Goal: Task Accomplishment & Management: Use online tool/utility

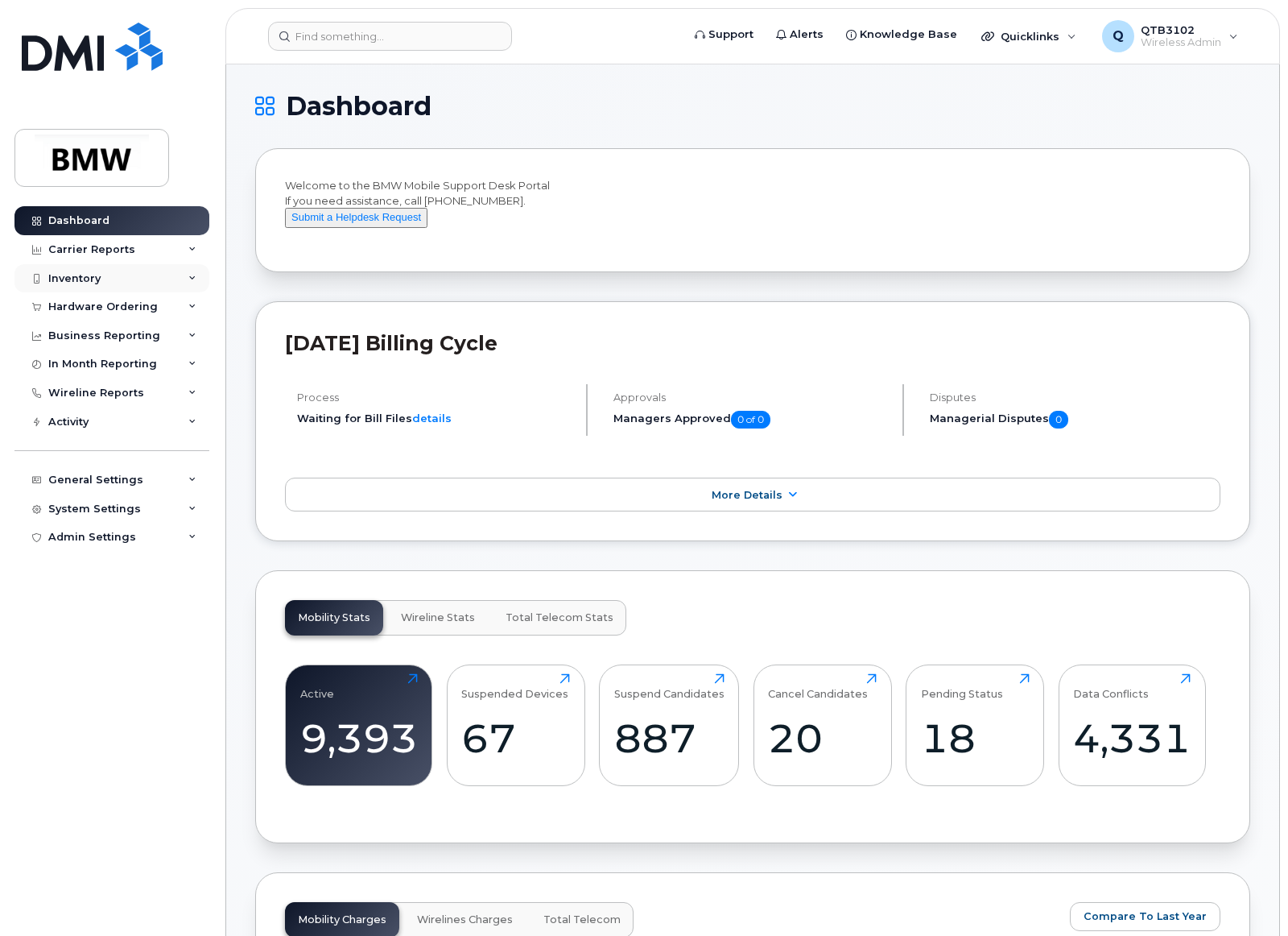
click at [189, 268] on div "Inventory" at bounding box center [111, 278] width 195 height 29
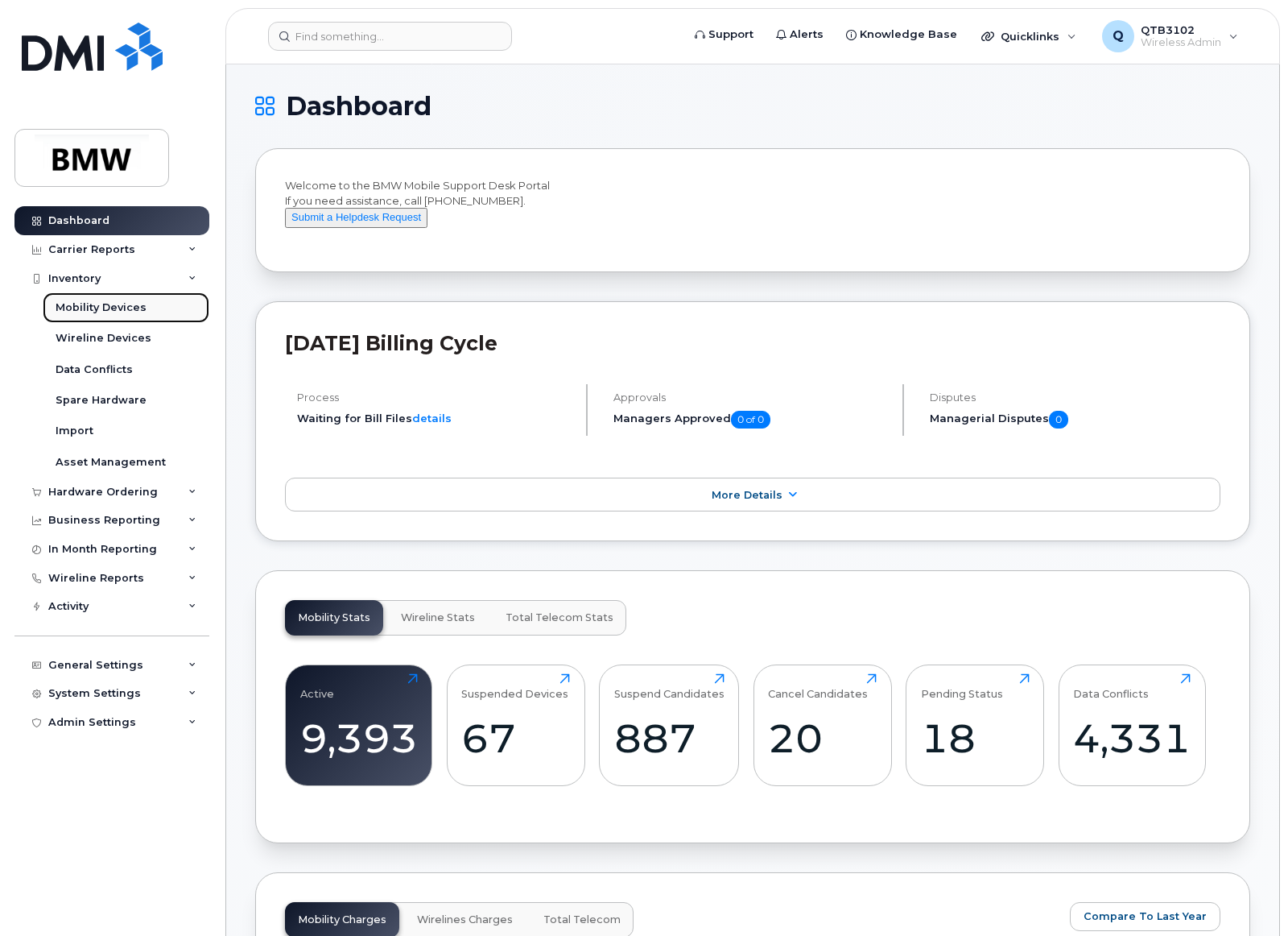
click at [157, 311] on link "Mobility Devices" at bounding box center [127, 307] width 167 height 31
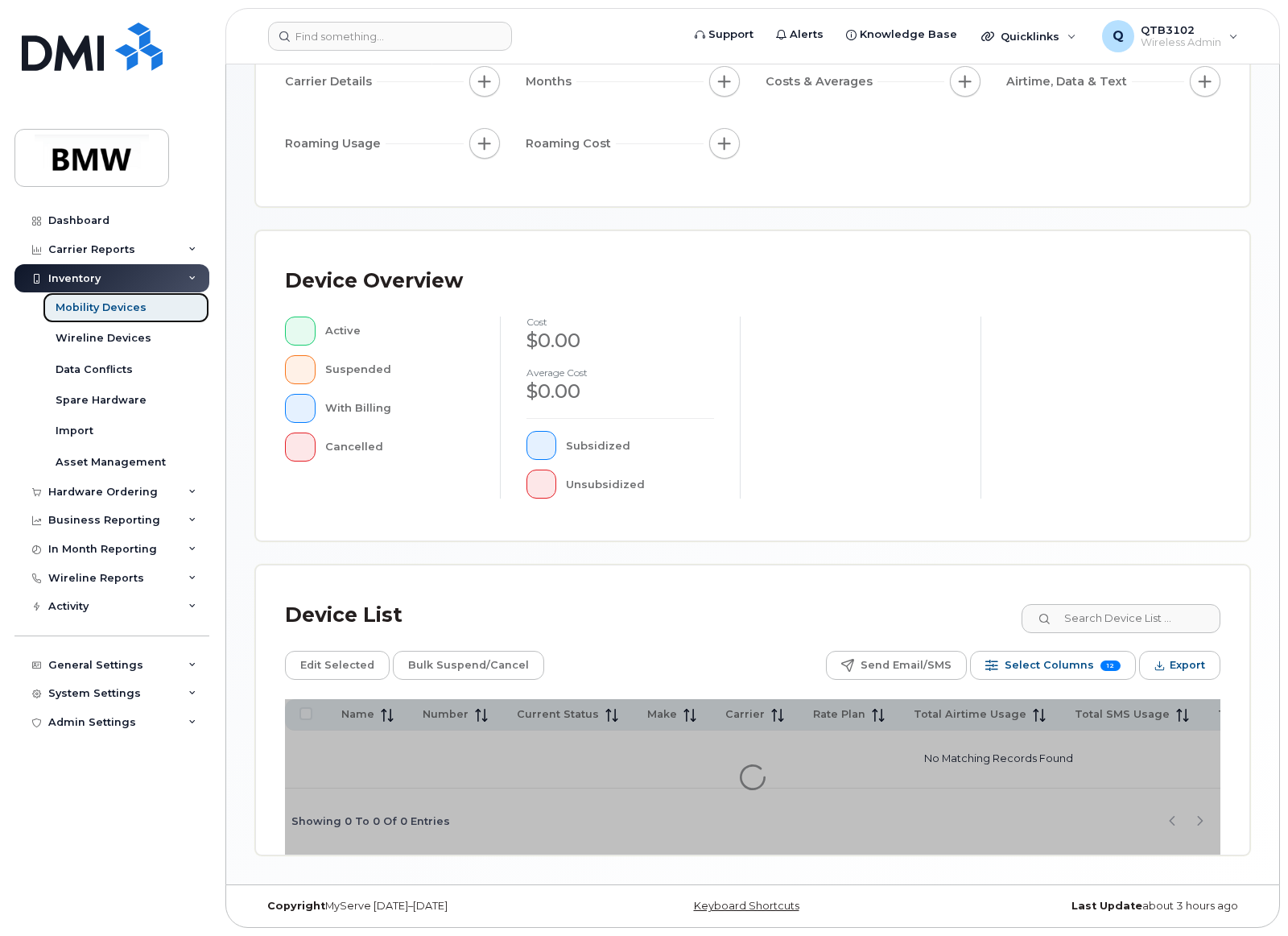
scroll to position [237, 0]
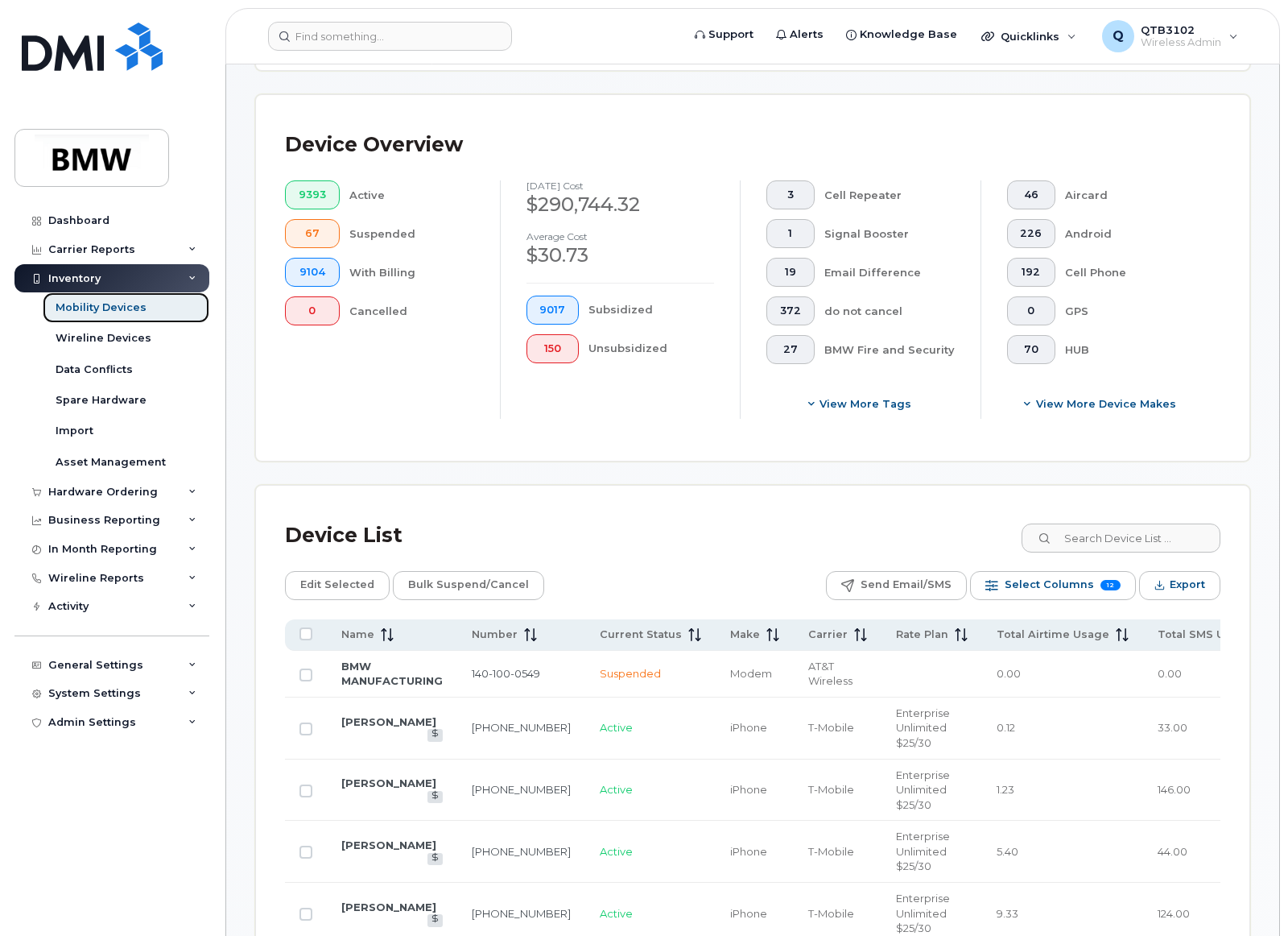
scroll to position [560, 0]
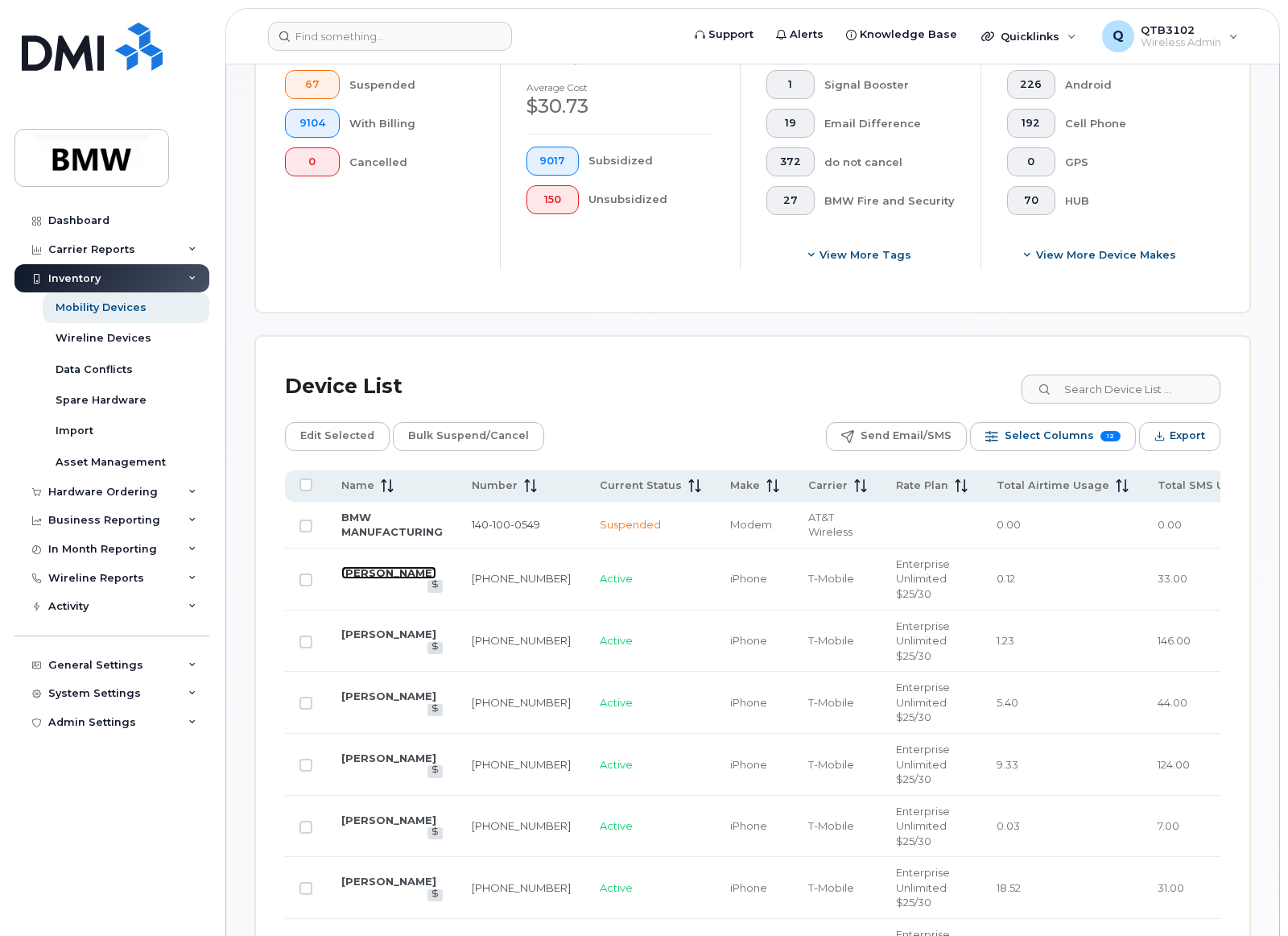
click at [351, 573] on link "[PERSON_NAME]" at bounding box center [389, 572] width 95 height 13
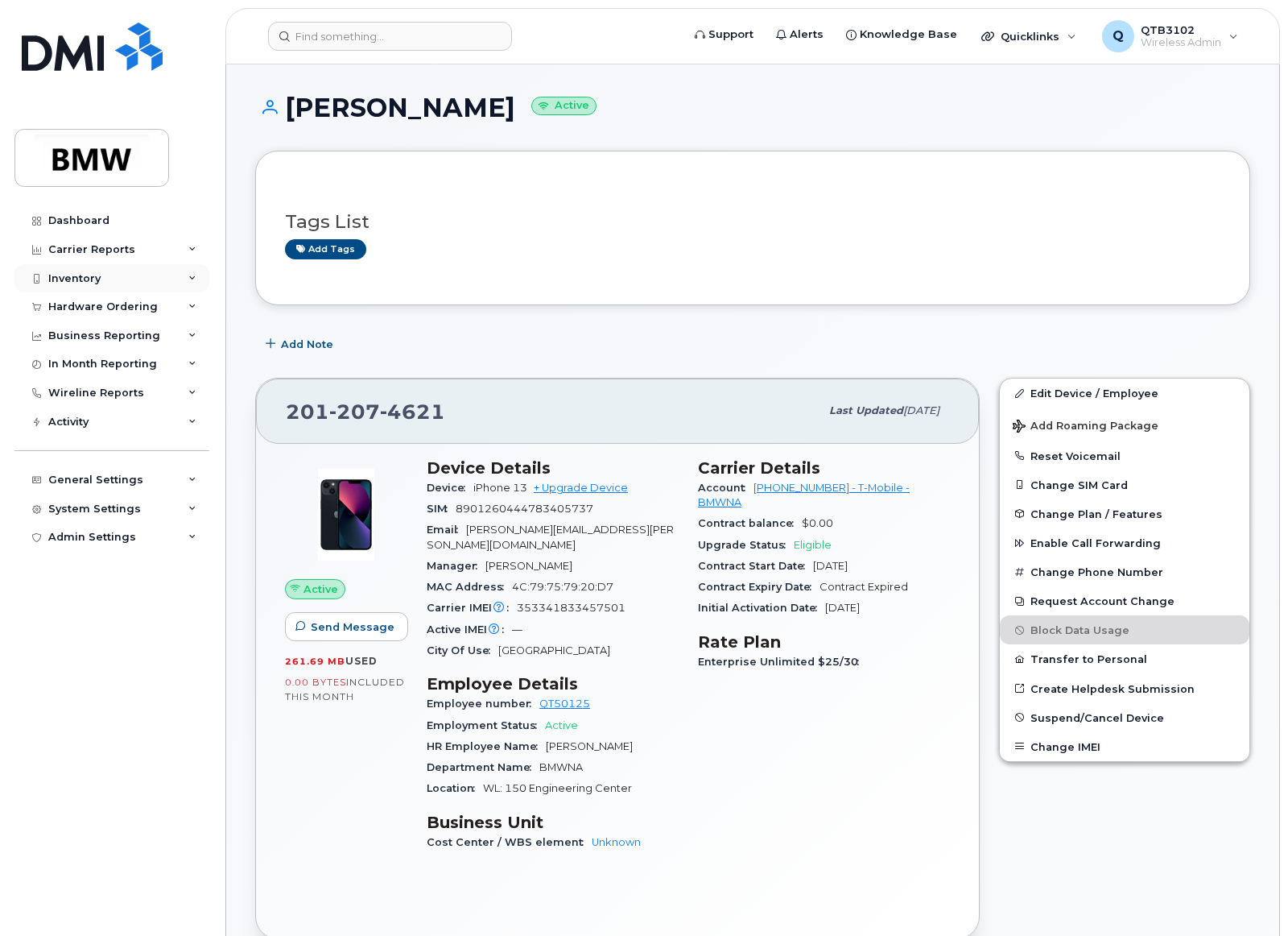
click at [88, 269] on div "Inventory" at bounding box center [111, 278] width 195 height 29
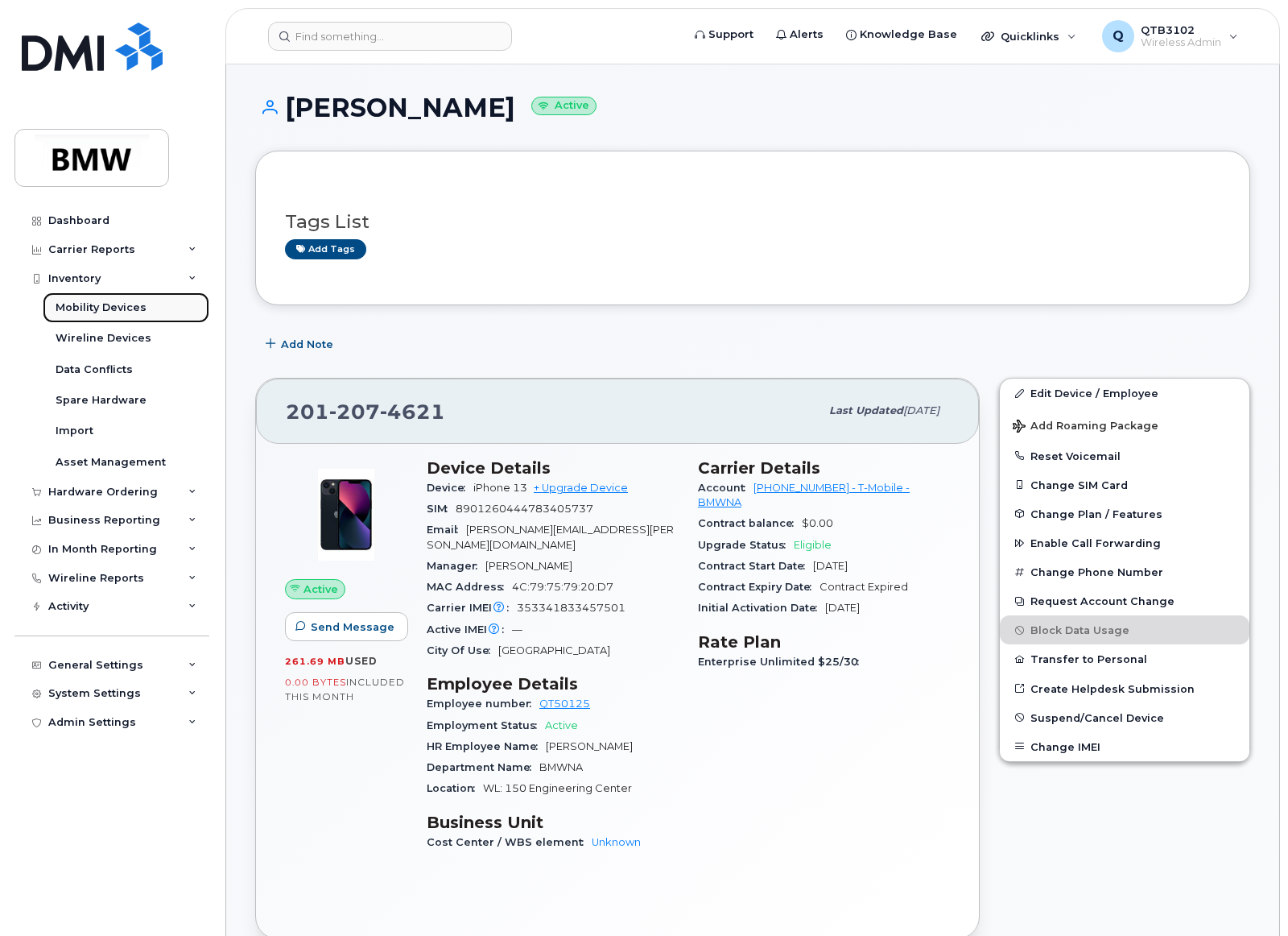
click at [116, 310] on div "Mobility Devices" at bounding box center [101, 307] width 91 height 14
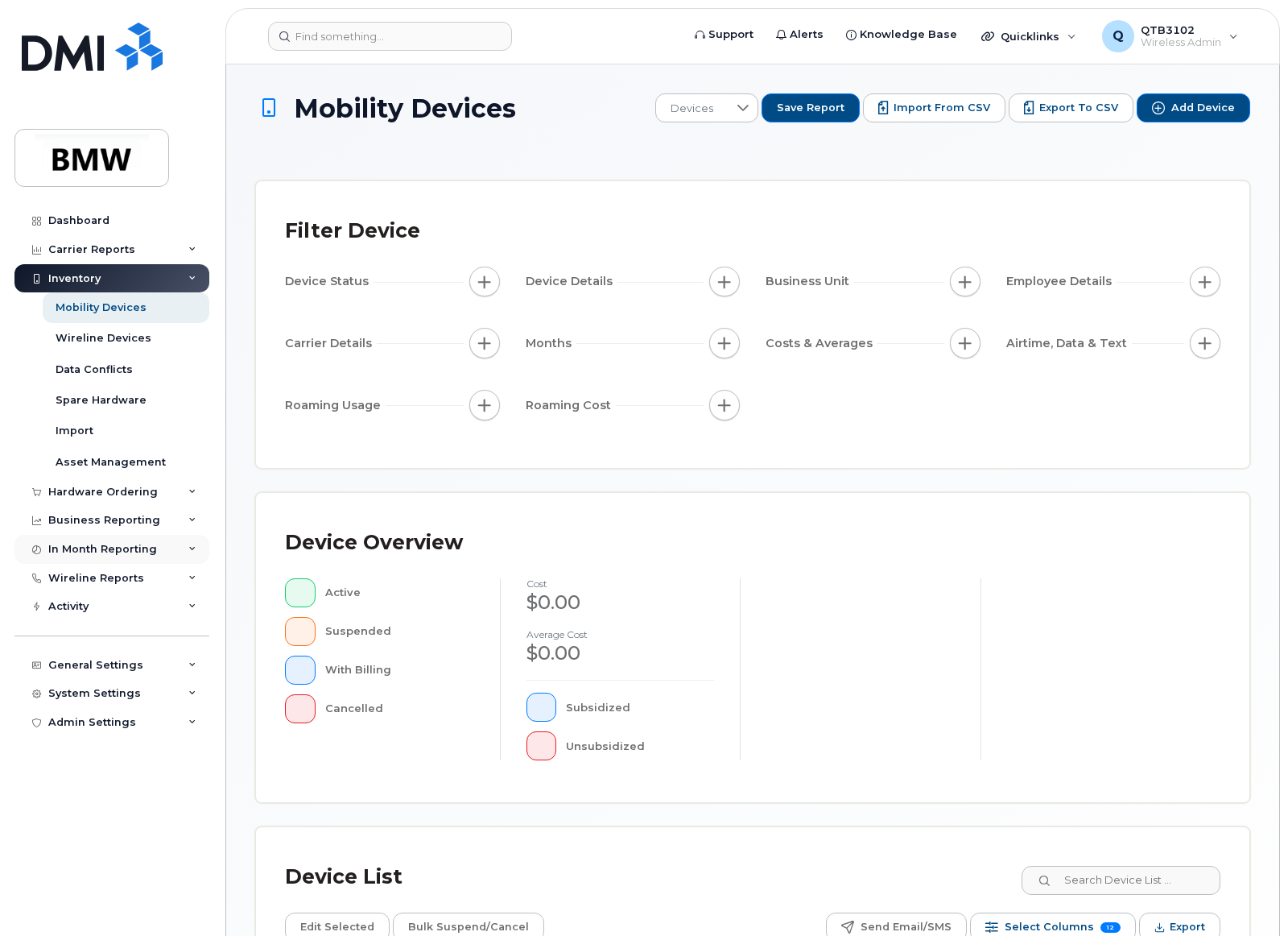
click at [182, 546] on div "In Month Reporting" at bounding box center [111, 549] width 195 height 29
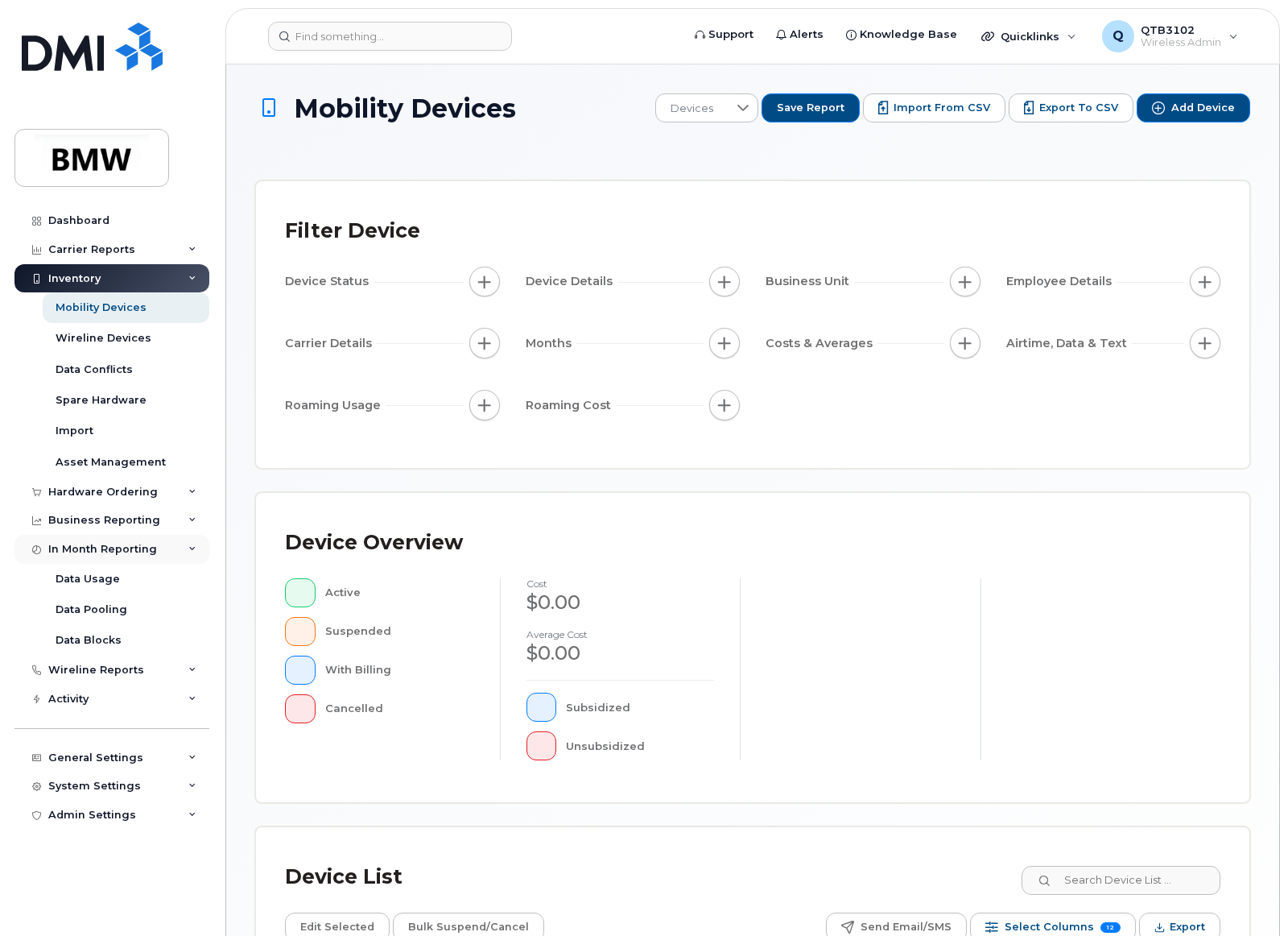
click at [166, 543] on div "In Month Reporting" at bounding box center [111, 549] width 195 height 29
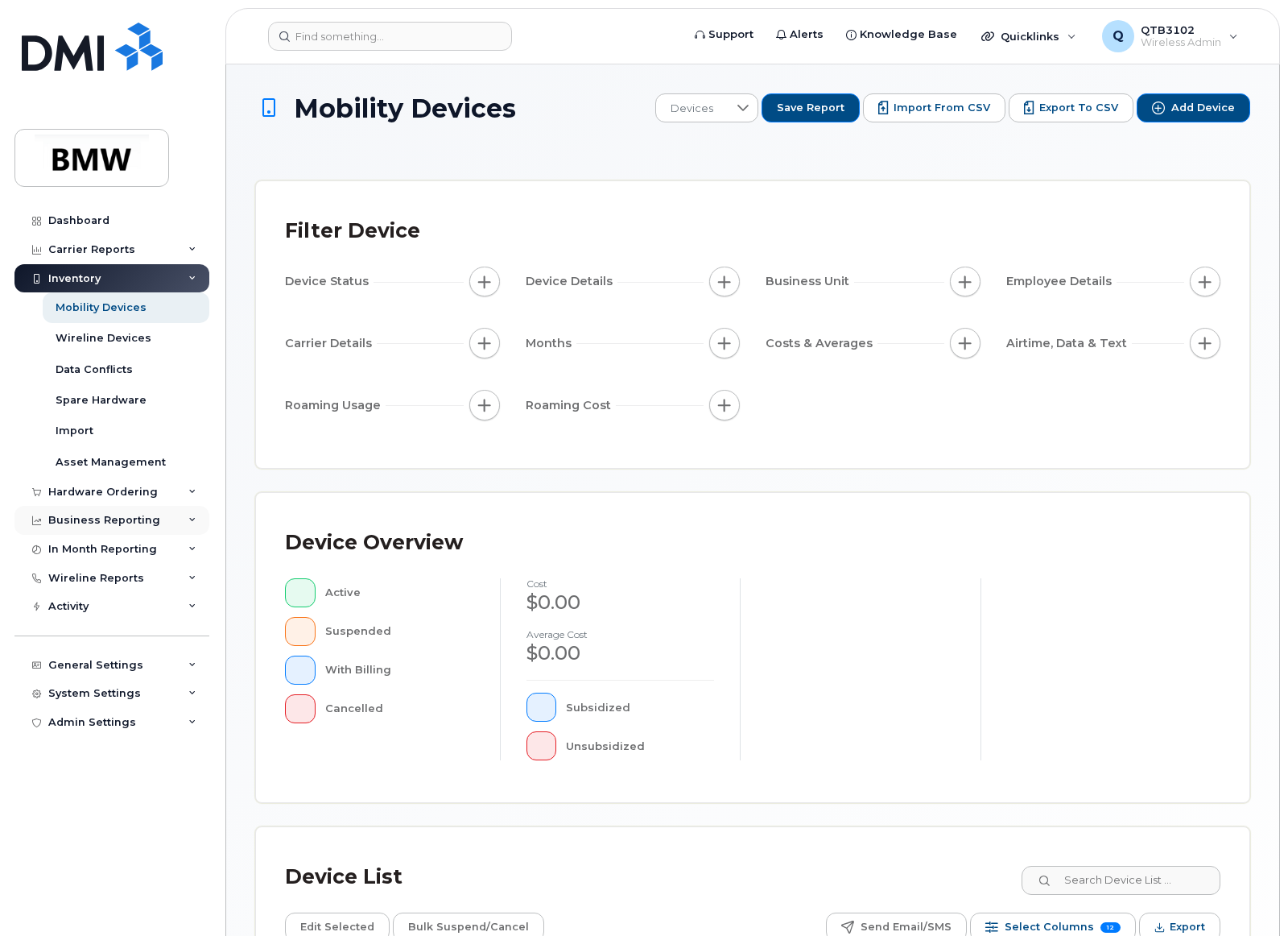
click at [159, 523] on div "Business Reporting" at bounding box center [111, 520] width 195 height 29
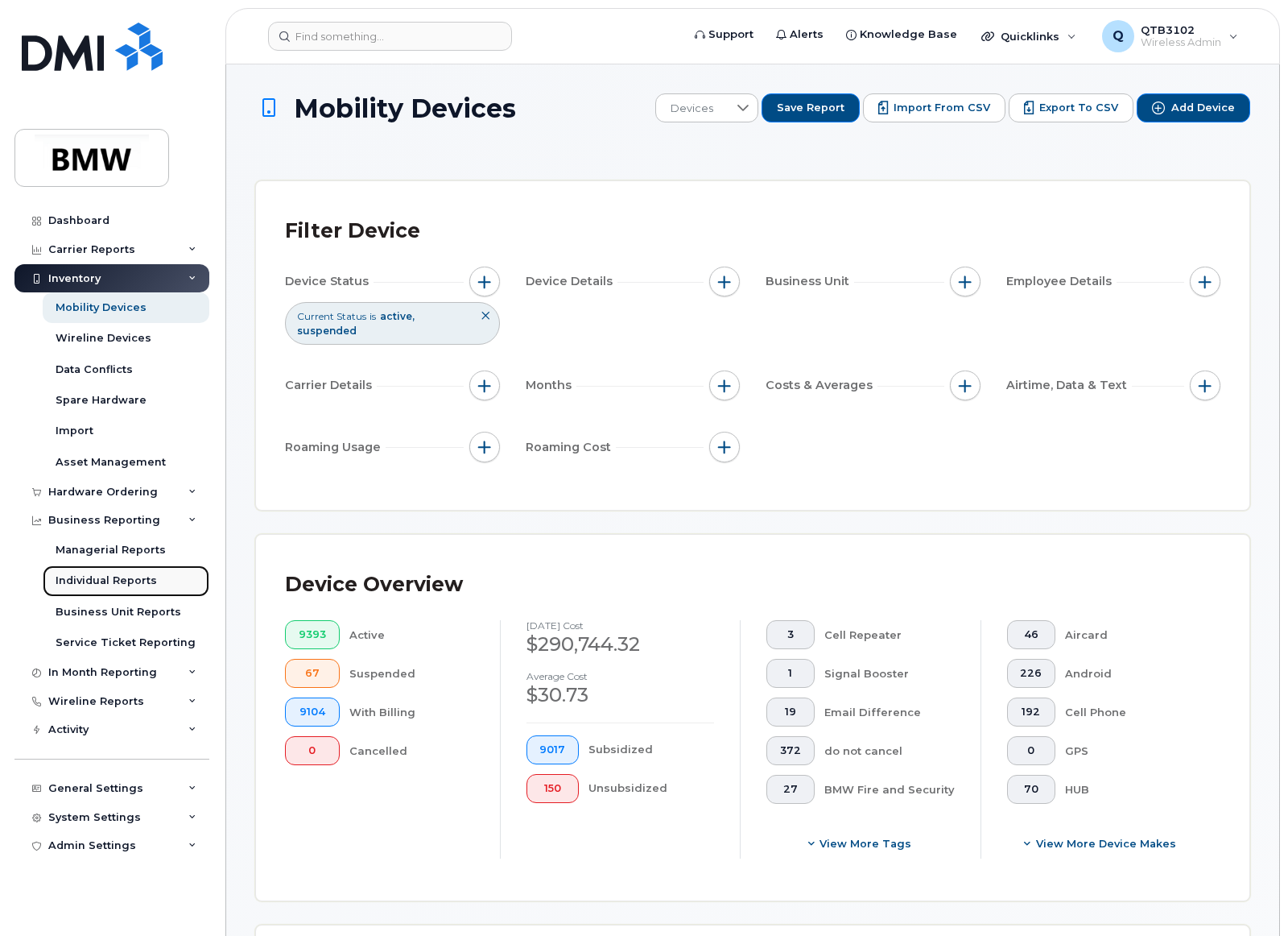
click at [143, 587] on div "Individual Reports" at bounding box center [106, 580] width 101 height 14
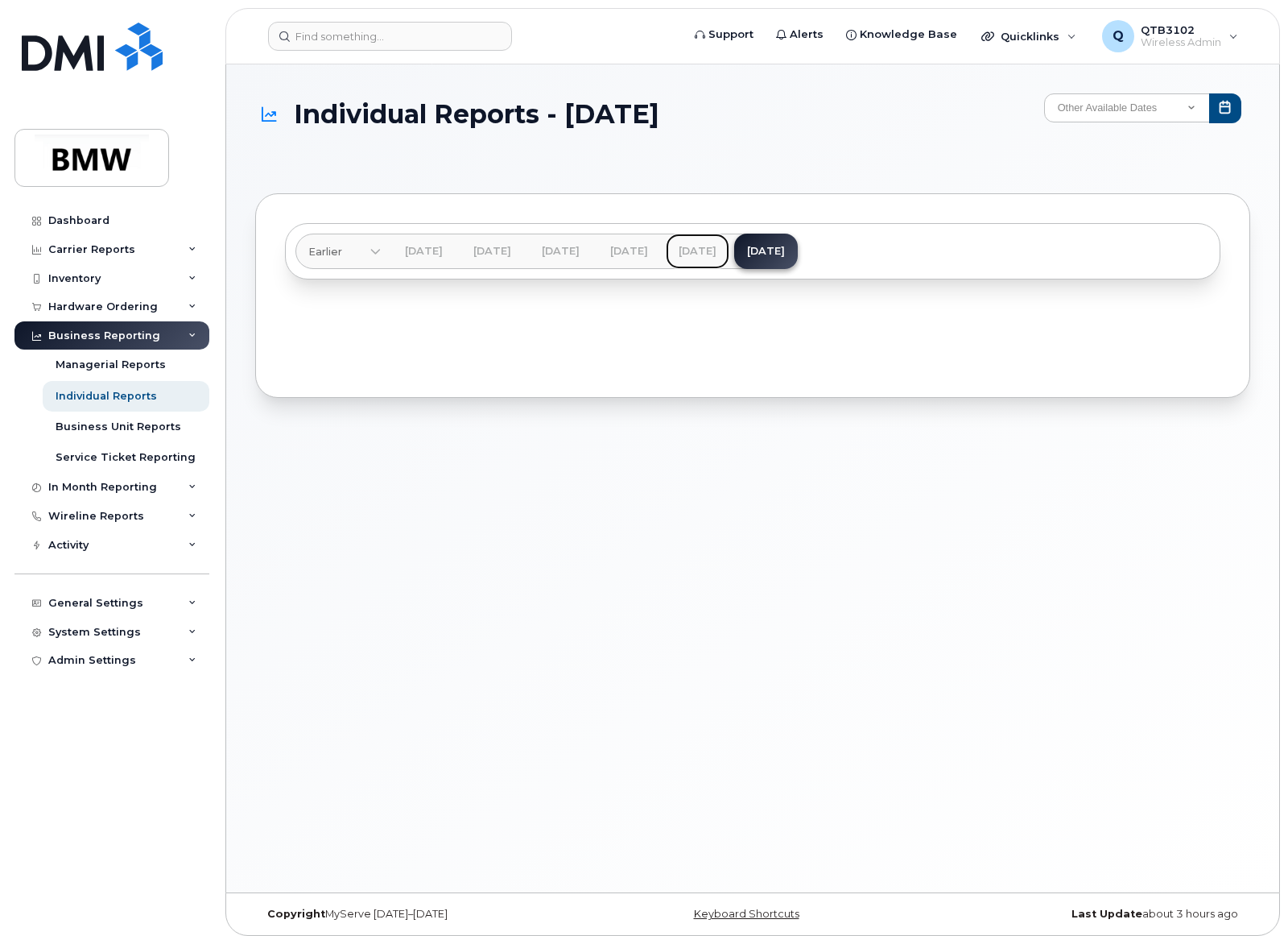
click at [729, 241] on link "[DATE]" at bounding box center [697, 251] width 64 height 35
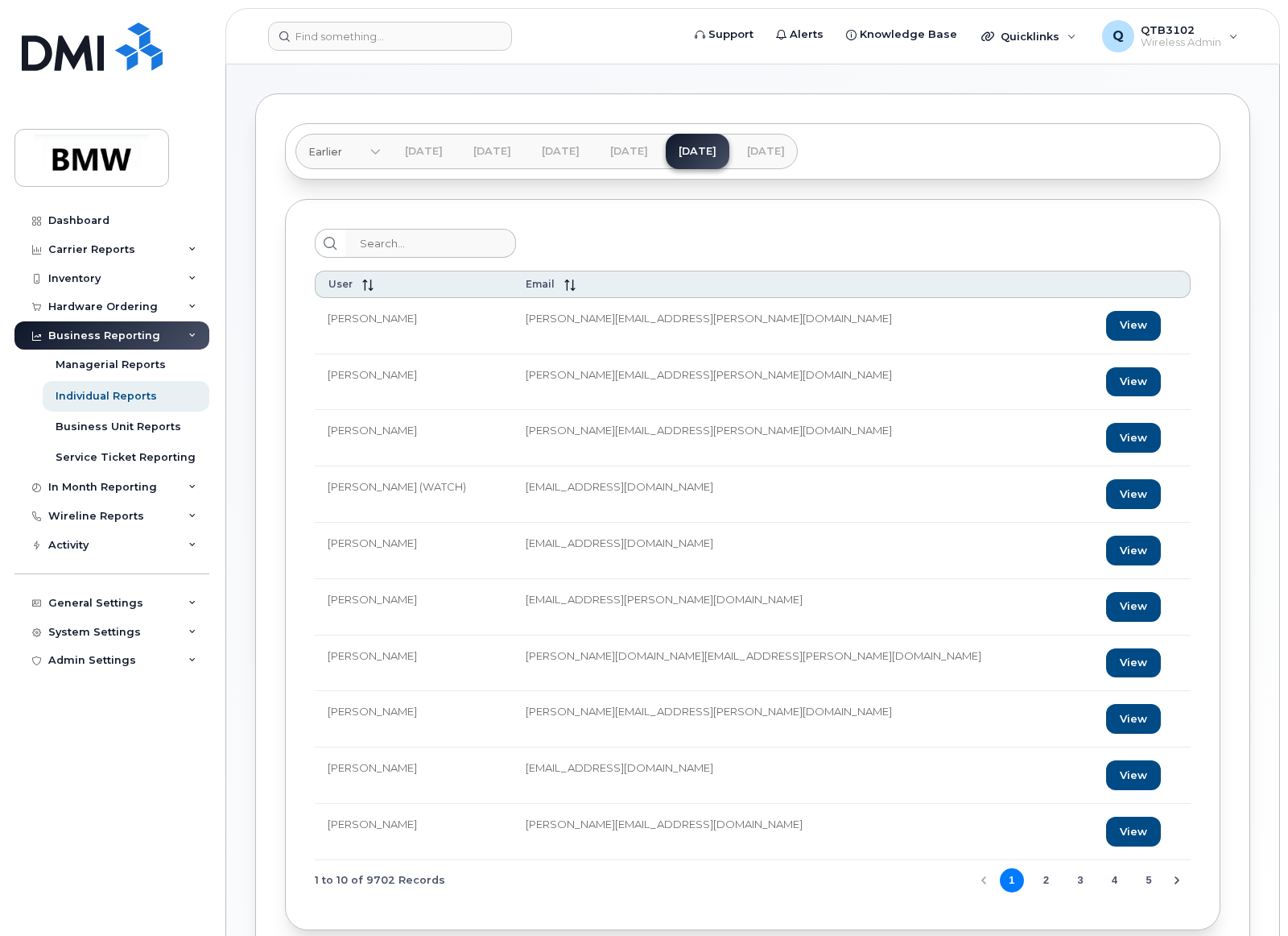
click at [1174, 229] on div at bounding box center [752, 243] width 876 height 29
click at [161, 429] on div "Business Unit Reports" at bounding box center [119, 427] width 126 height 14
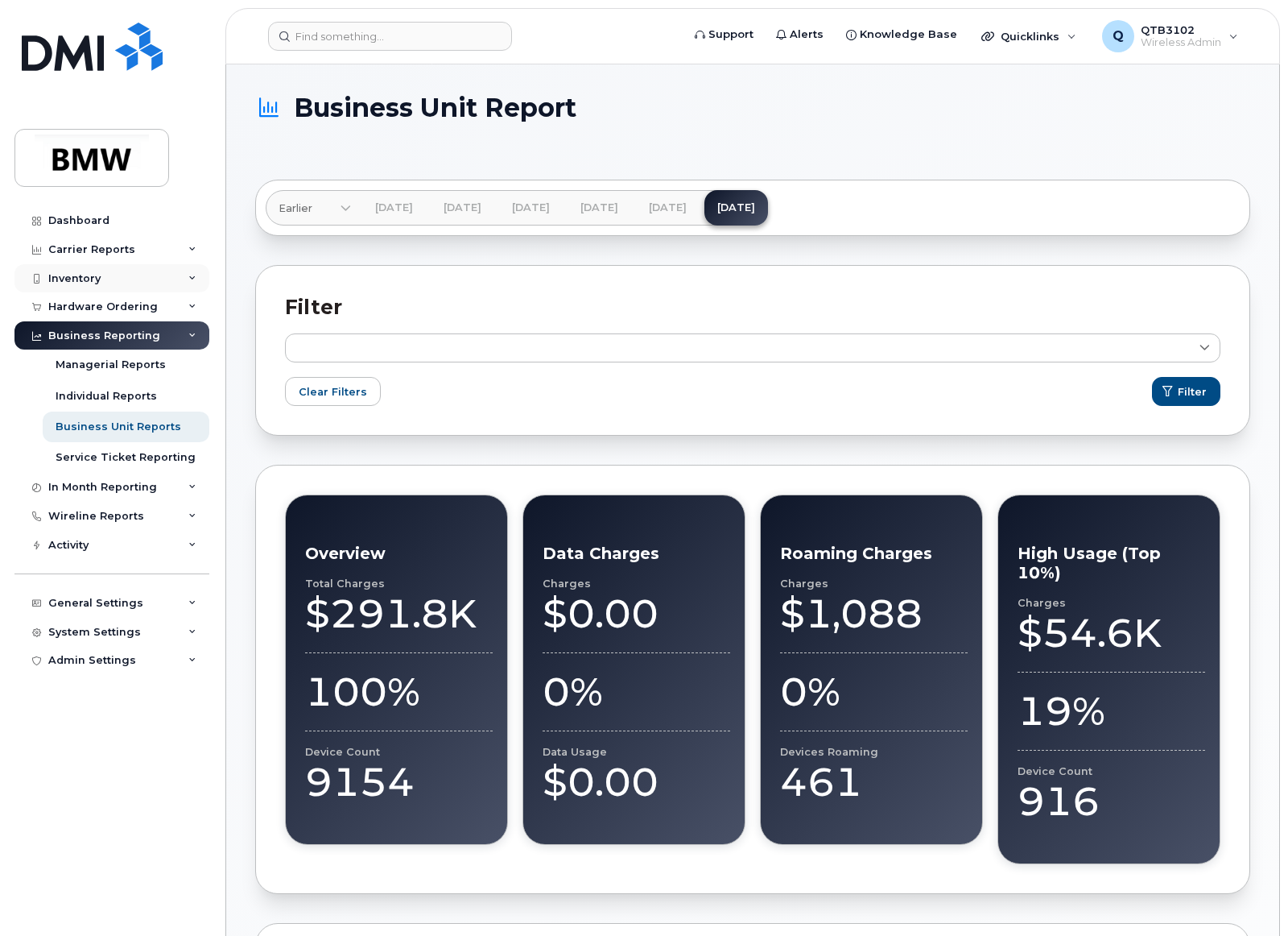
click at [102, 274] on div "Inventory" at bounding box center [111, 278] width 195 height 29
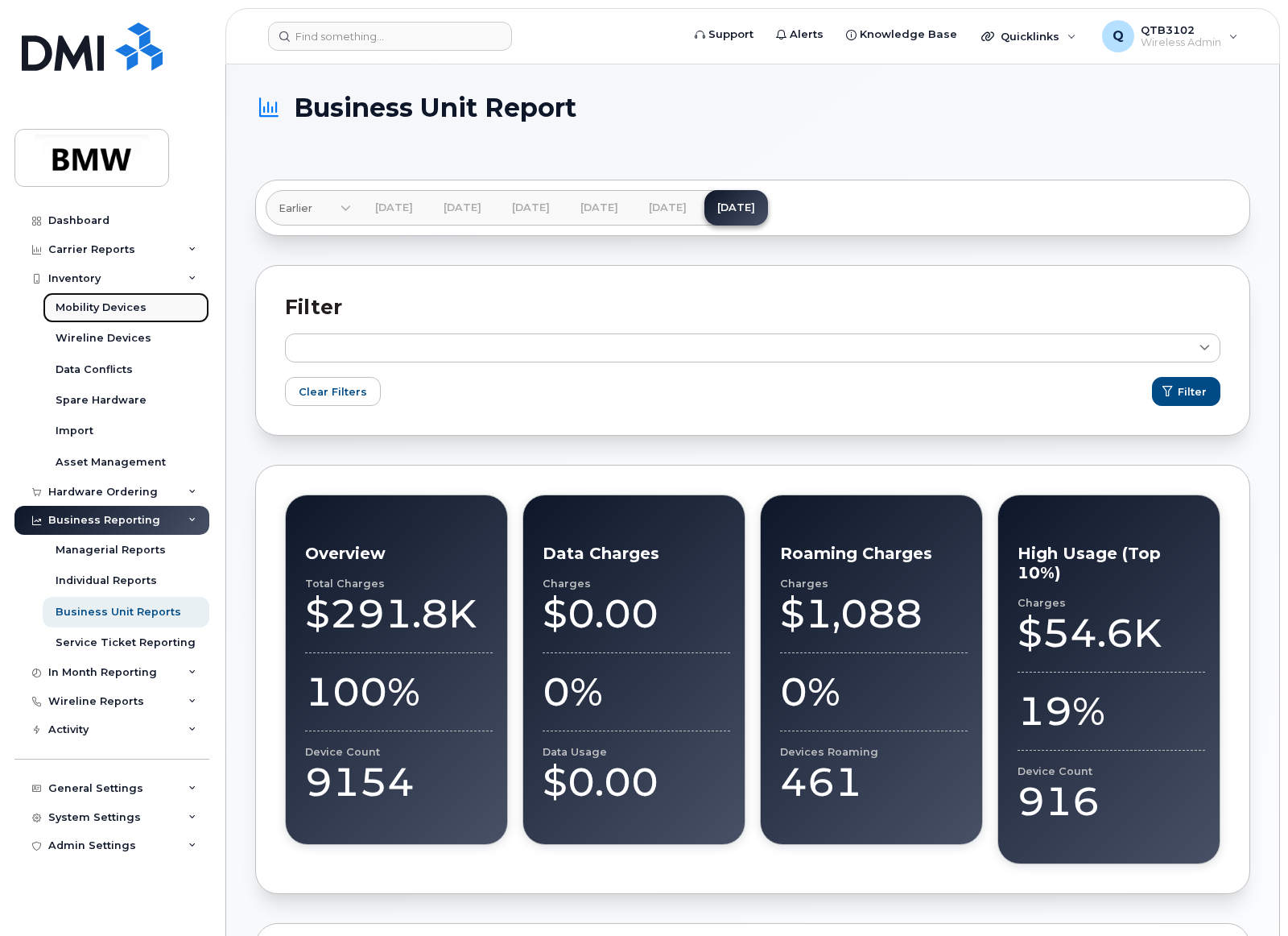
click at [106, 299] on link "Mobility Devices" at bounding box center [127, 307] width 167 height 31
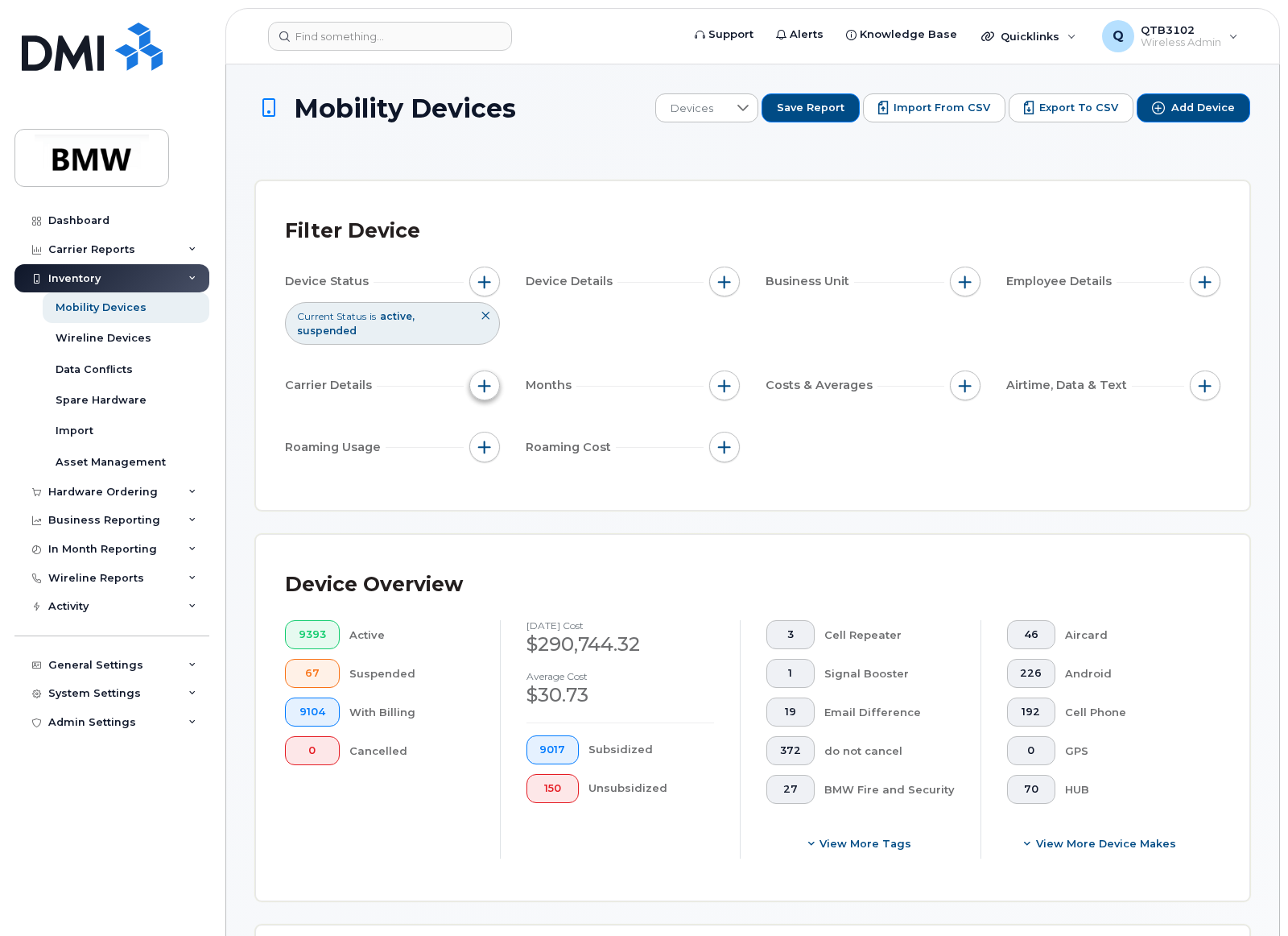
click at [493, 378] on button "button" at bounding box center [485, 385] width 31 height 31
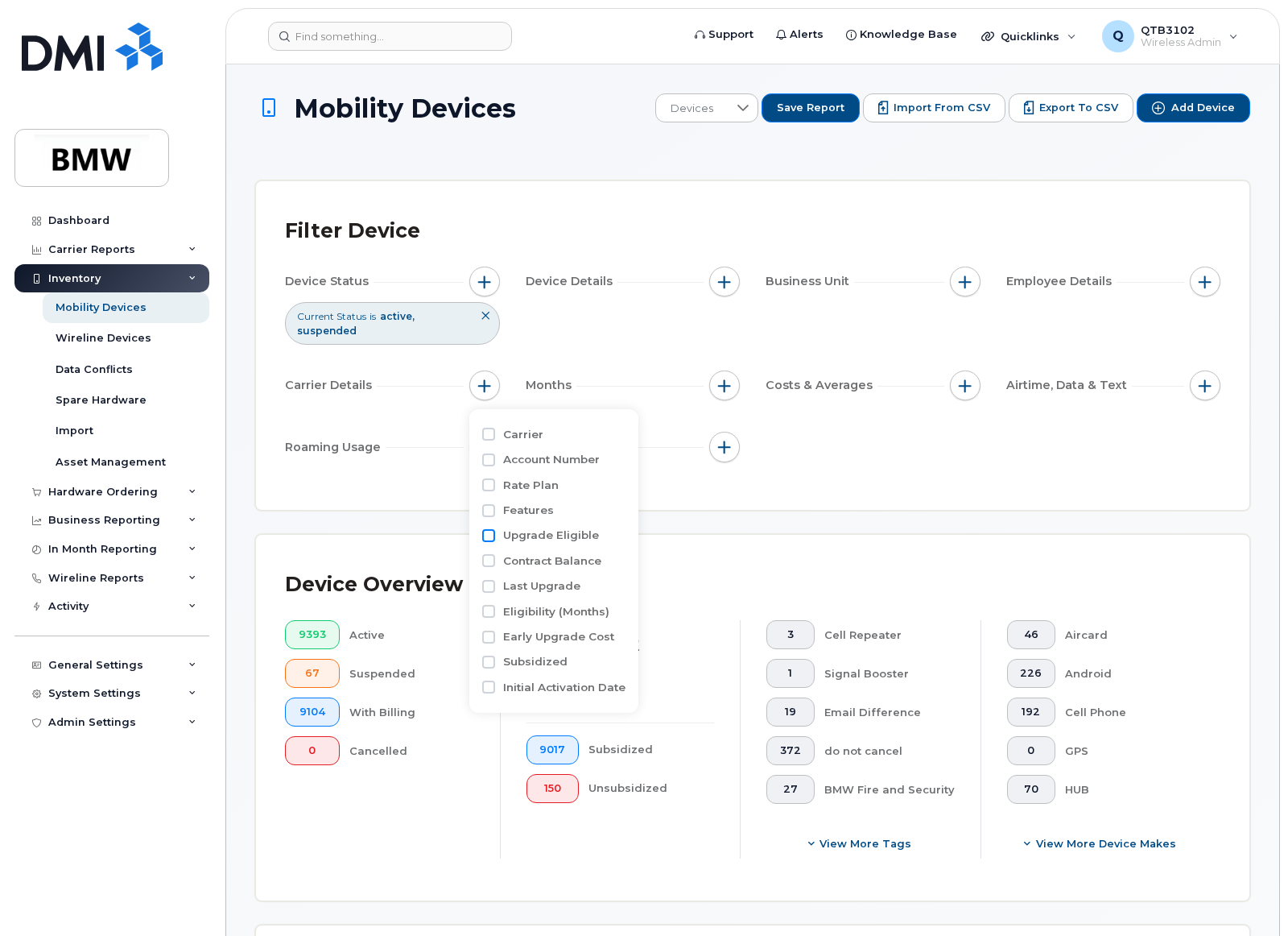
click at [490, 532] on input "Upgrade Eligible" at bounding box center [489, 535] width 13 height 13
checkbox input "true"
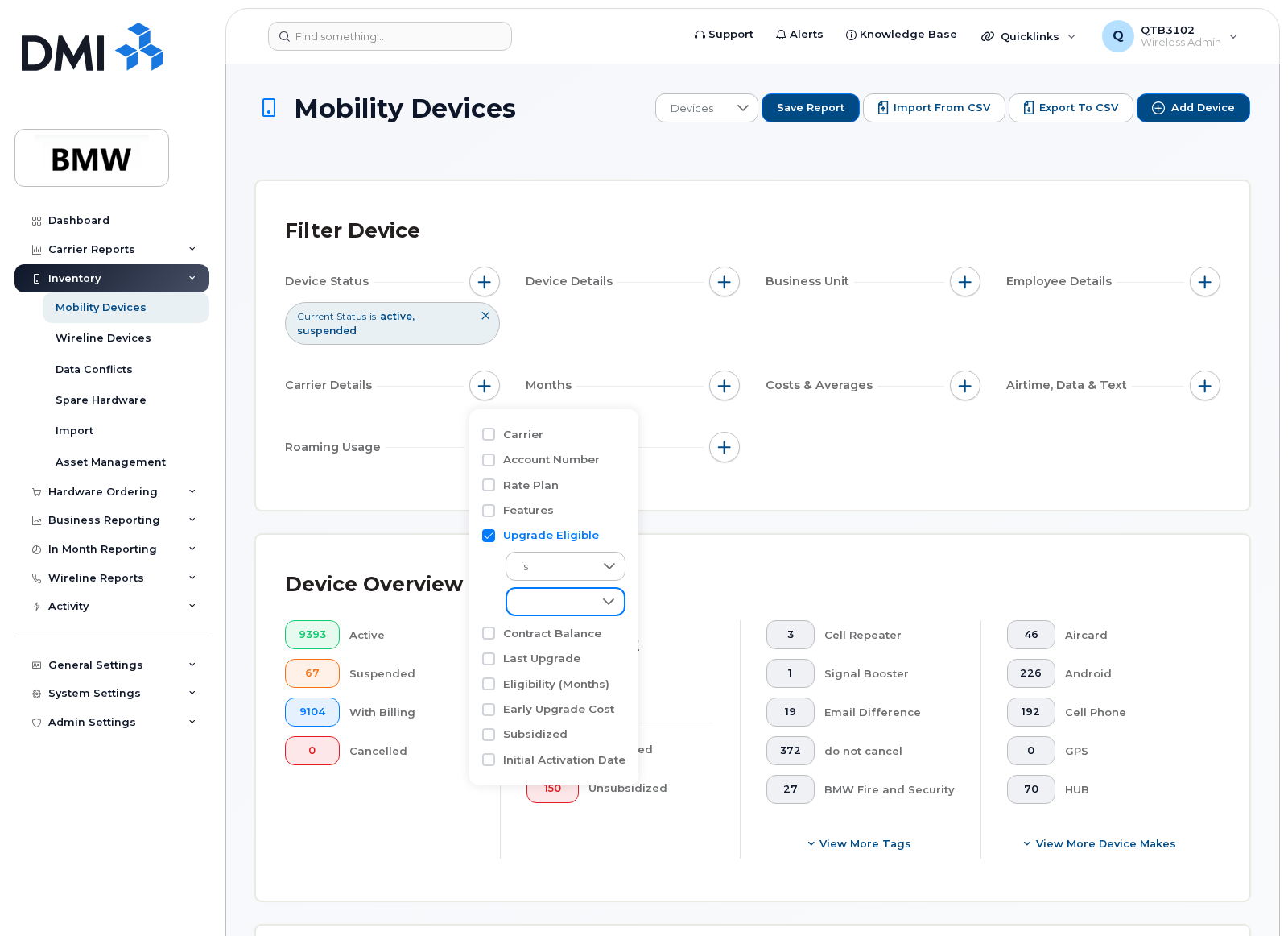
click at [589, 595] on span at bounding box center [551, 603] width 86 height 29
click at [555, 641] on span "Eligible" at bounding box center [537, 643] width 38 height 15
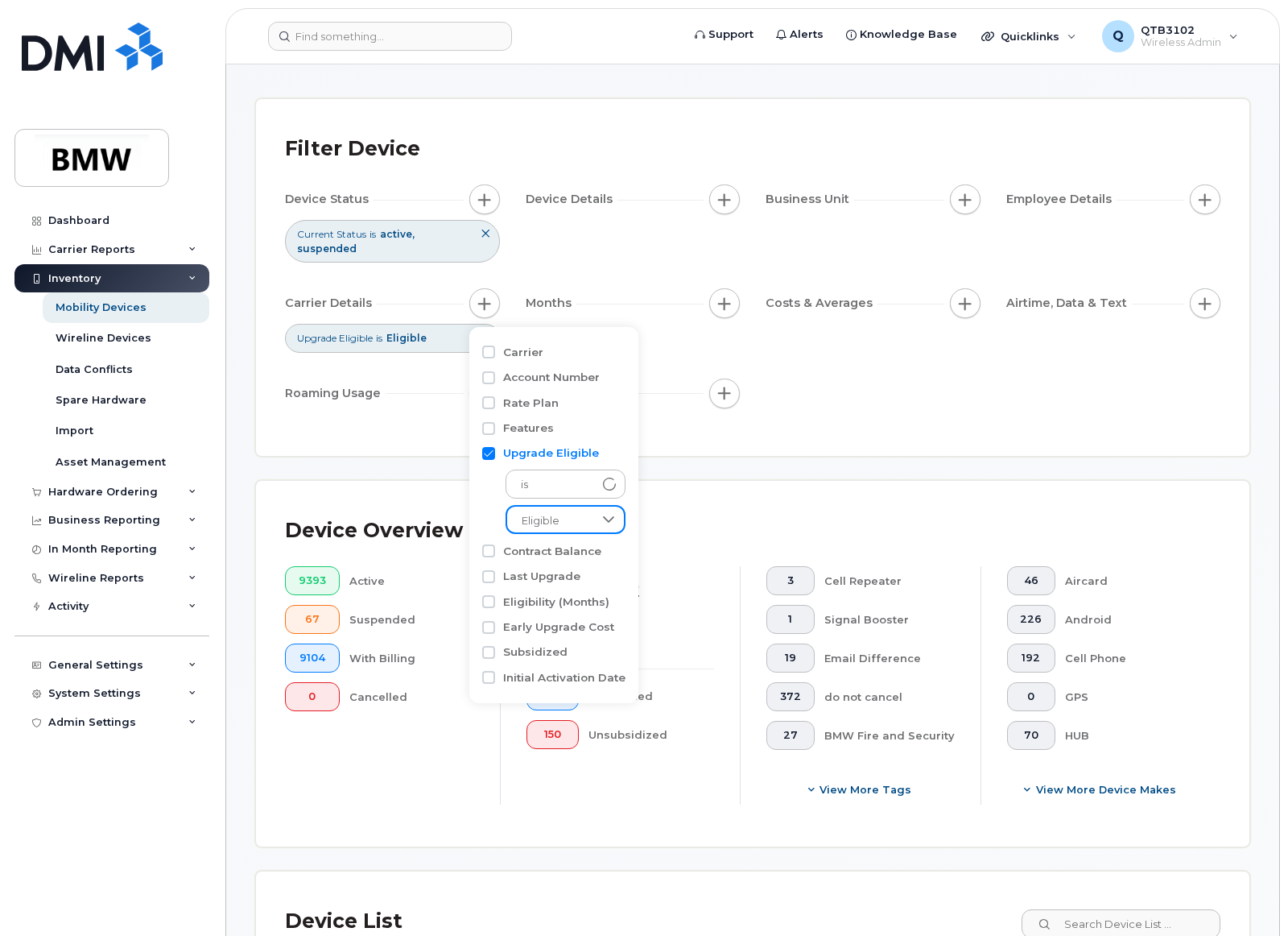
scroll to position [81, 0]
click at [872, 428] on div "Filter Device Device Status Current Status is active suspended Device Details B…" at bounding box center [753, 278] width 936 height 299
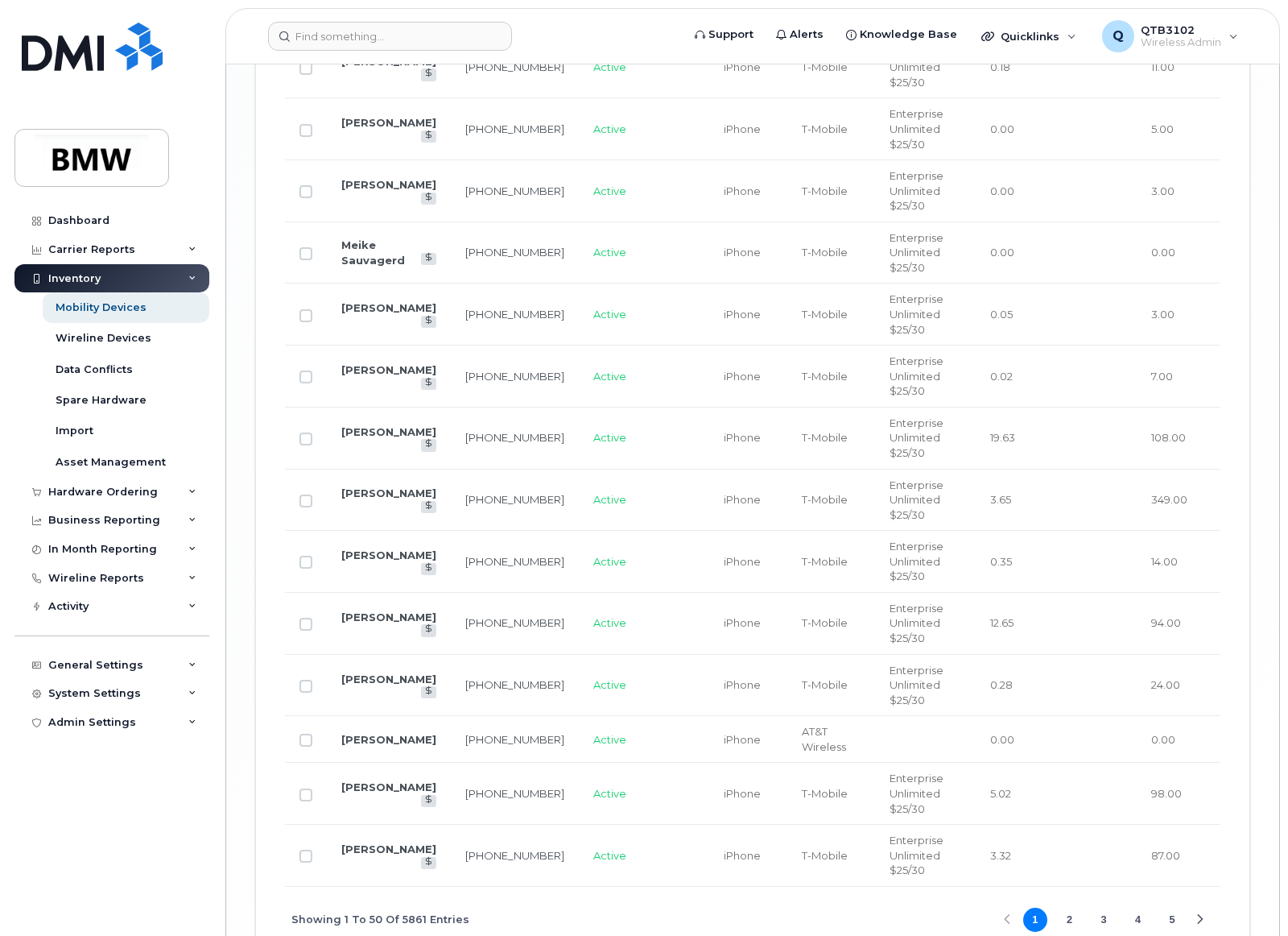
scroll to position [3303, 0]
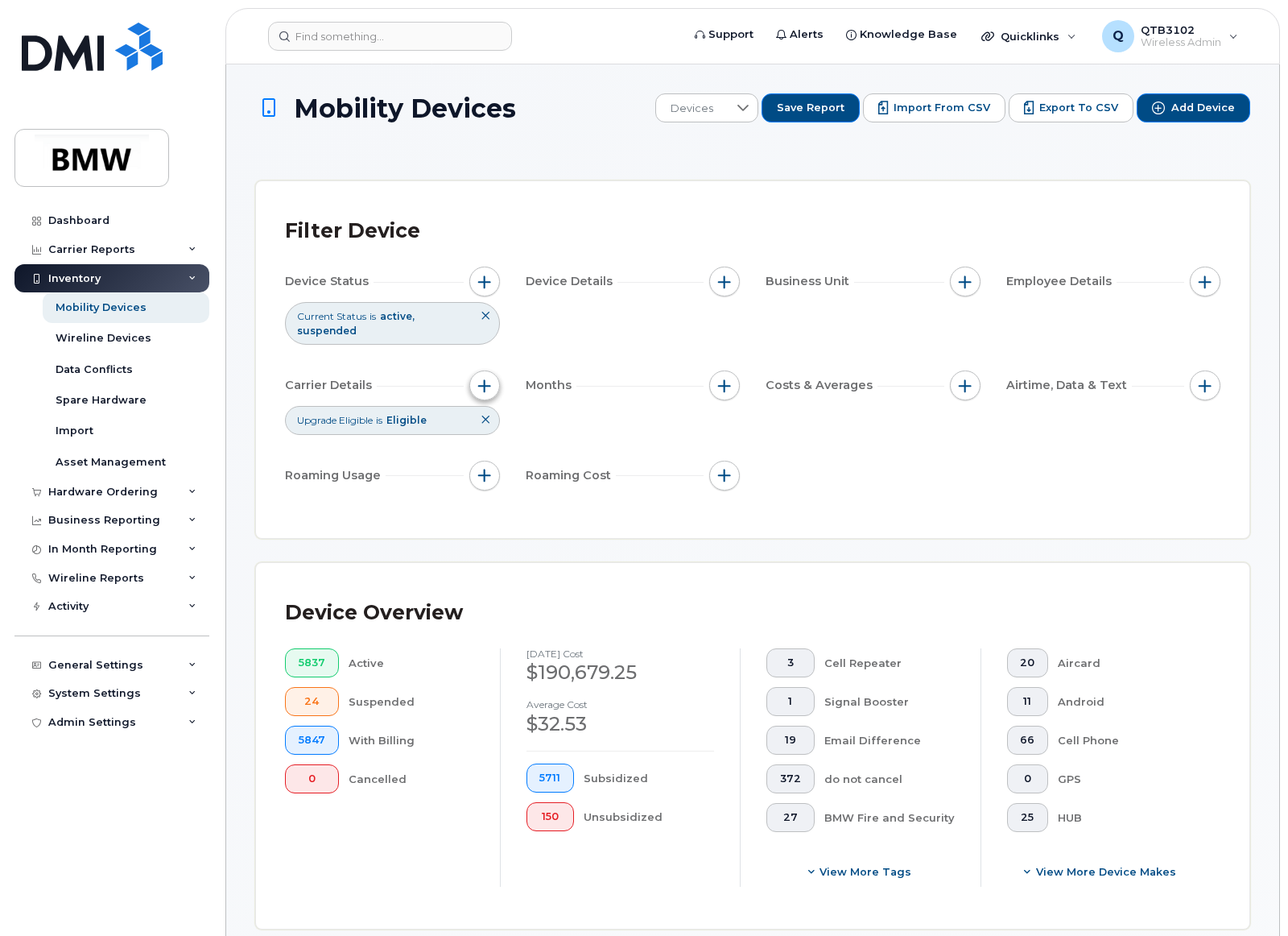
click at [485, 387] on span "button" at bounding box center [484, 385] width 13 height 13
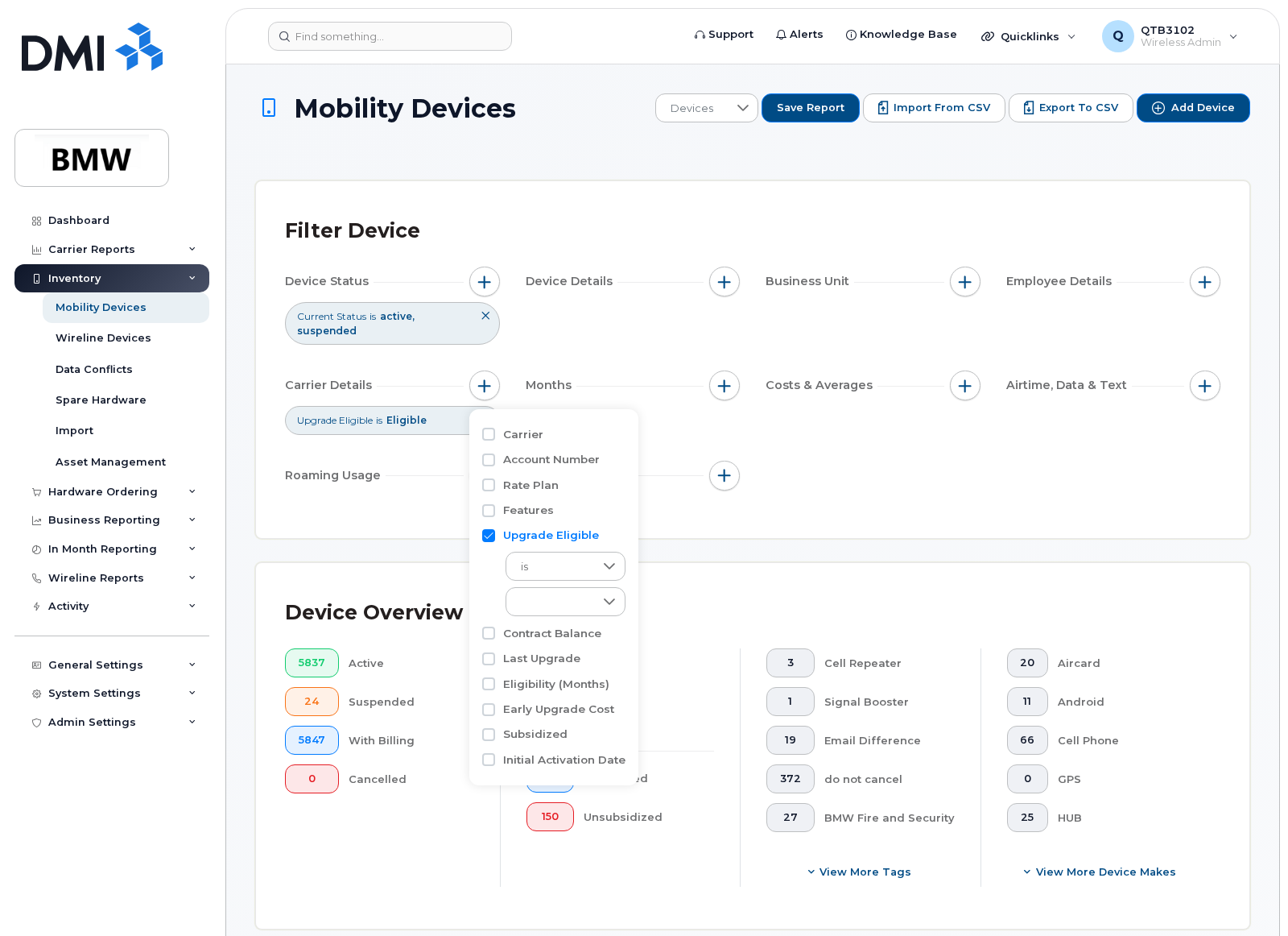
click at [548, 654] on label "Last Upgrade" at bounding box center [542, 658] width 77 height 15
click at [495, 654] on input "Last Upgrade" at bounding box center [489, 658] width 13 height 13
checkbox input "true"
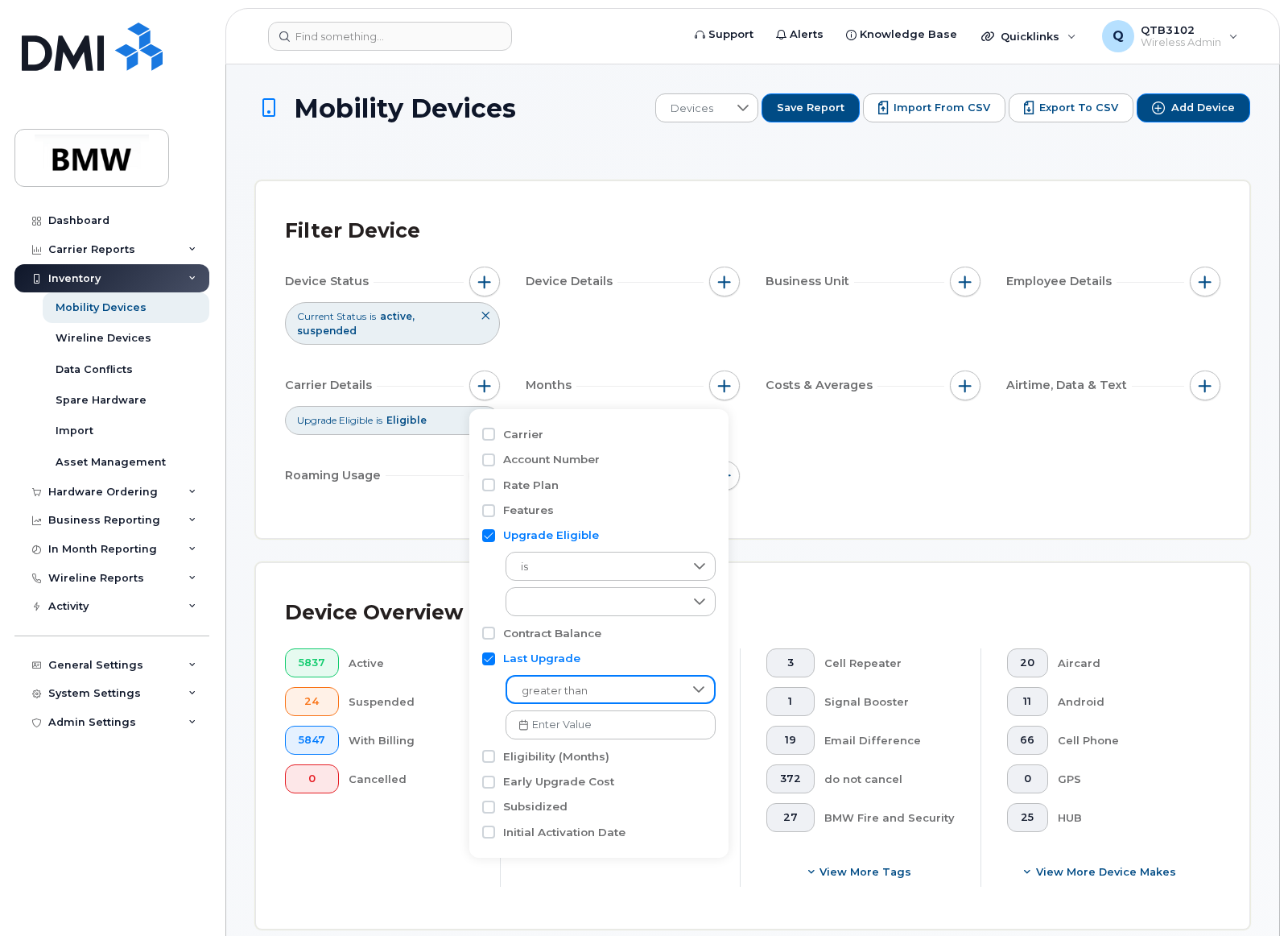
click at [590, 686] on span "greater than" at bounding box center [595, 691] width 176 height 29
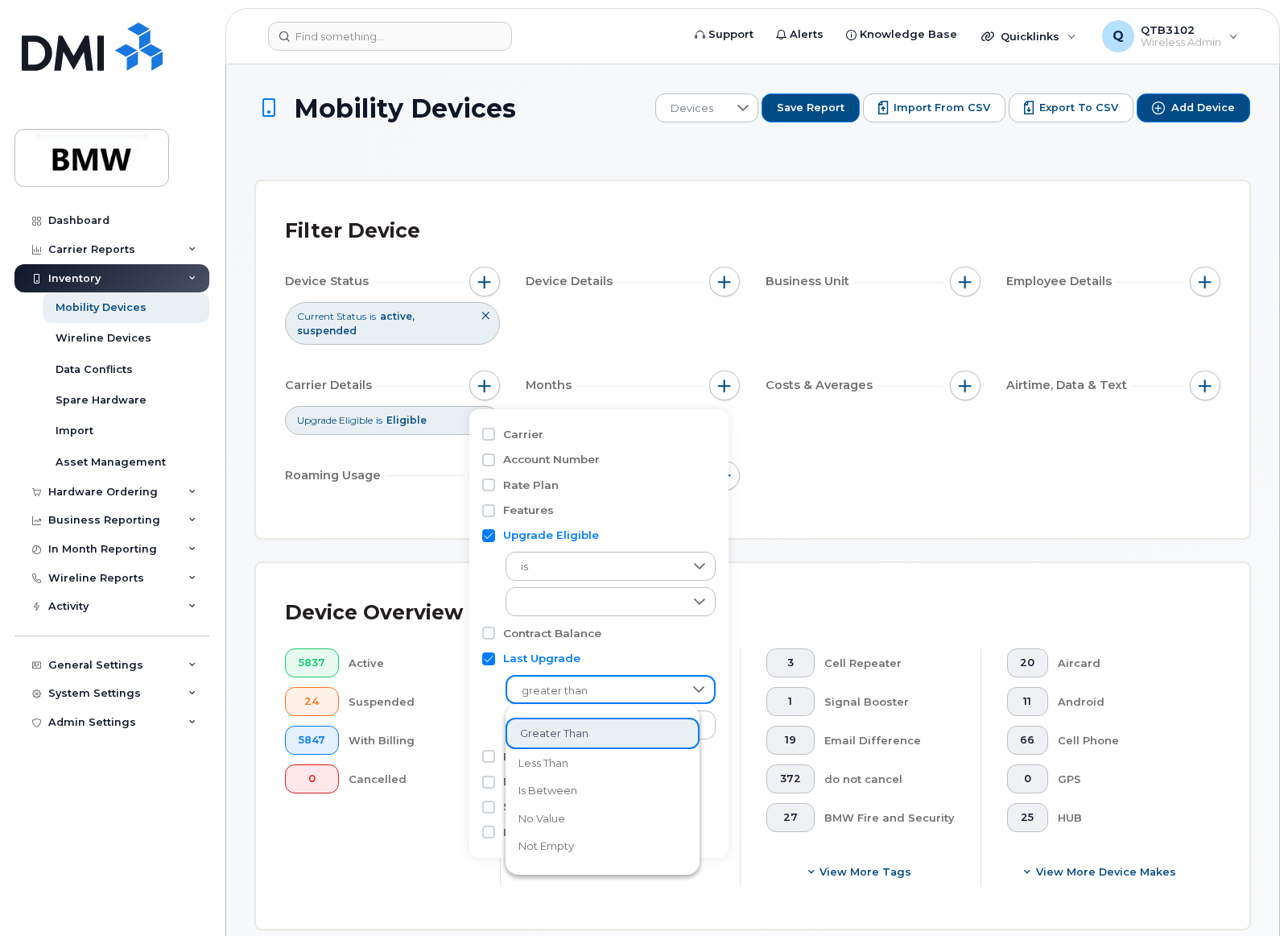
click at [596, 727] on li "greater than" at bounding box center [603, 733] width 194 height 31
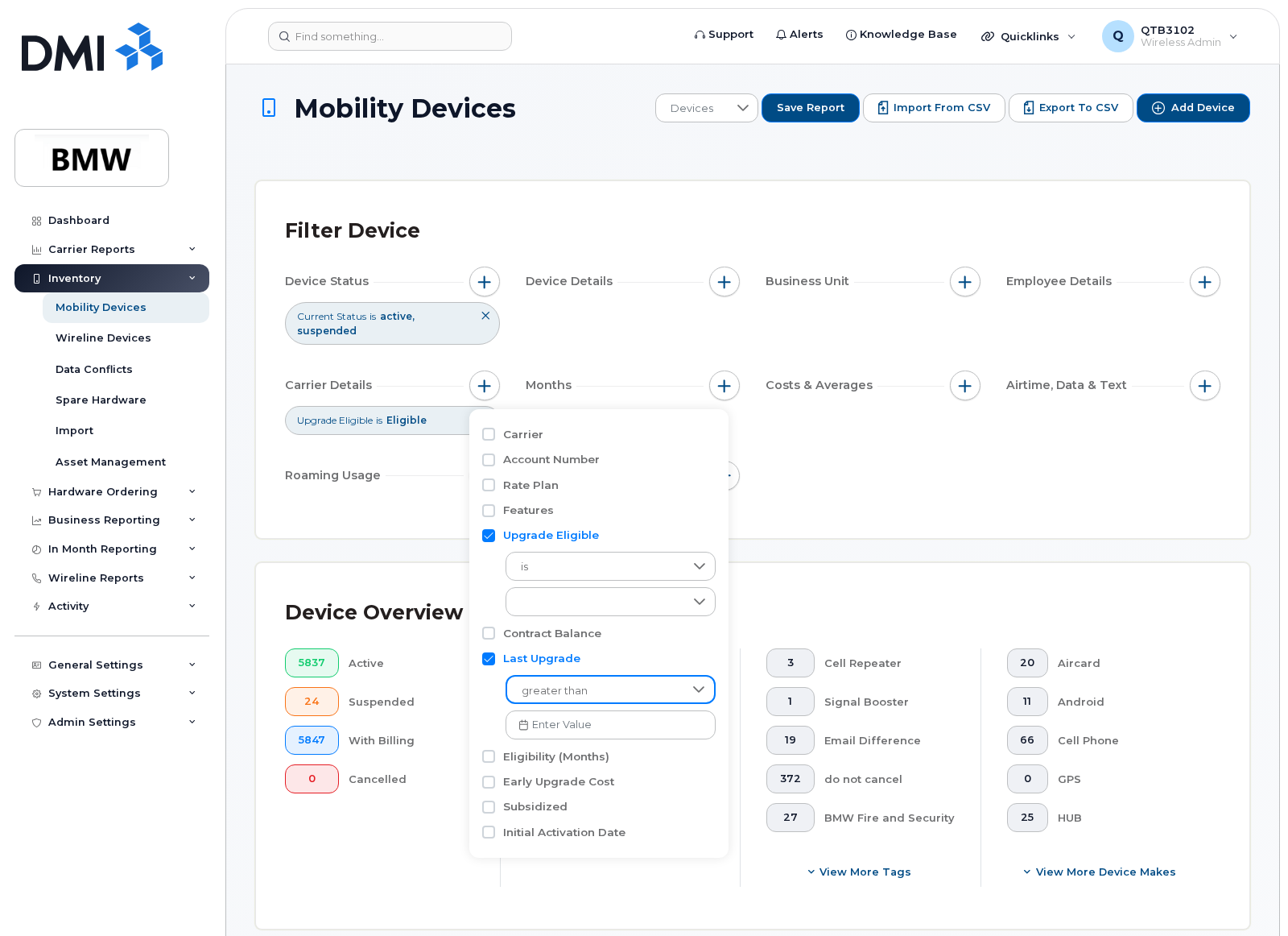
click at [596, 727] on input "text" at bounding box center [611, 725] width 210 height 29
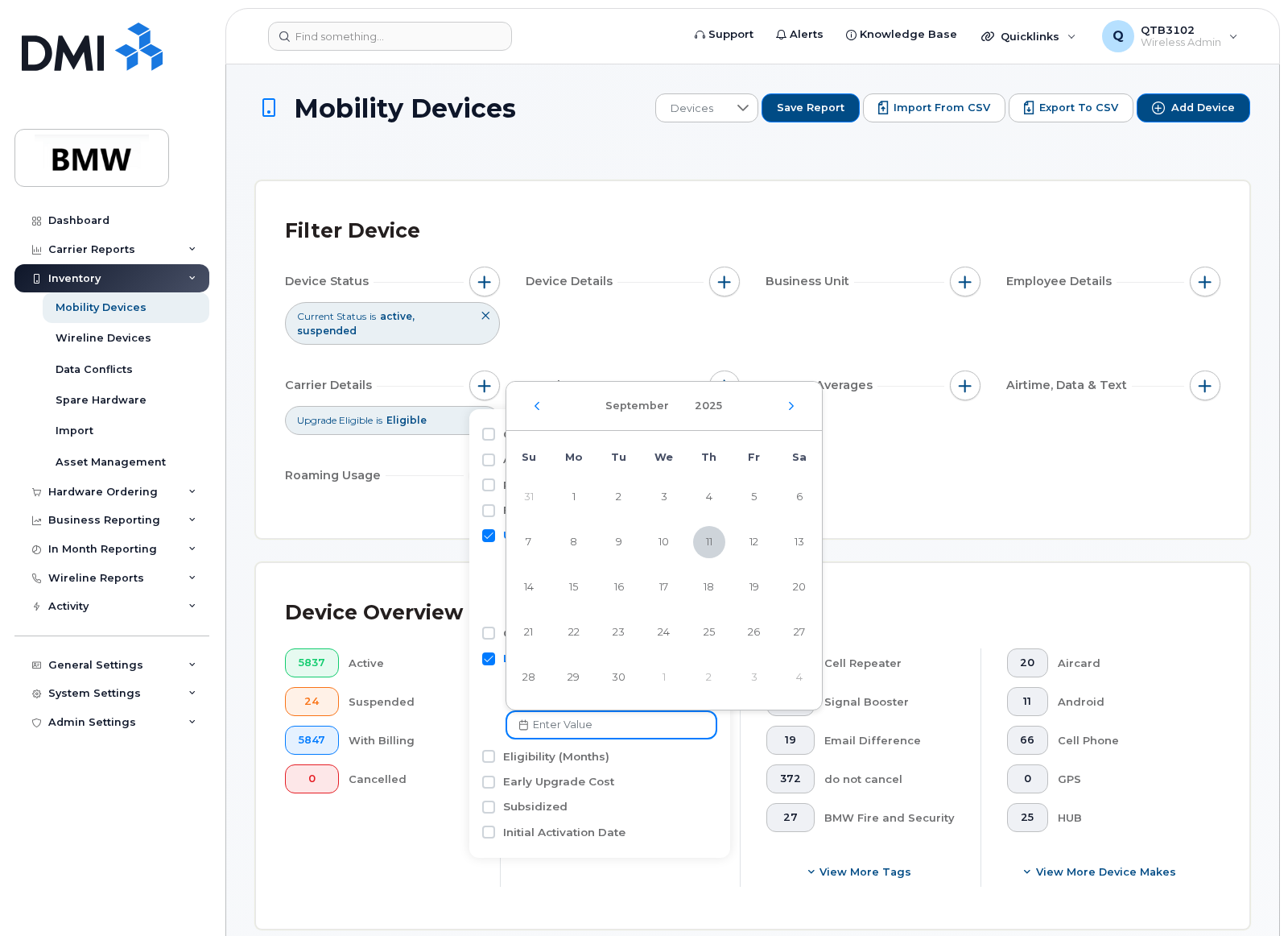
click at [871, 485] on div "Device Status Current Status is active suspended Device Details Business Unit E…" at bounding box center [753, 382] width 936 height 230
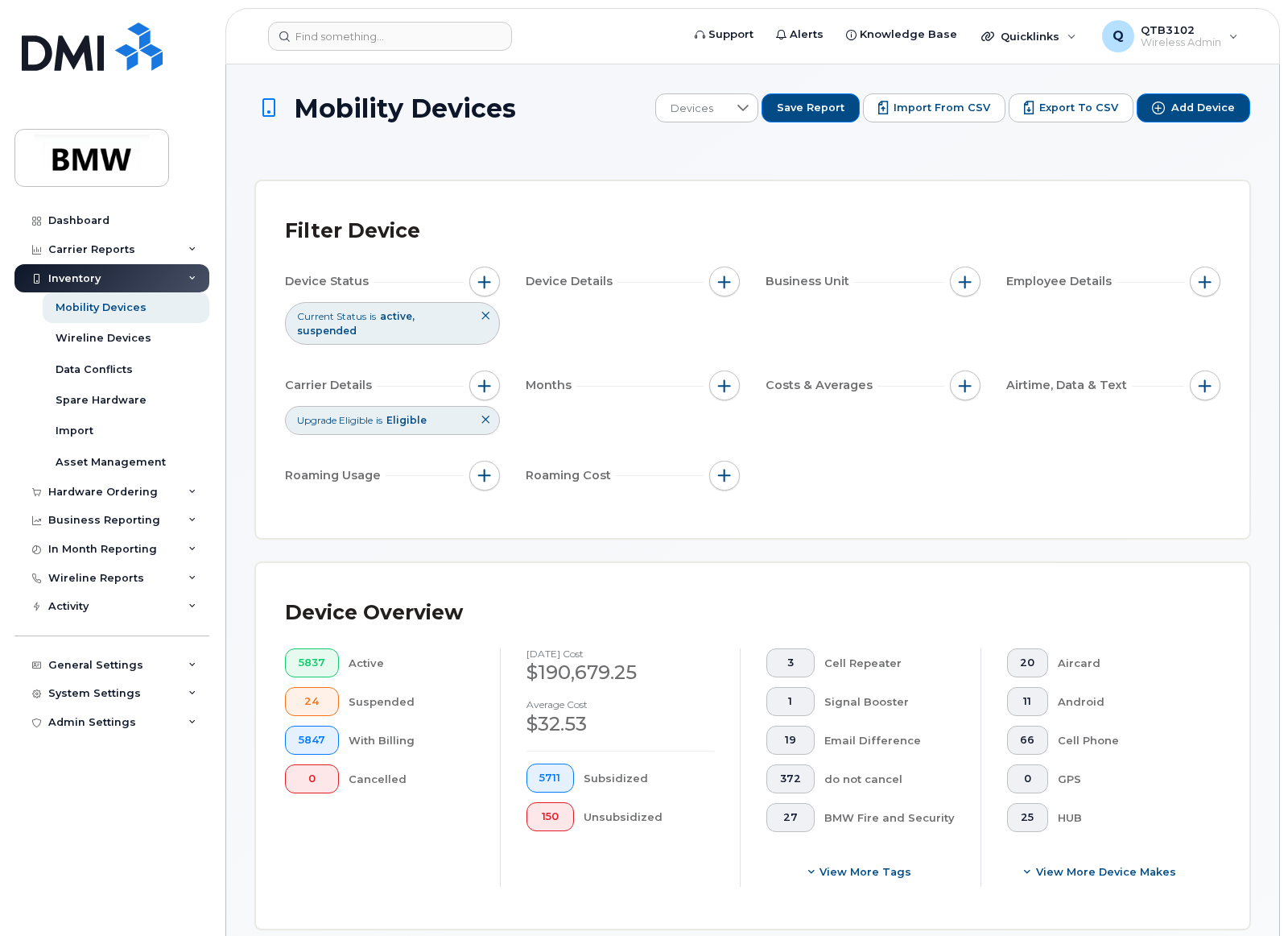
click at [489, 423] on icon at bounding box center [485, 419] width 10 height 10
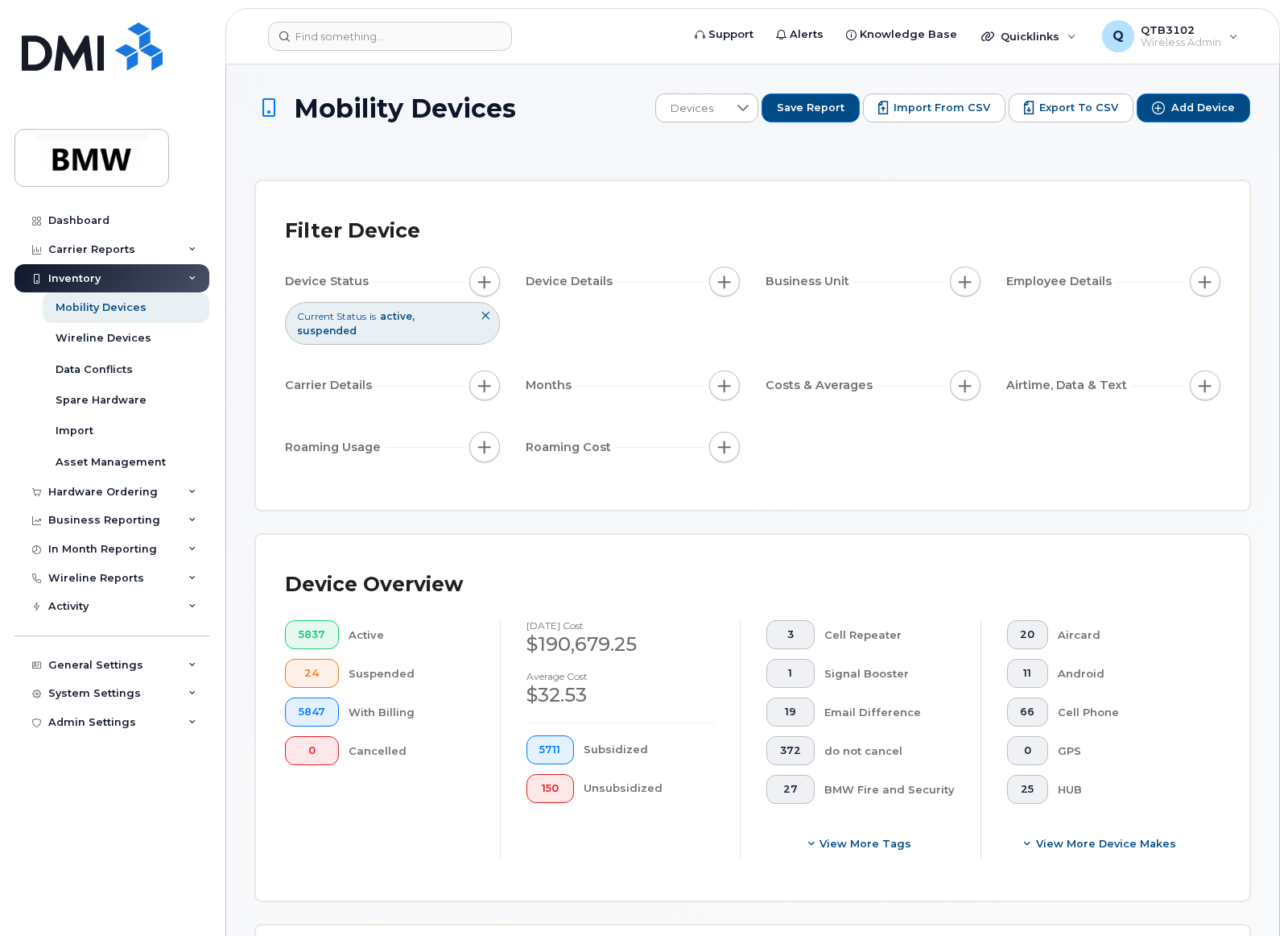
click at [860, 455] on div "Device Status Current Status is active suspended Device Details Business Unit E…" at bounding box center [753, 367] width 936 height 201
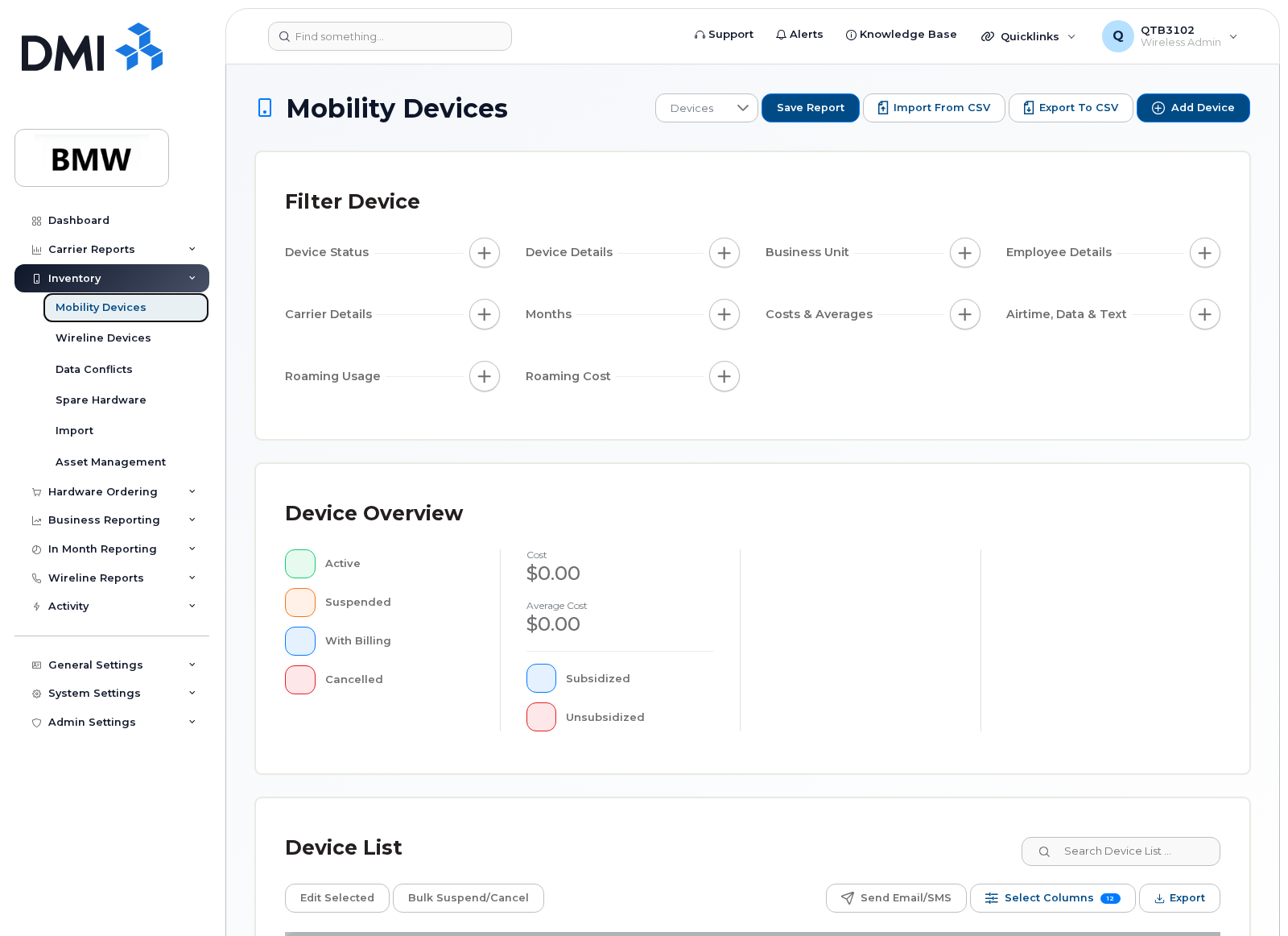
click at [142, 305] on link "Mobility Devices" at bounding box center [127, 307] width 167 height 31
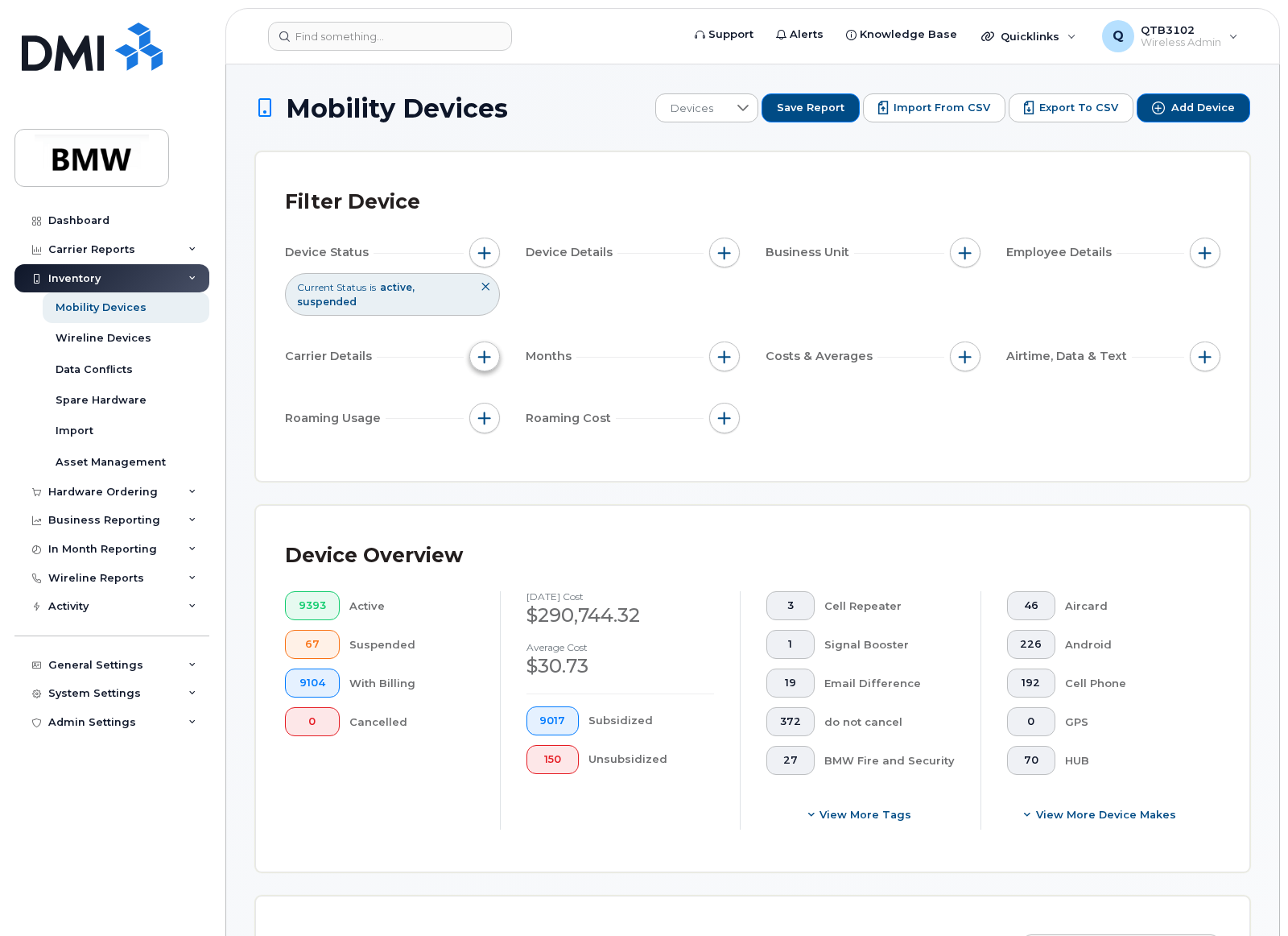
click at [480, 354] on span "button" at bounding box center [484, 357] width 13 height 13
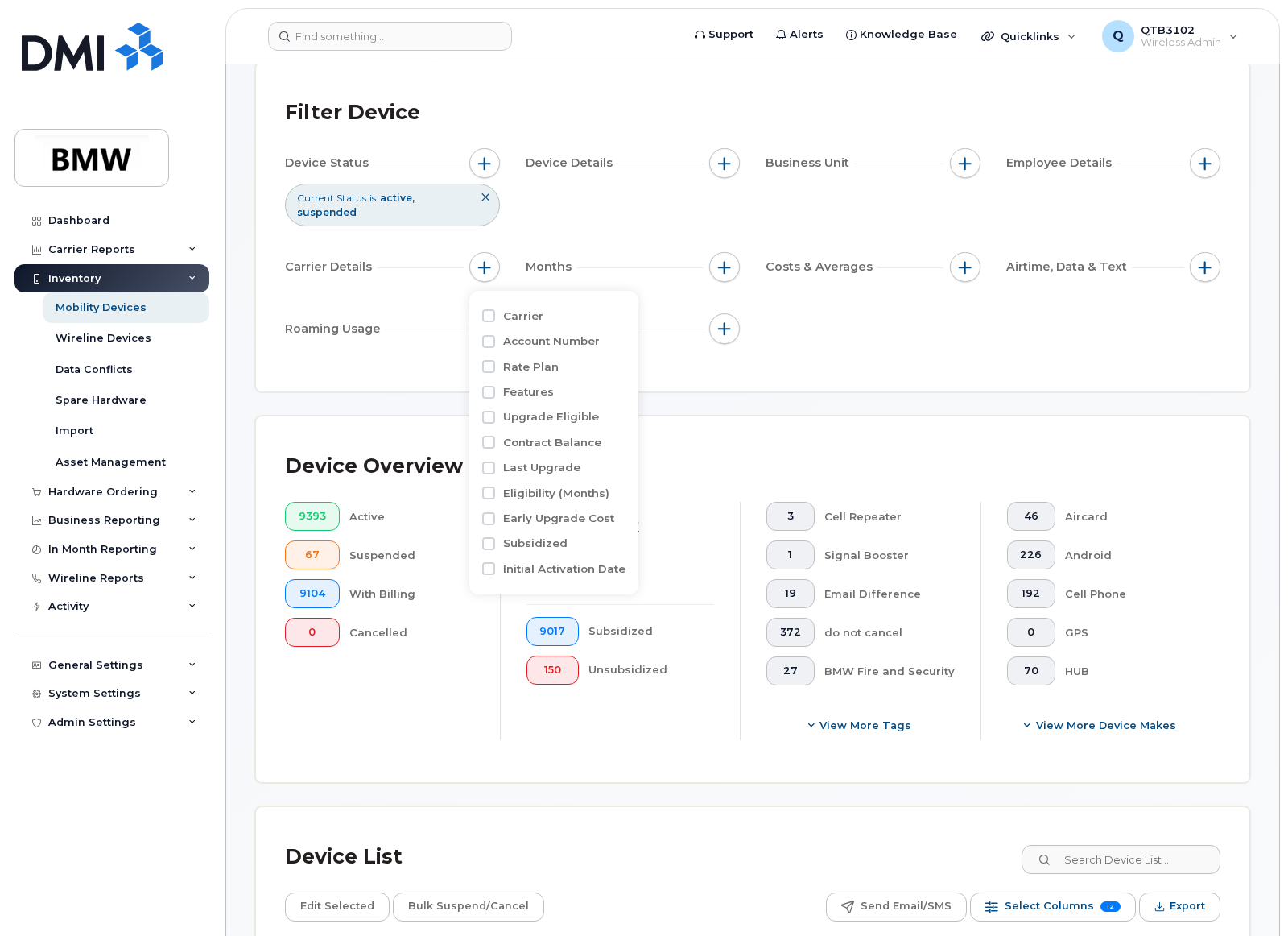
scroll to position [81, 0]
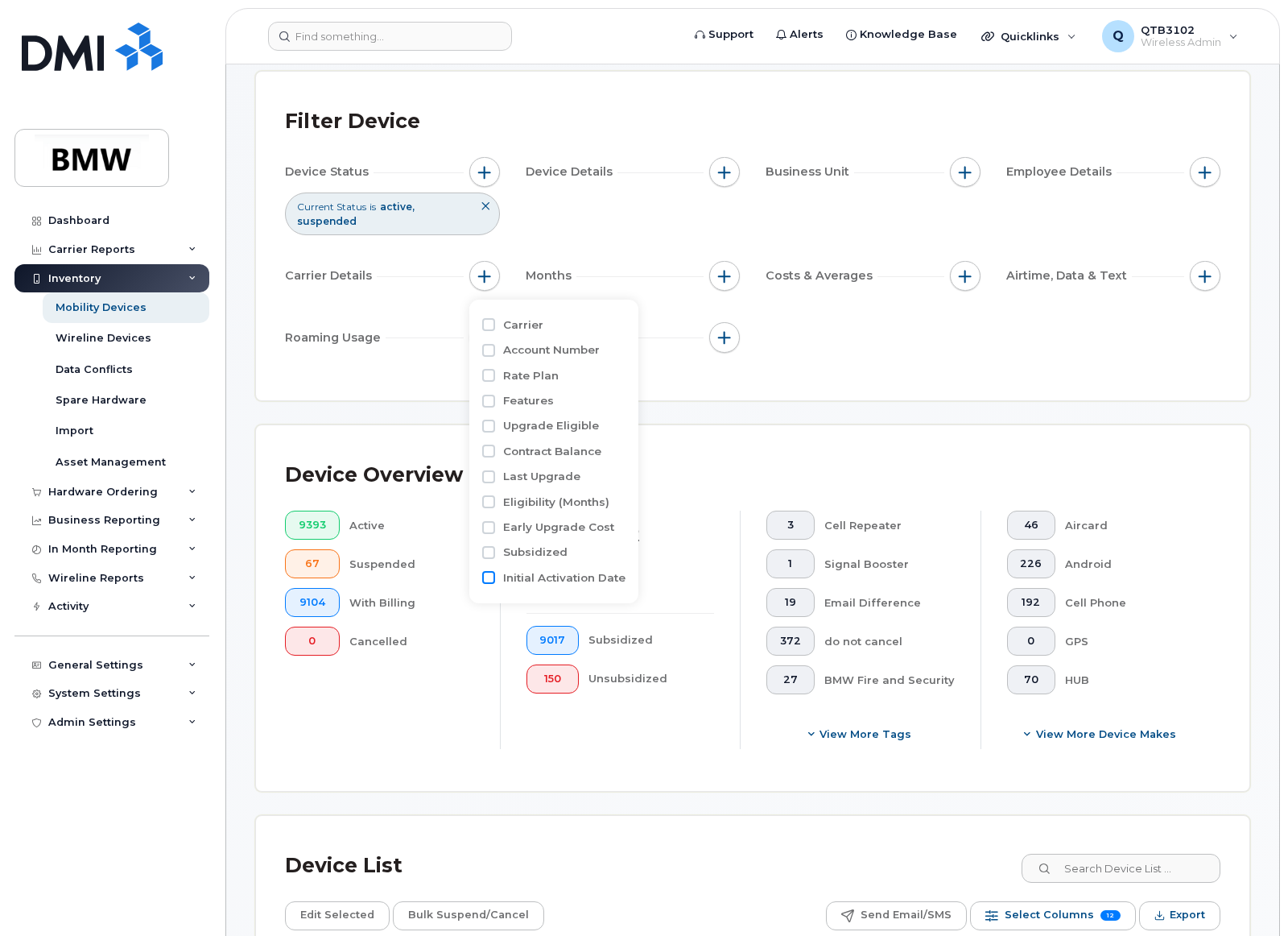
click at [490, 575] on input "Initial Activation Date" at bounding box center [489, 578] width 13 height 13
checkbox input "true"
click at [566, 633] on input "text" at bounding box center [611, 643] width 210 height 29
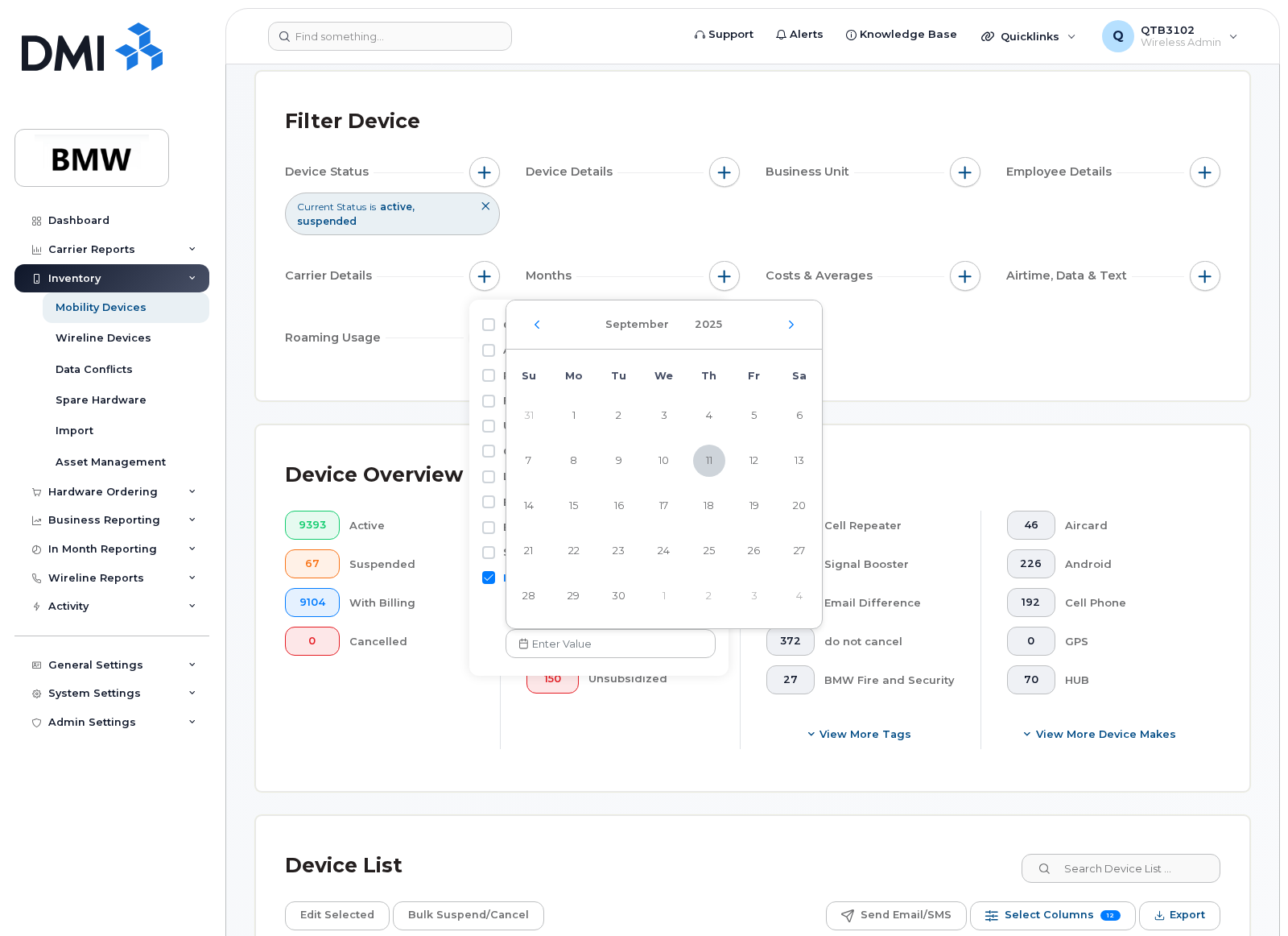
click at [496, 631] on div "greater than" at bounding box center [599, 622] width 234 height 73
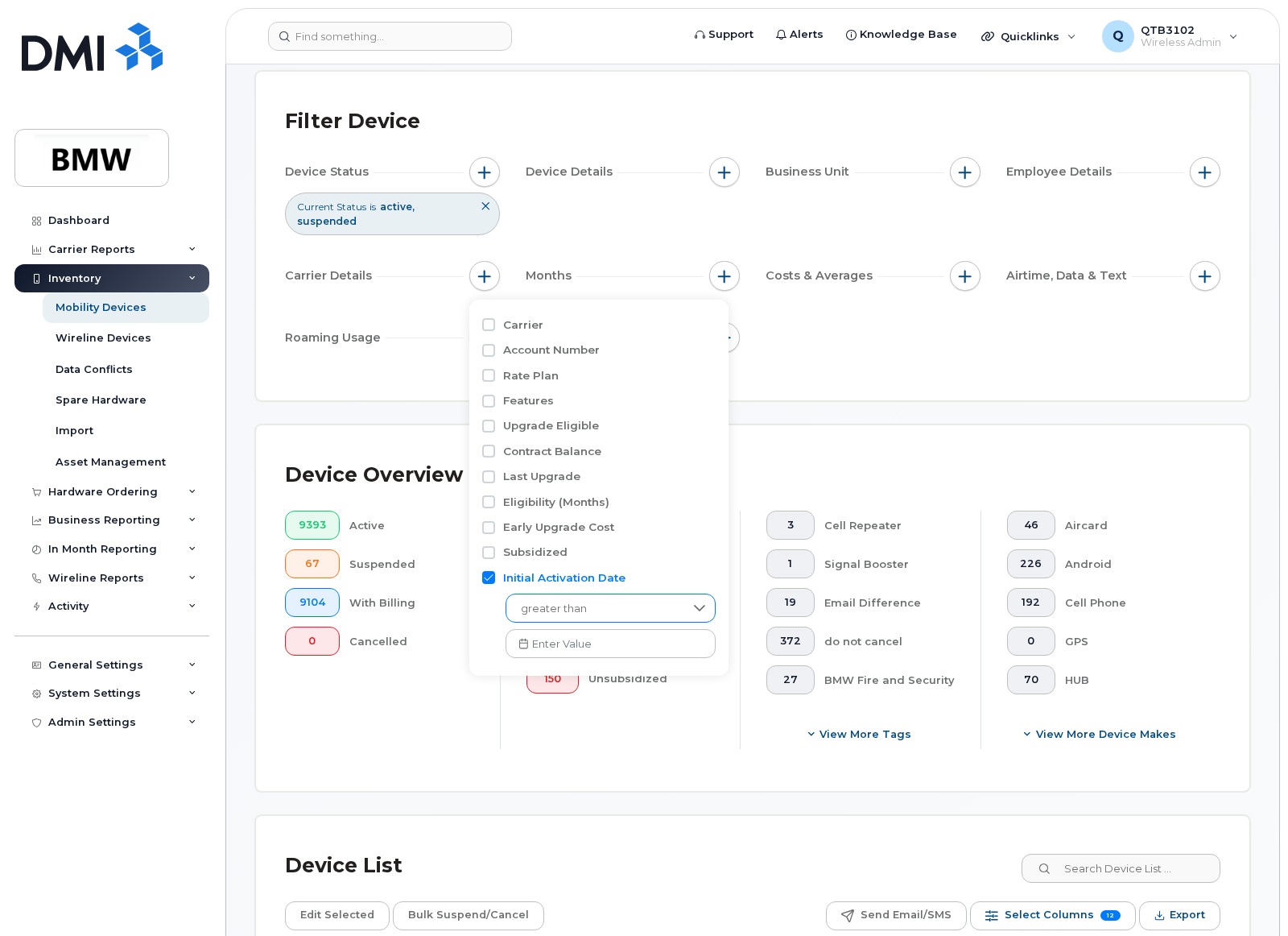
click at [555, 610] on span "greater than" at bounding box center [595, 609] width 178 height 29
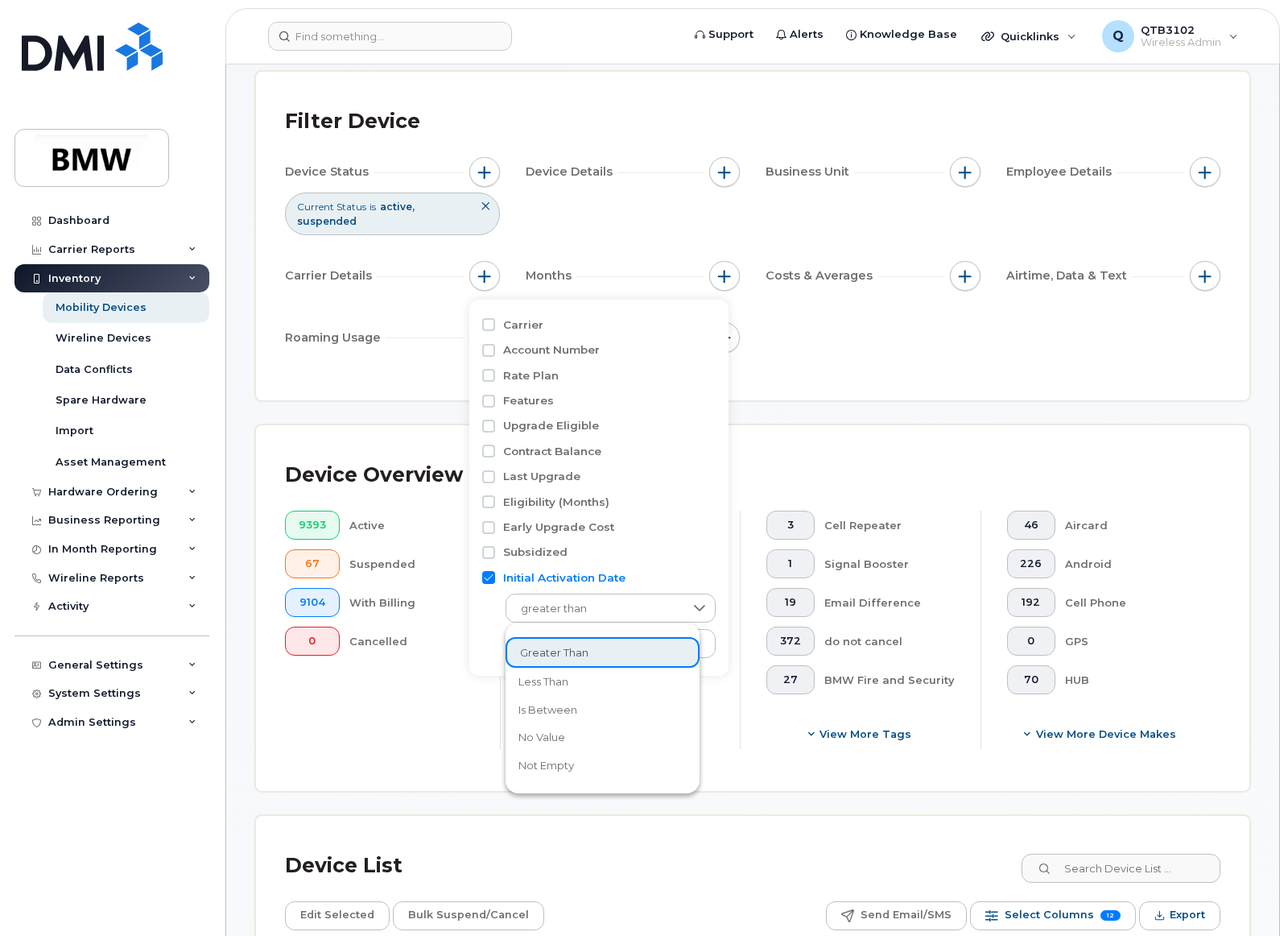
click at [555, 676] on span "less than" at bounding box center [543, 681] width 50 height 15
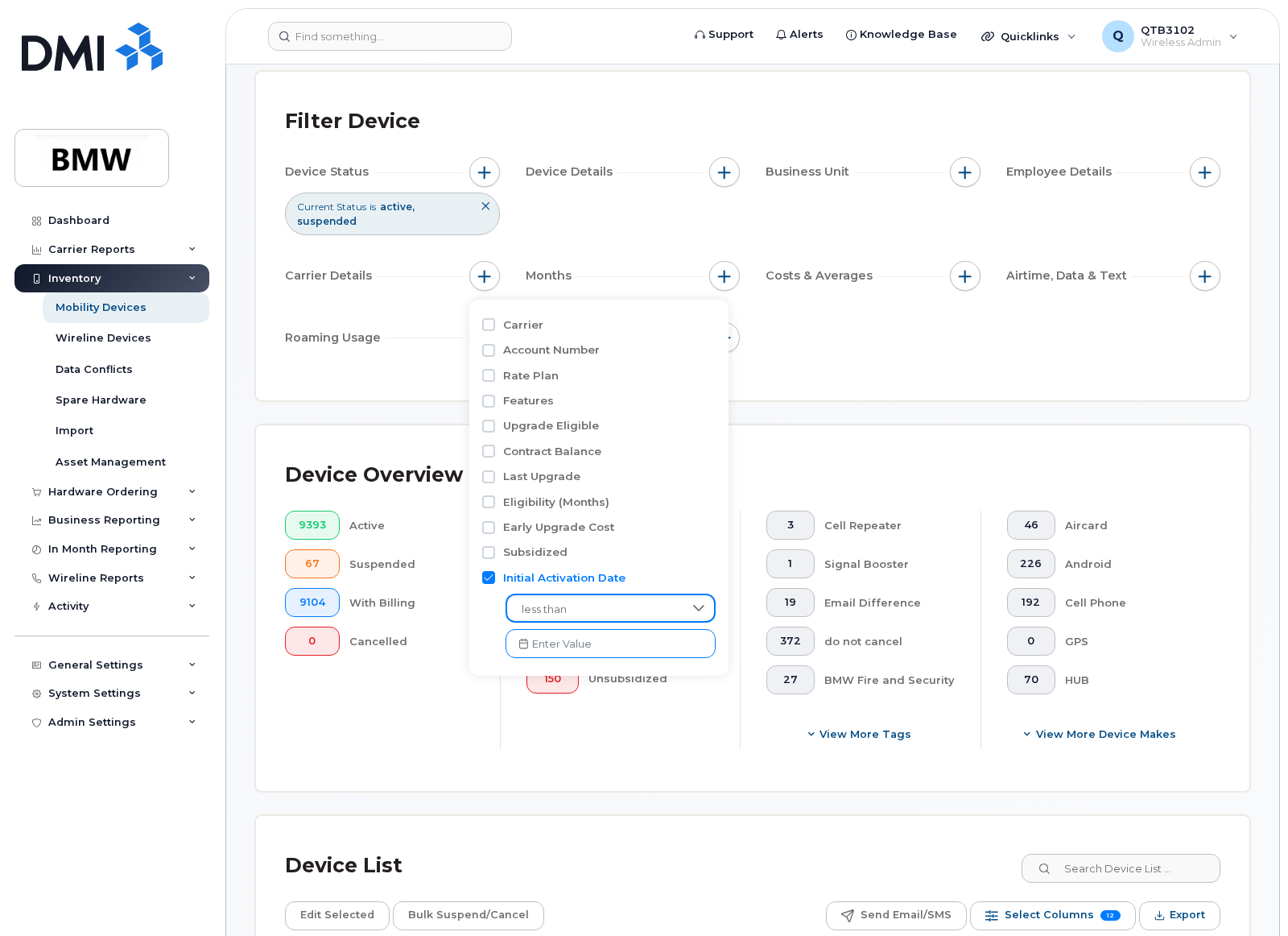
click at [567, 654] on input "text" at bounding box center [611, 643] width 210 height 29
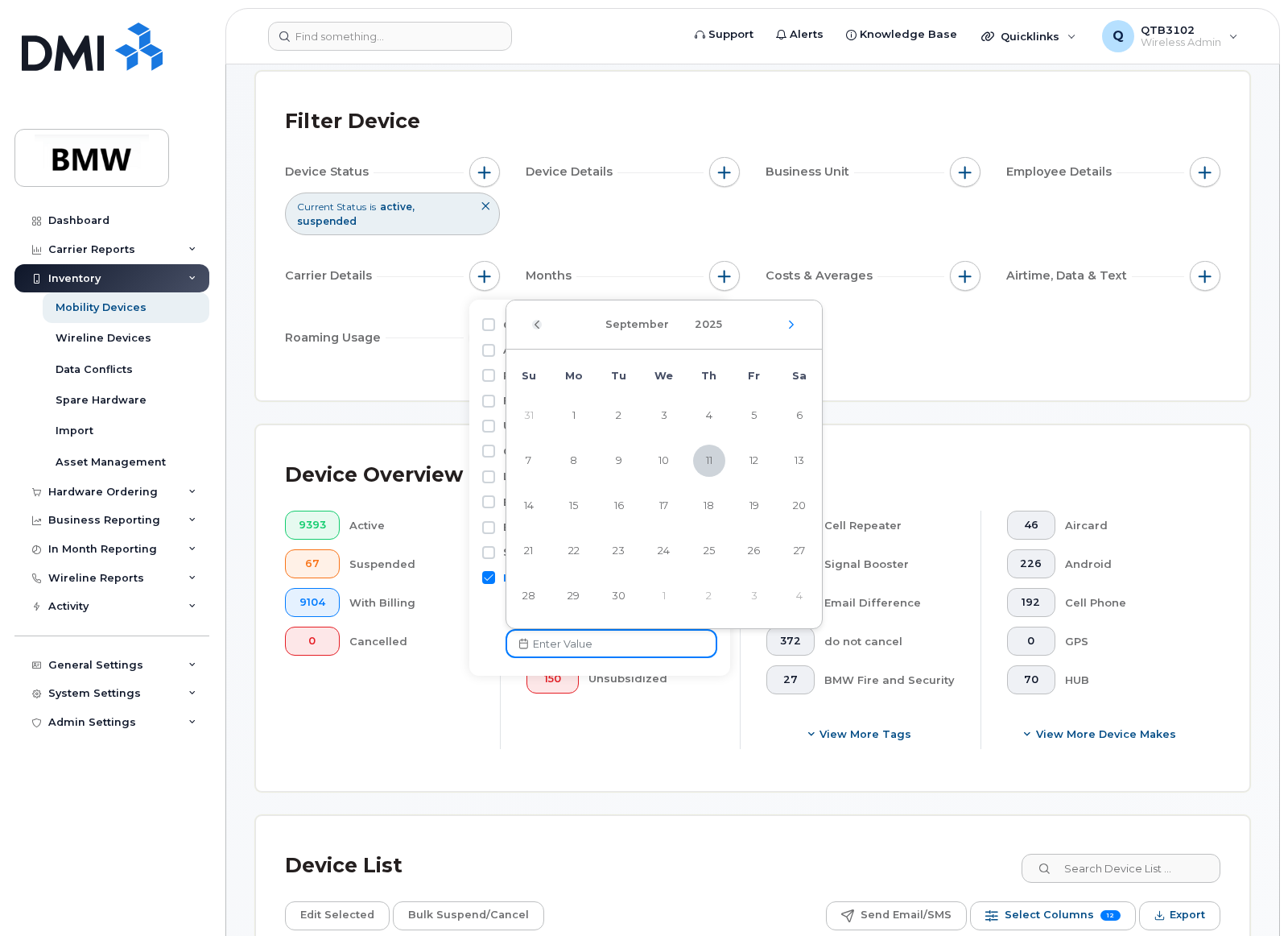
click at [539, 324] on icon "Previous Month" at bounding box center [536, 324] width 10 height 13
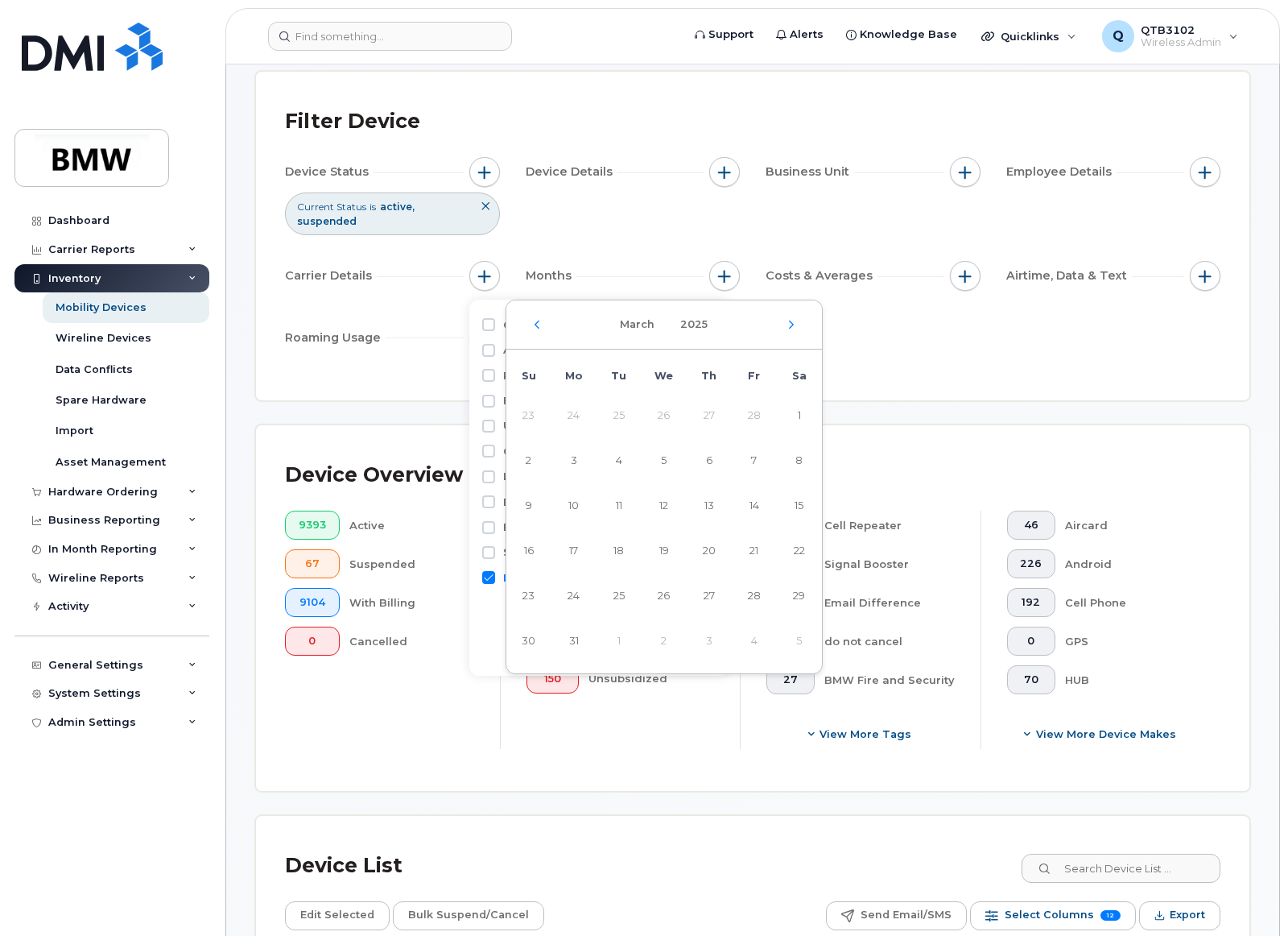
click at [539, 324] on icon "Previous Month" at bounding box center [536, 324] width 10 height 13
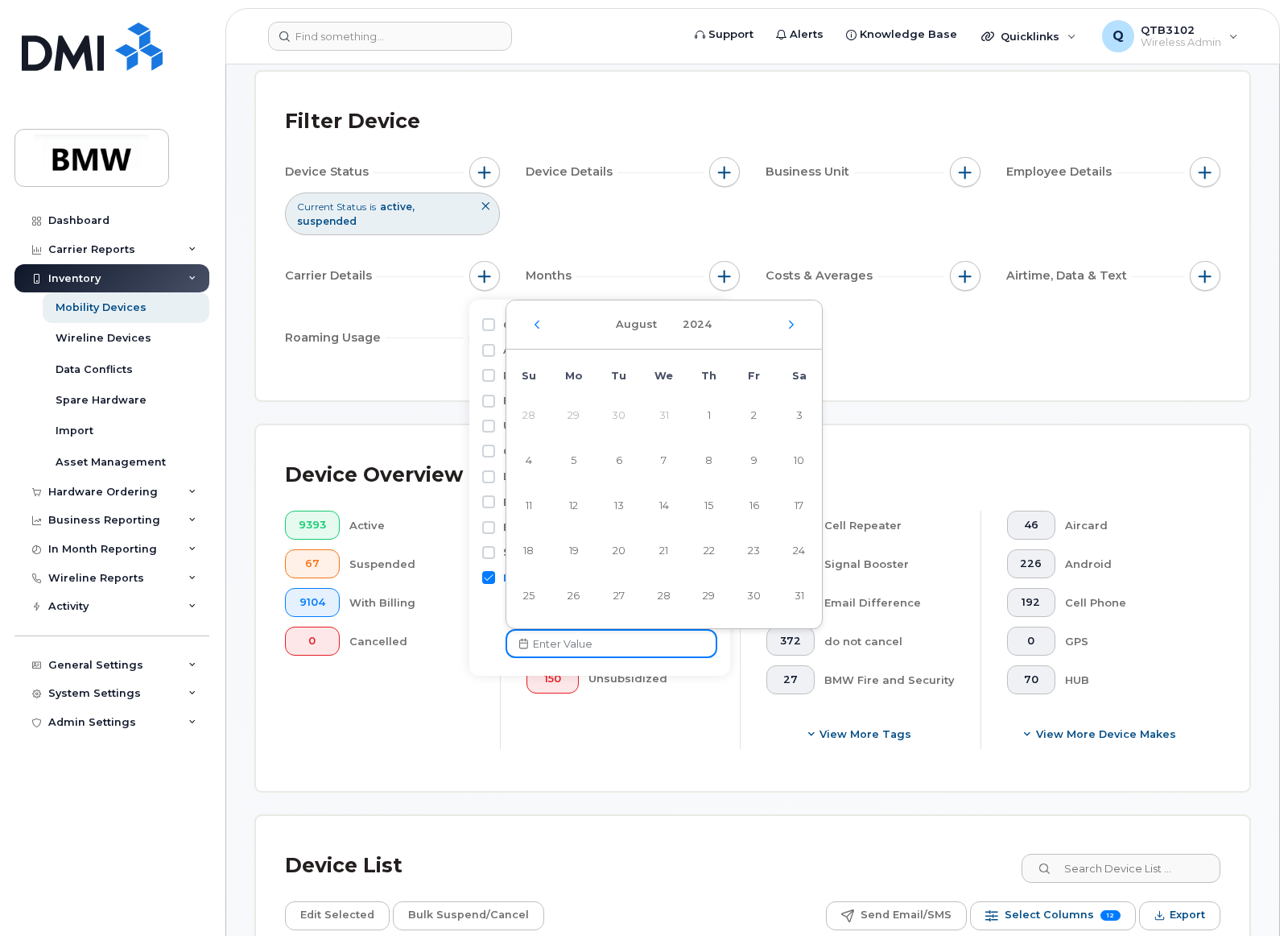
click at [539, 324] on icon "Previous Month" at bounding box center [536, 324] width 10 height 13
click at [536, 324] on icon "Previous Month" at bounding box center [536, 324] width 10 height 13
click at [537, 324] on icon "Previous Month" at bounding box center [536, 324] width 10 height 13
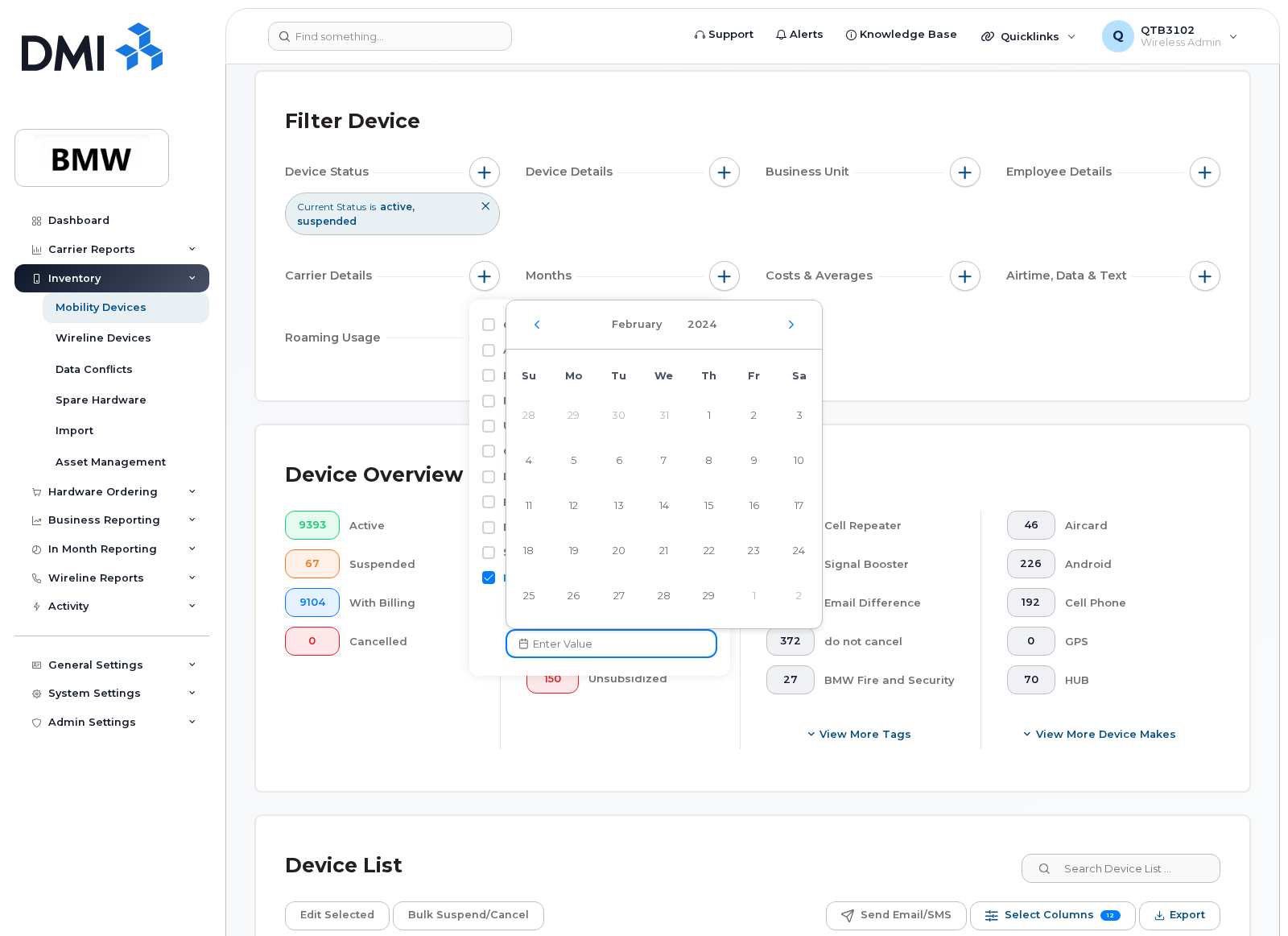
click at [537, 324] on icon "Previous Month" at bounding box center [536, 324] width 10 height 13
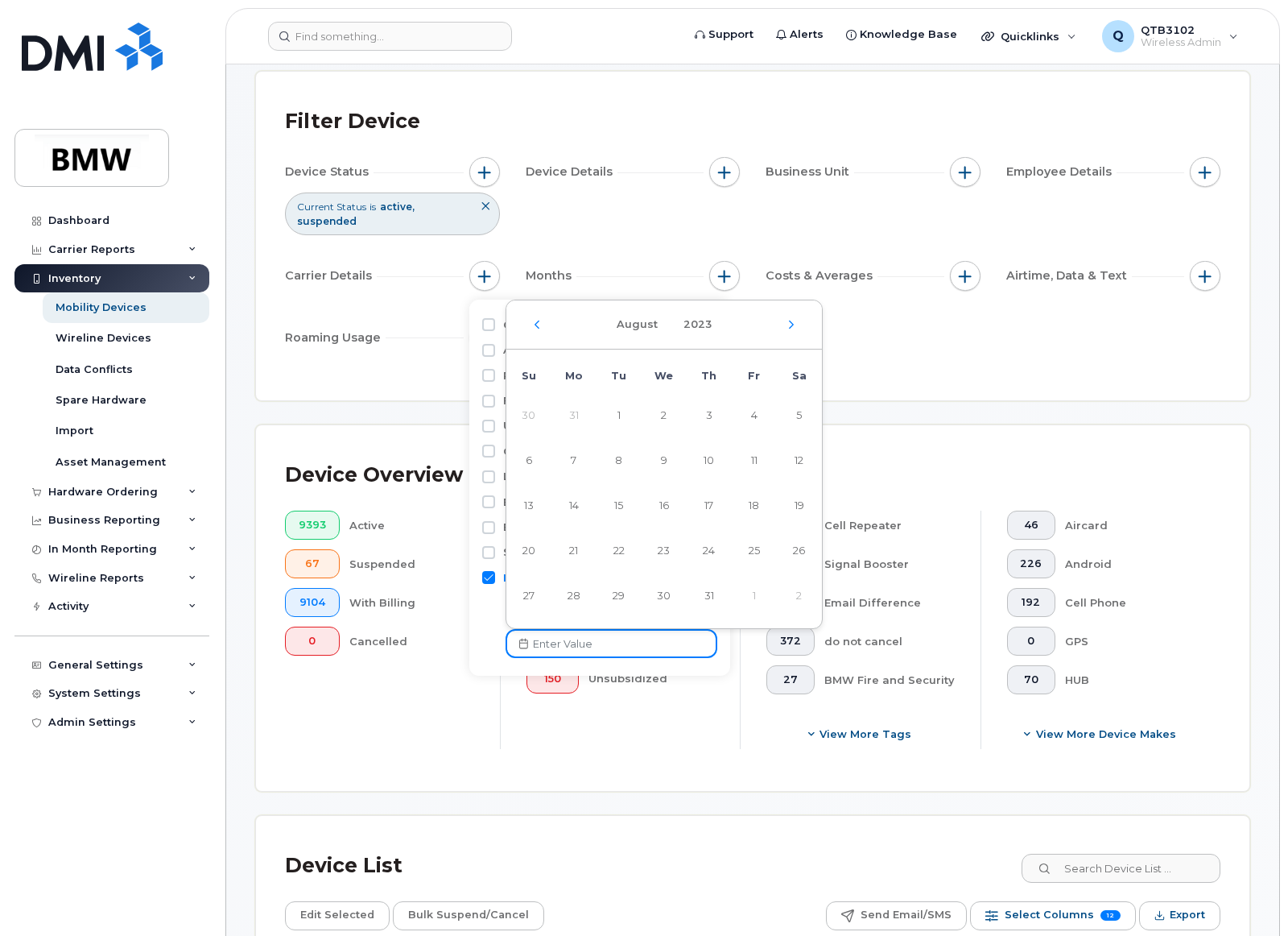
click at [537, 324] on icon "Previous Month" at bounding box center [536, 324] width 10 height 13
click at [796, 416] on span "1" at bounding box center [799, 416] width 32 height 32
type input "07/01/2023"
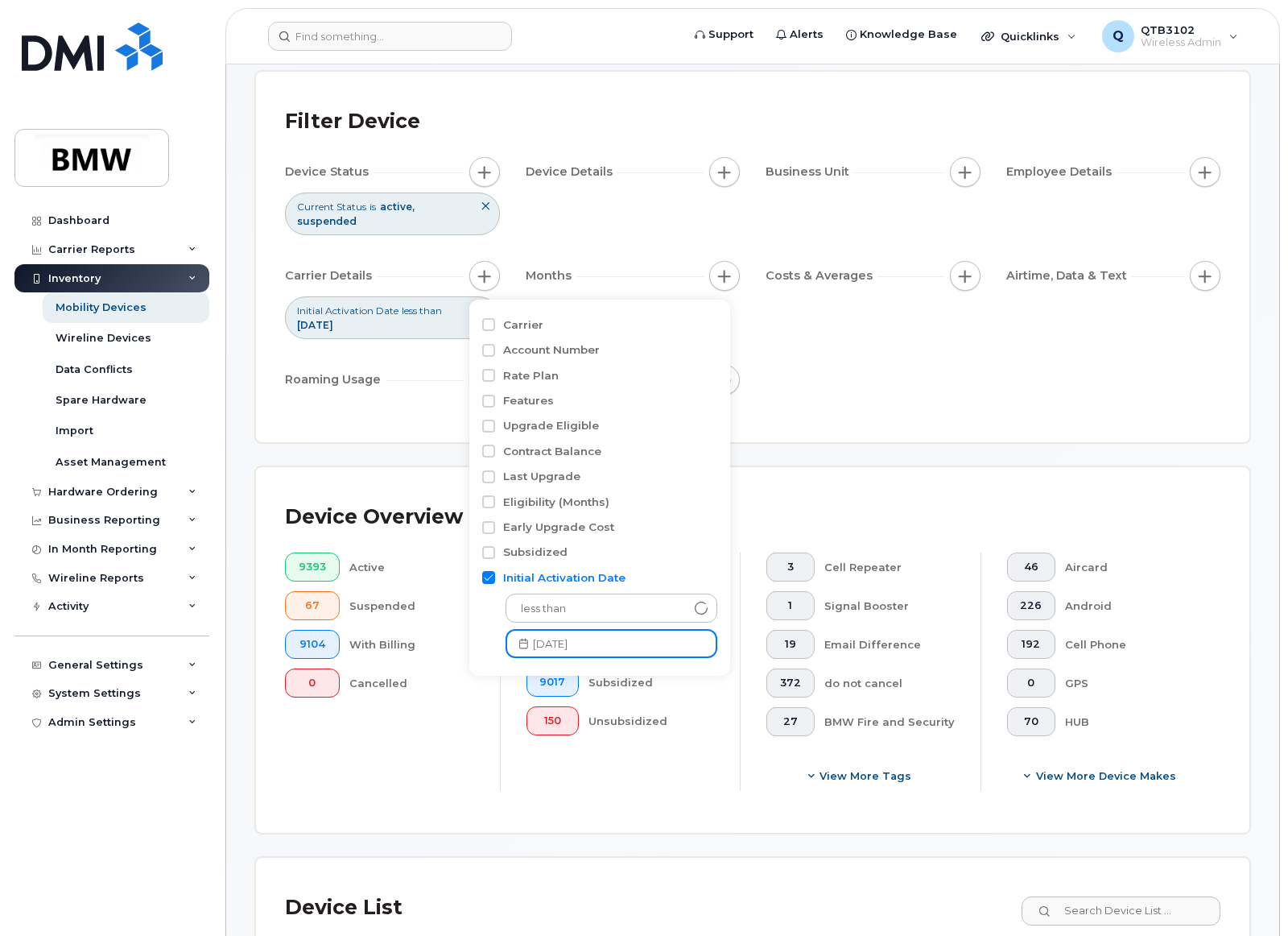
click at [837, 340] on div "Device Status Current Status is active suspended Device Details Business Unit E…" at bounding box center [753, 279] width 936 height 244
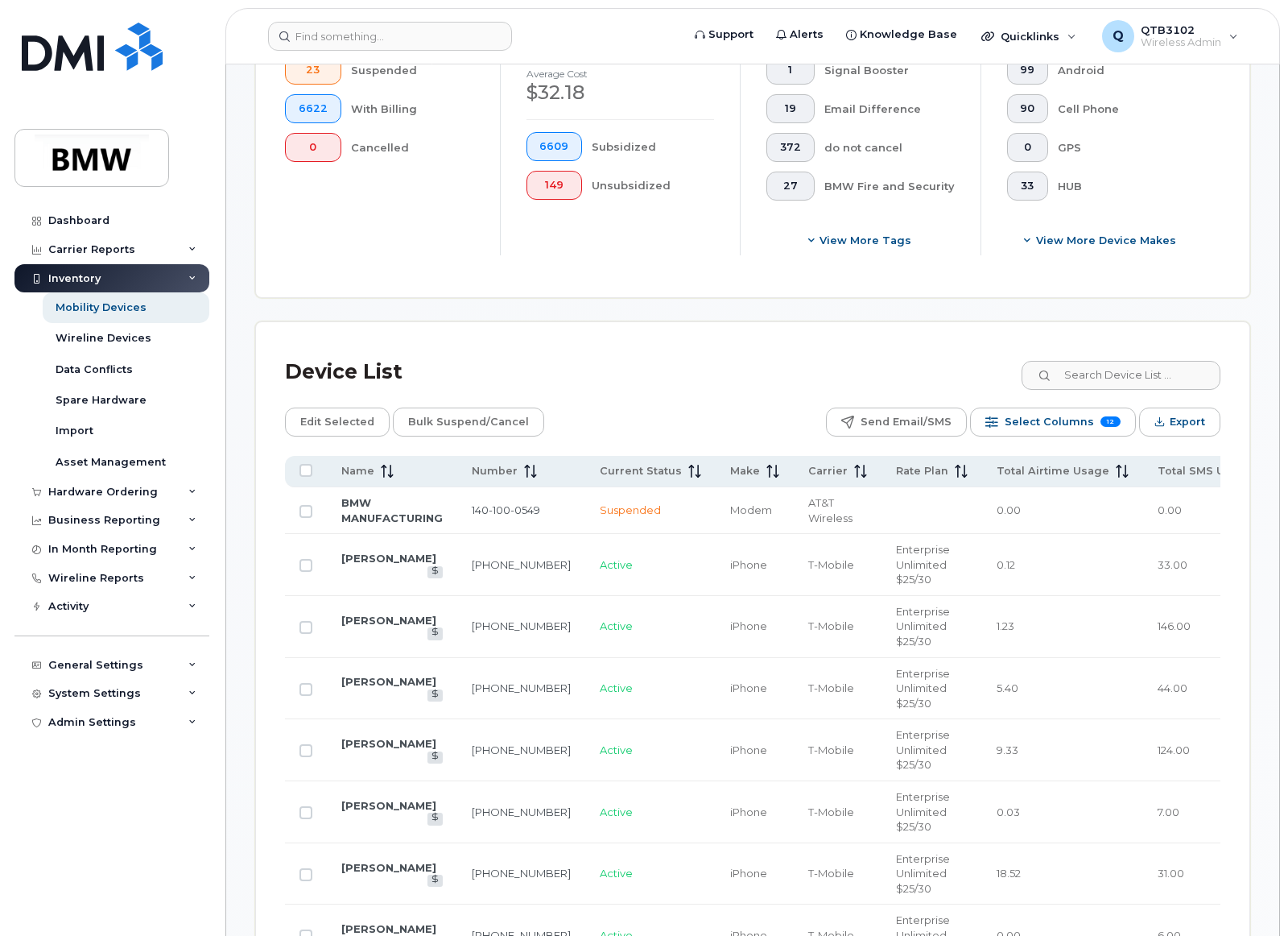
scroll to position [644, 0]
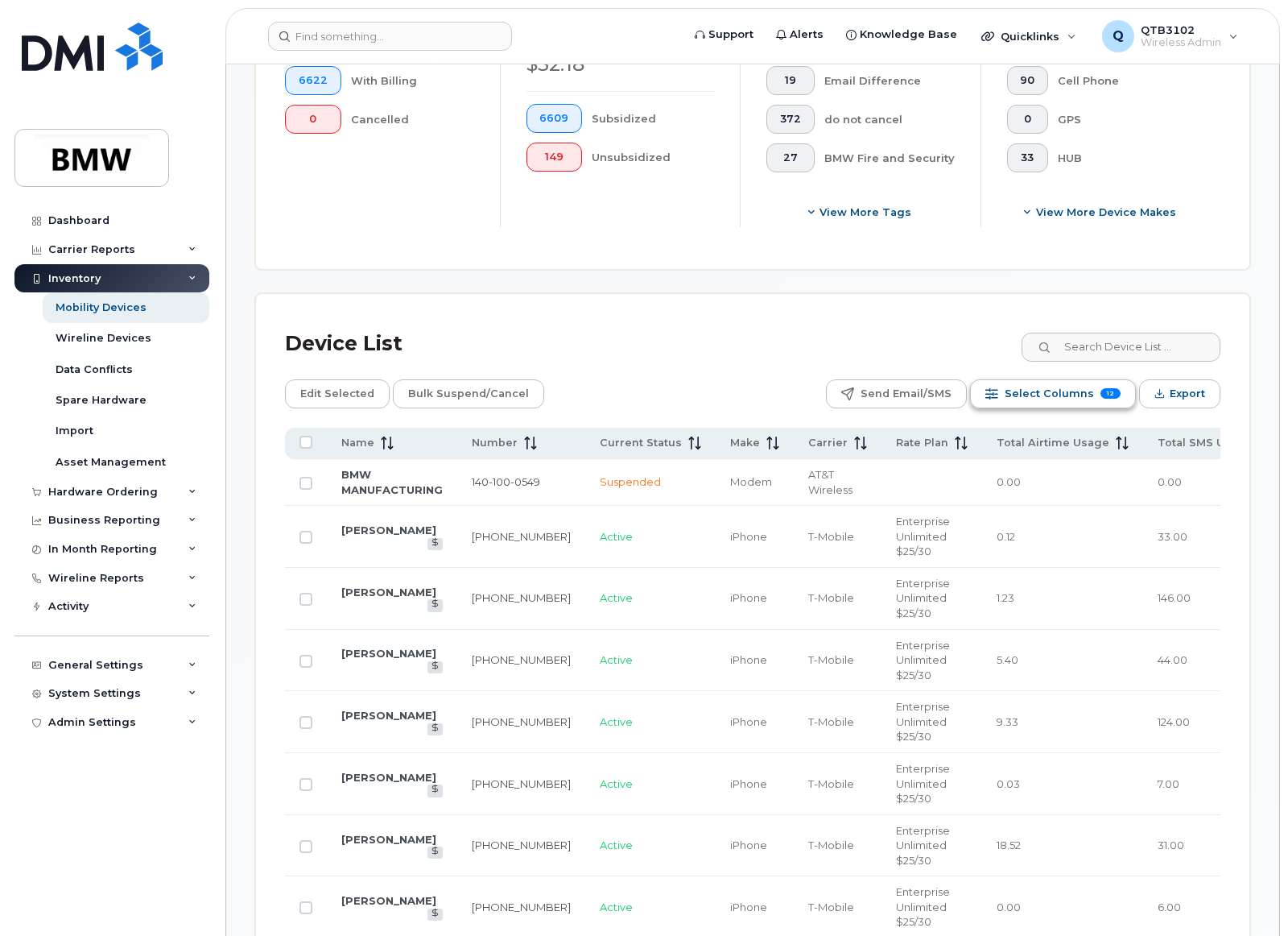
click at [1051, 406] on span "Select Columns" at bounding box center [1049, 393] width 89 height 24
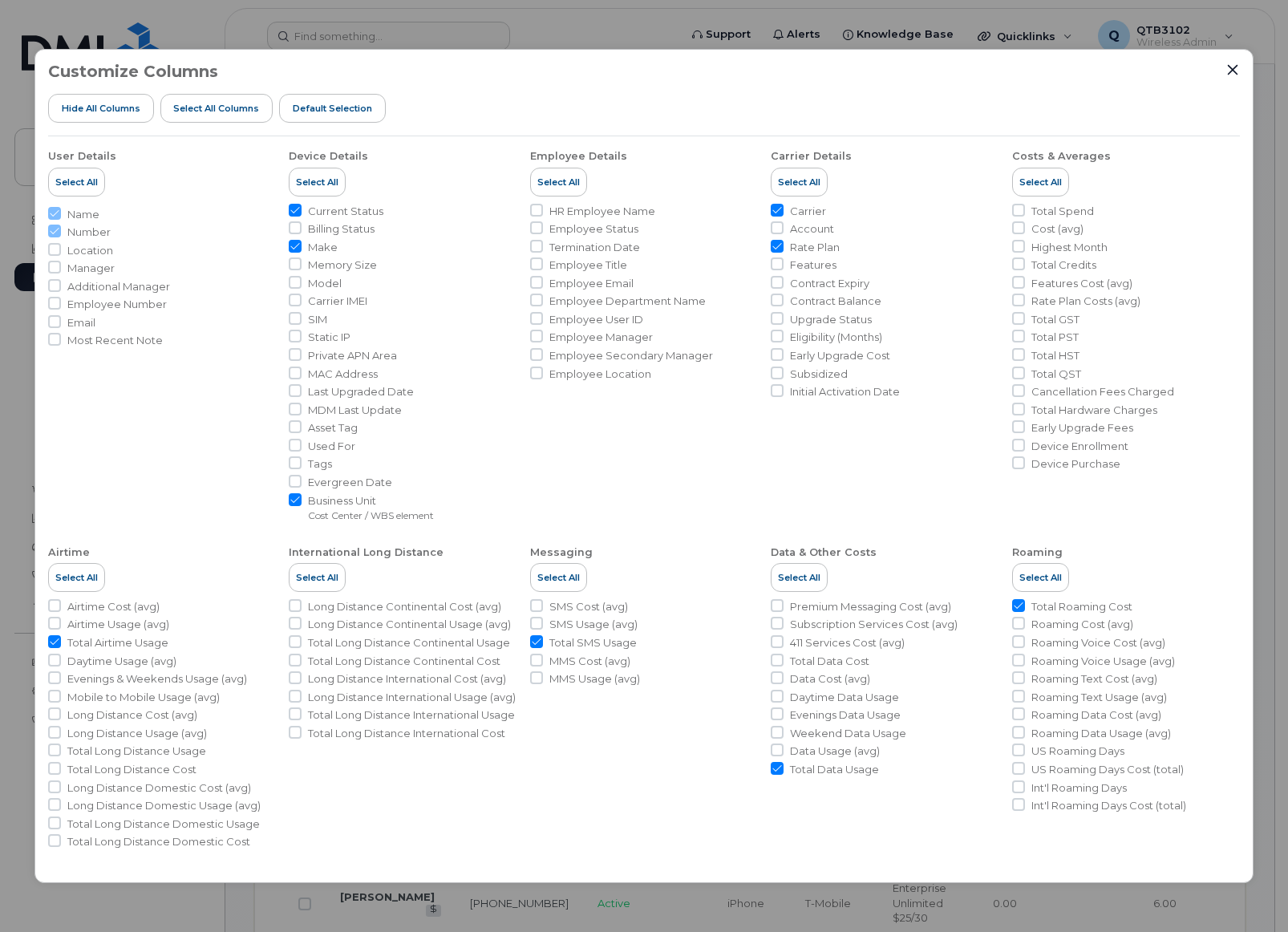
click at [635, 287] on li "Employee Email" at bounding box center [643, 283] width 228 height 15
click at [591, 280] on span "Employee Email" at bounding box center [591, 283] width 84 height 15
click at [543, 280] on input "Employee Email" at bounding box center [536, 282] width 13 height 13
checkbox input "true"
click at [1229, 72] on icon "Close" at bounding box center [1233, 70] width 13 height 13
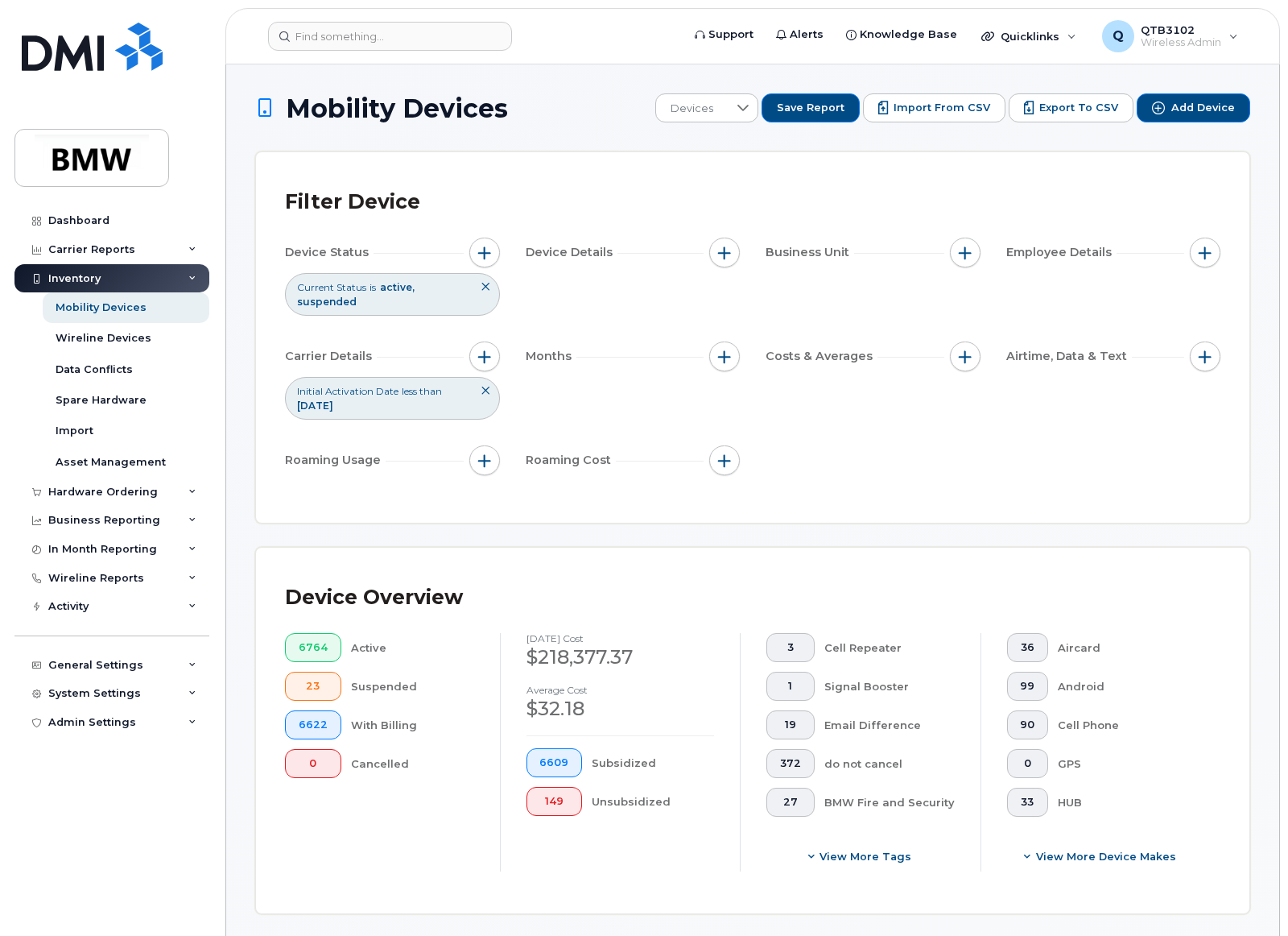
scroll to position [483, 0]
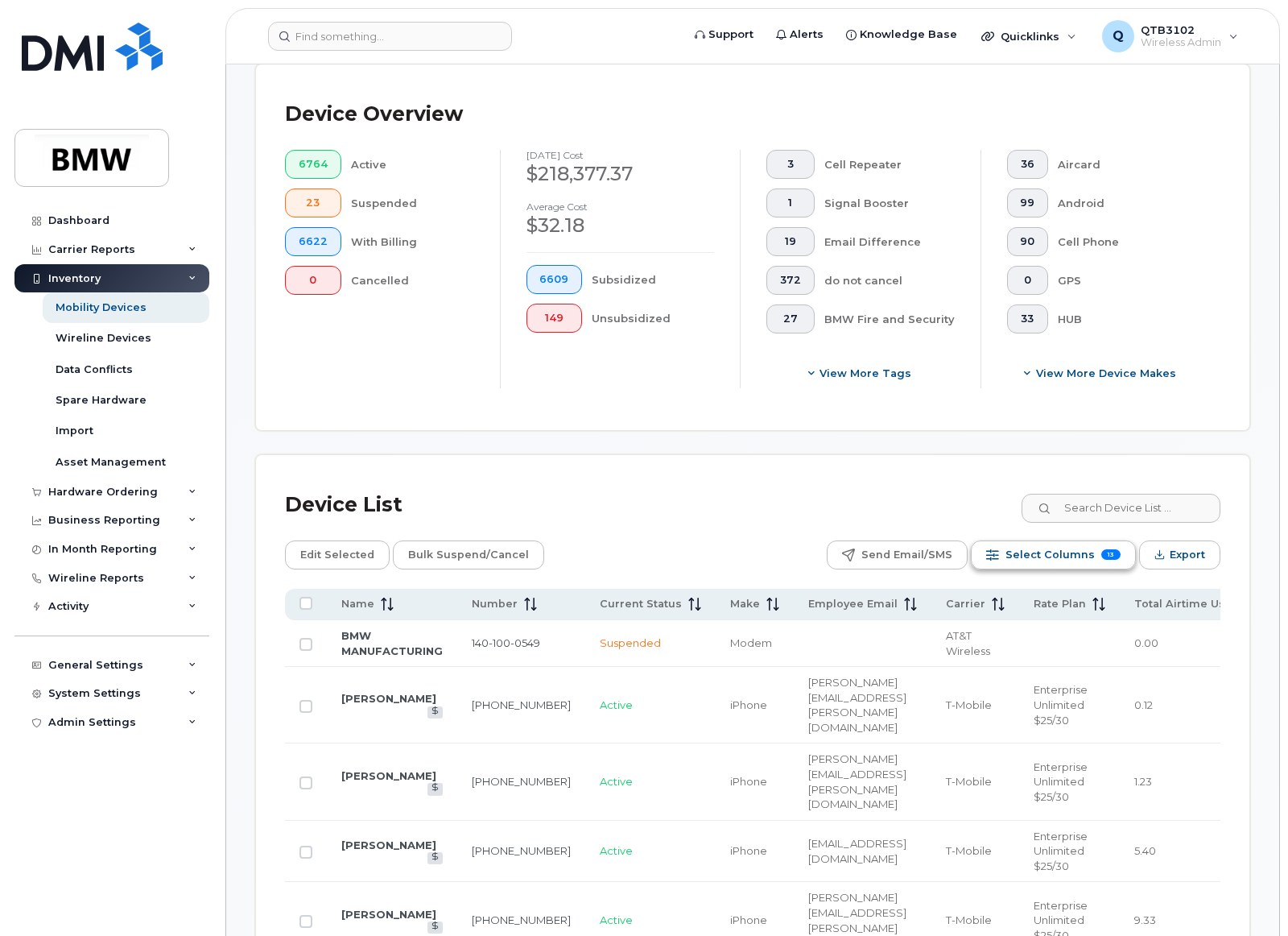
click at [1053, 553] on span "Select Columns" at bounding box center [1050, 554] width 89 height 24
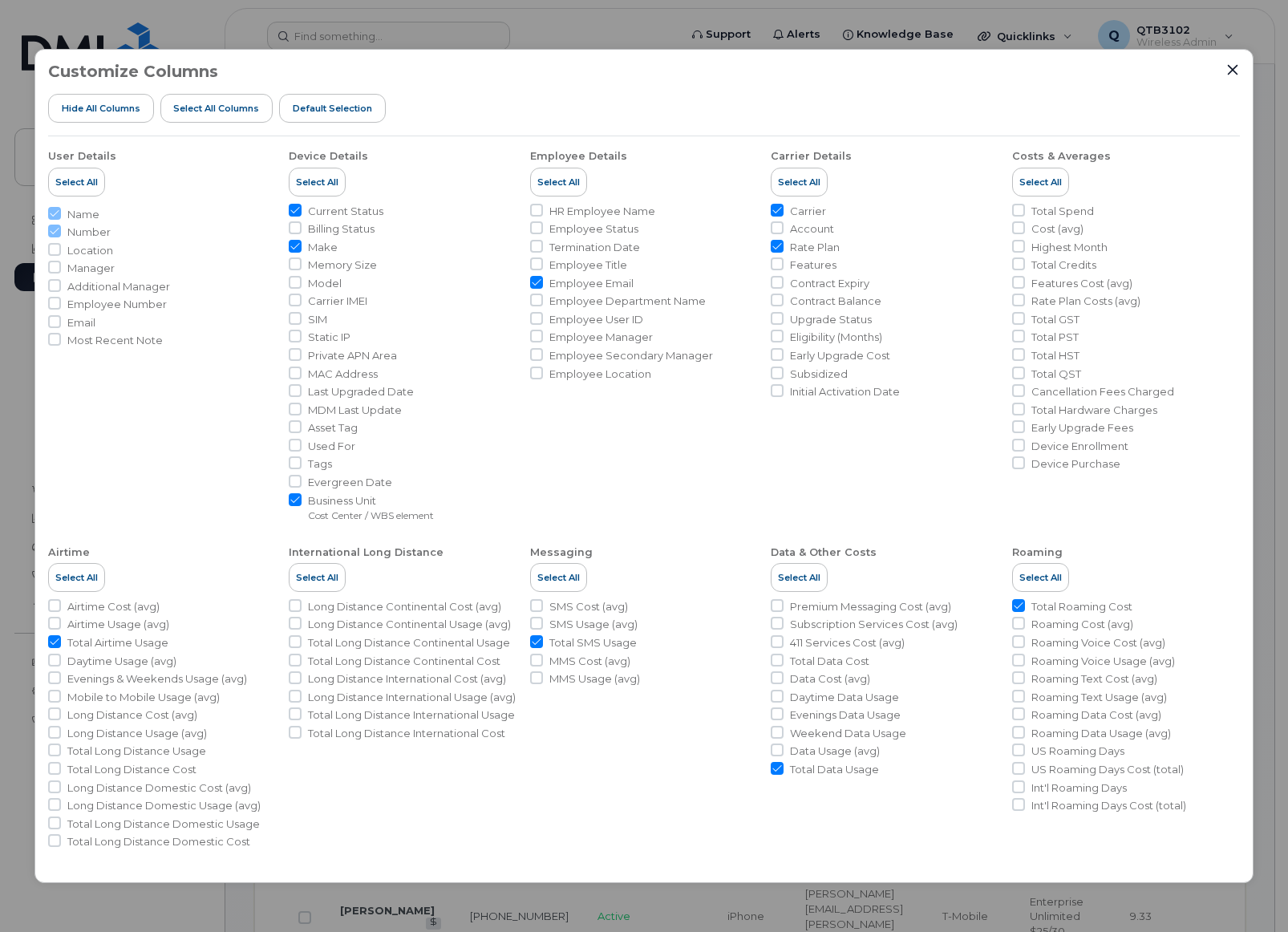
click at [72, 322] on span "Email" at bounding box center [80, 322] width 28 height 15
click at [61, 322] on input "Email" at bounding box center [55, 321] width 13 height 13
checkbox input "true"
click at [1235, 70] on icon "Close" at bounding box center [1233, 70] width 13 height 13
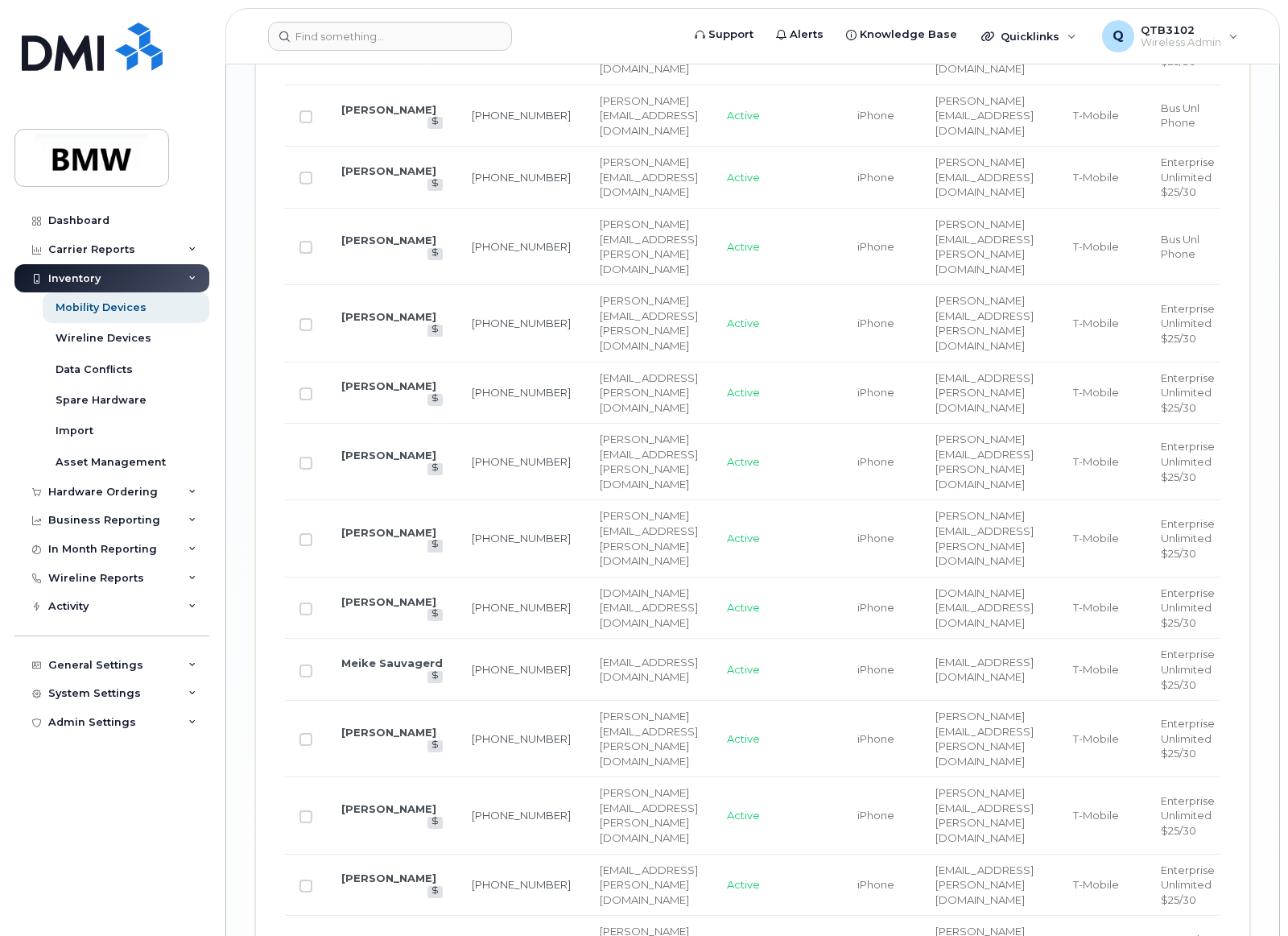
scroll to position [3289, 0]
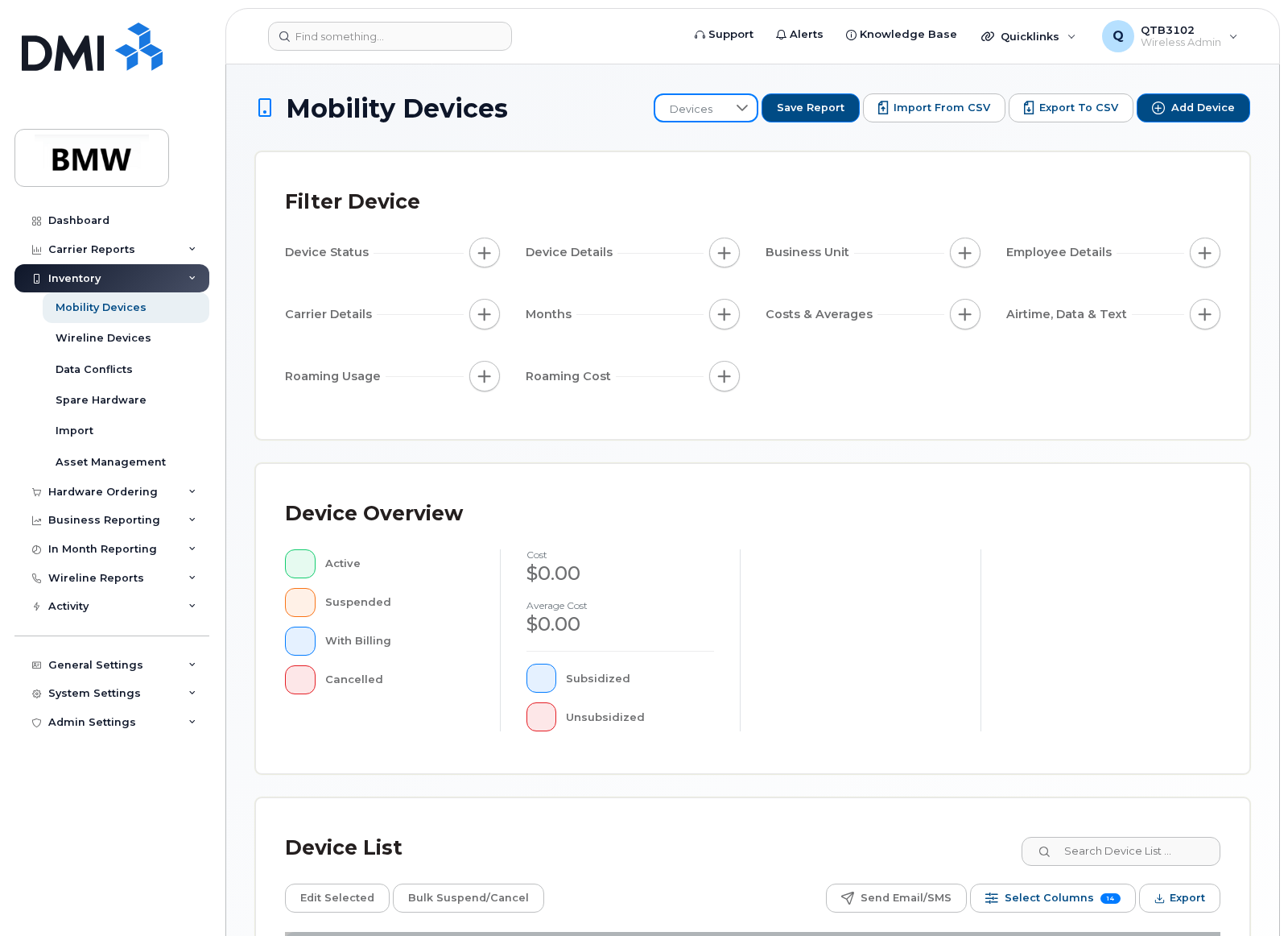
click at [721, 119] on span "Devices" at bounding box center [692, 110] width 72 height 29
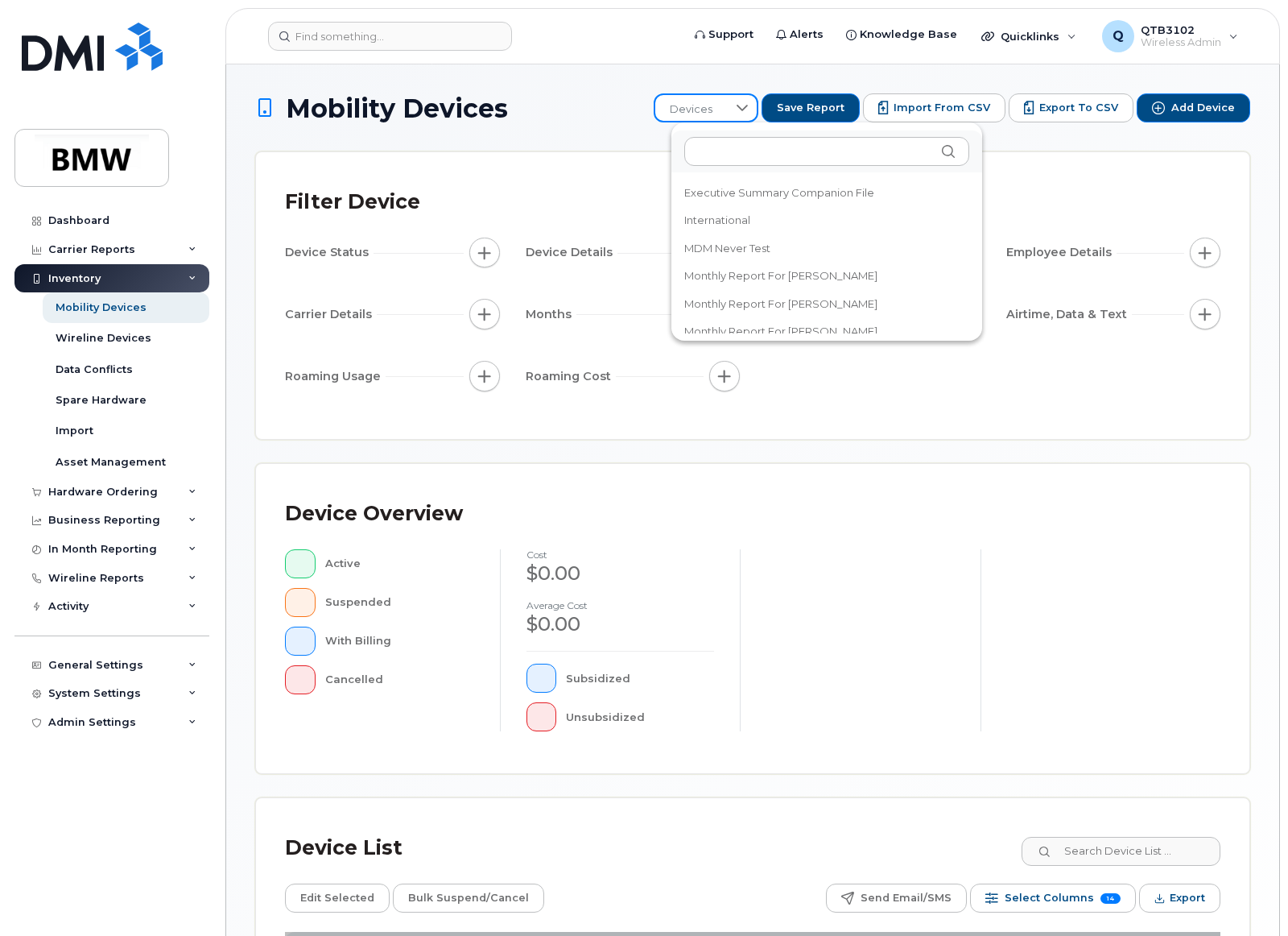
click at [632, 118] on h1 "Mobility Devices" at bounding box center [450, 108] width 391 height 28
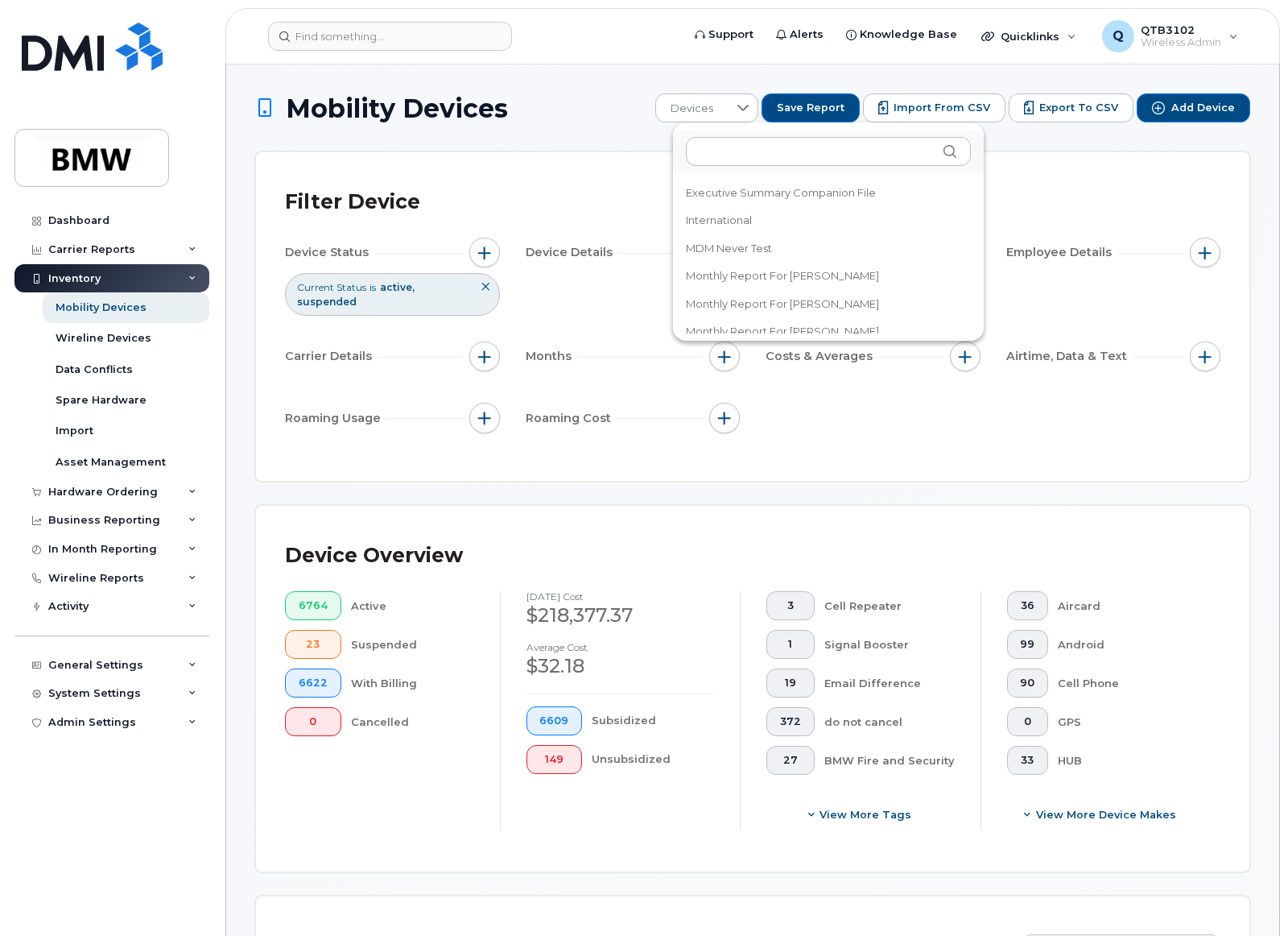
click at [616, 114] on h1 "Mobility Devices" at bounding box center [451, 108] width 393 height 28
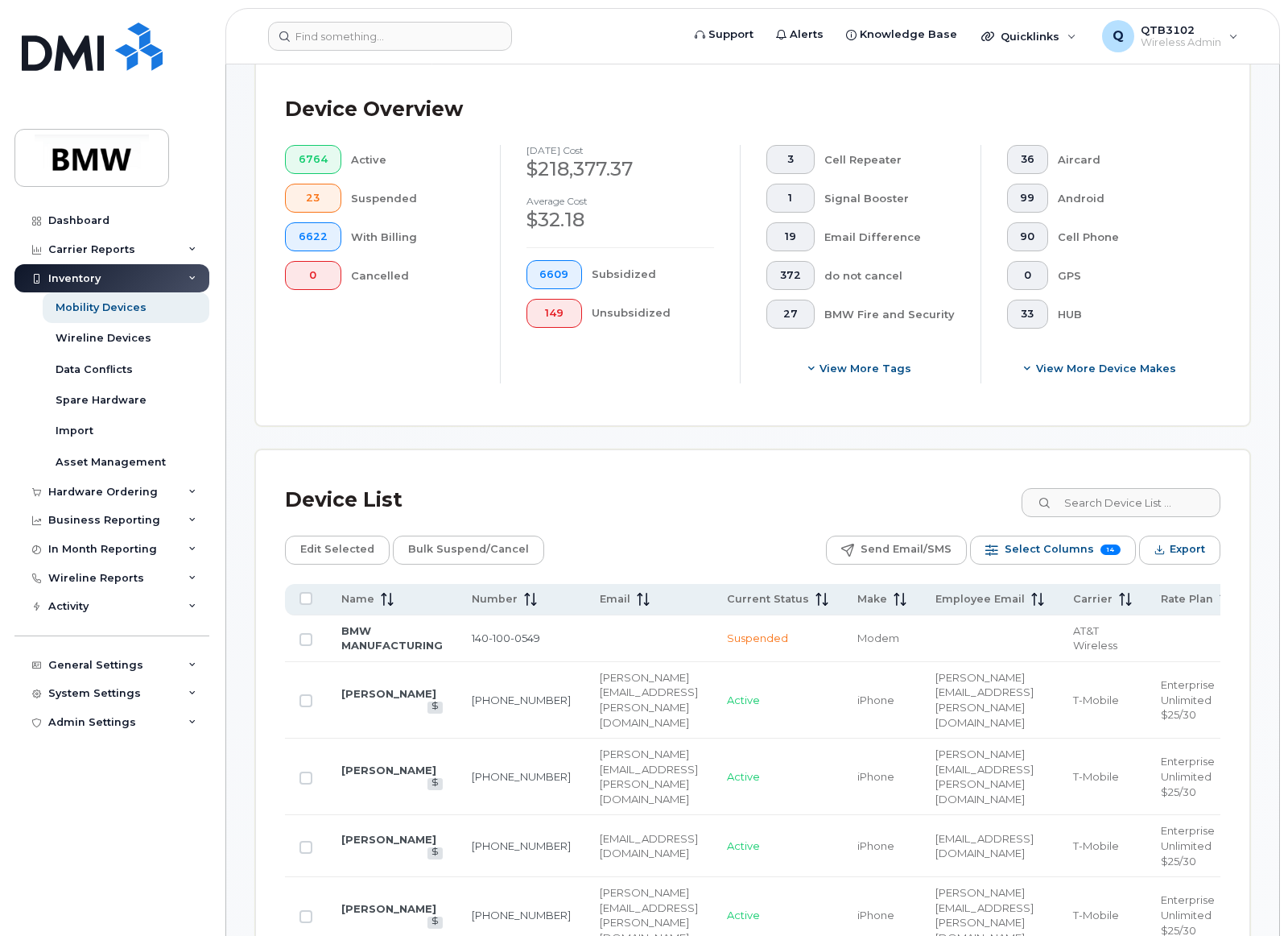
scroll to position [483, 0]
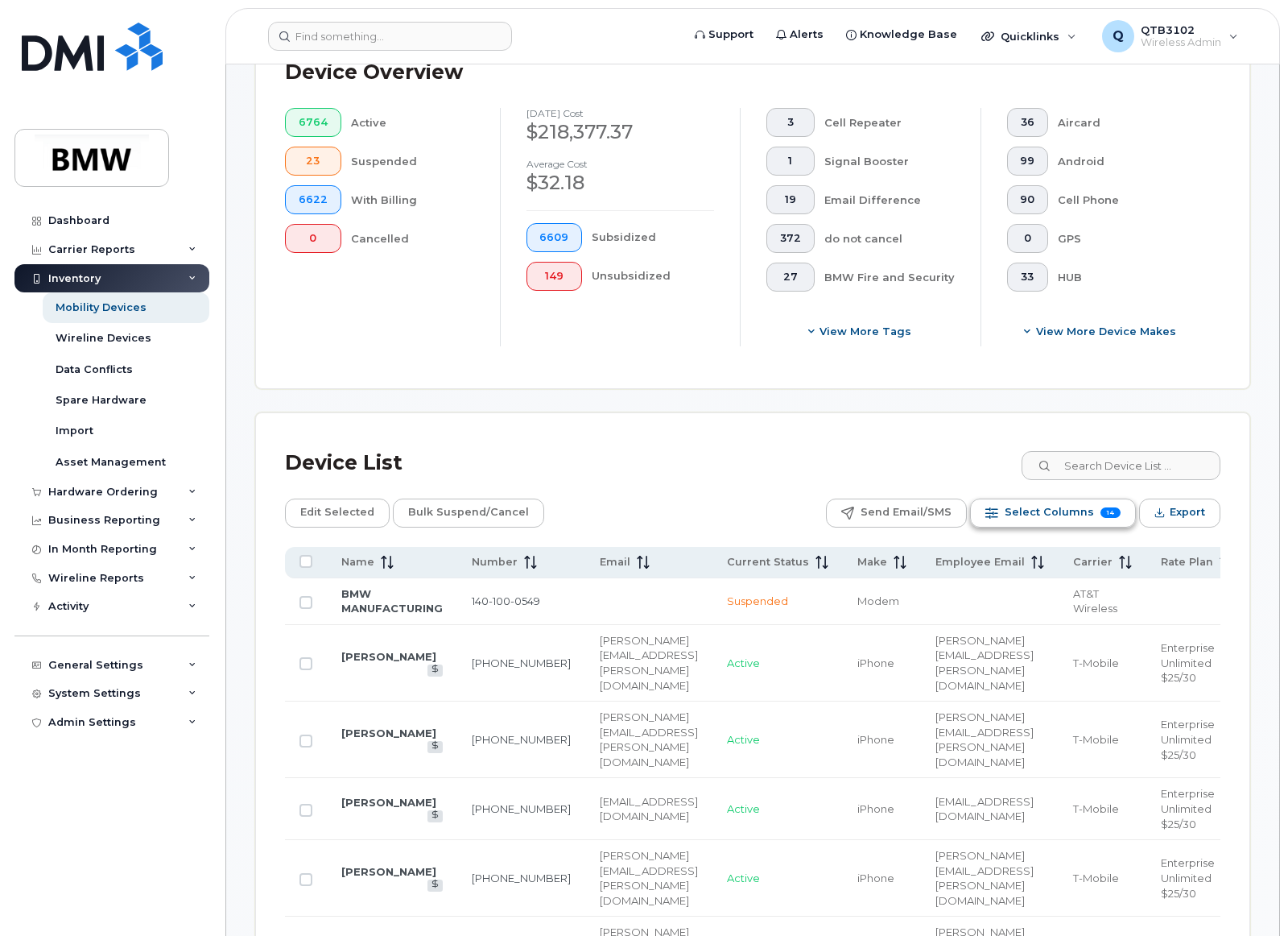
click at [1009, 509] on button "Select Columns 14" at bounding box center [1053, 513] width 166 height 29
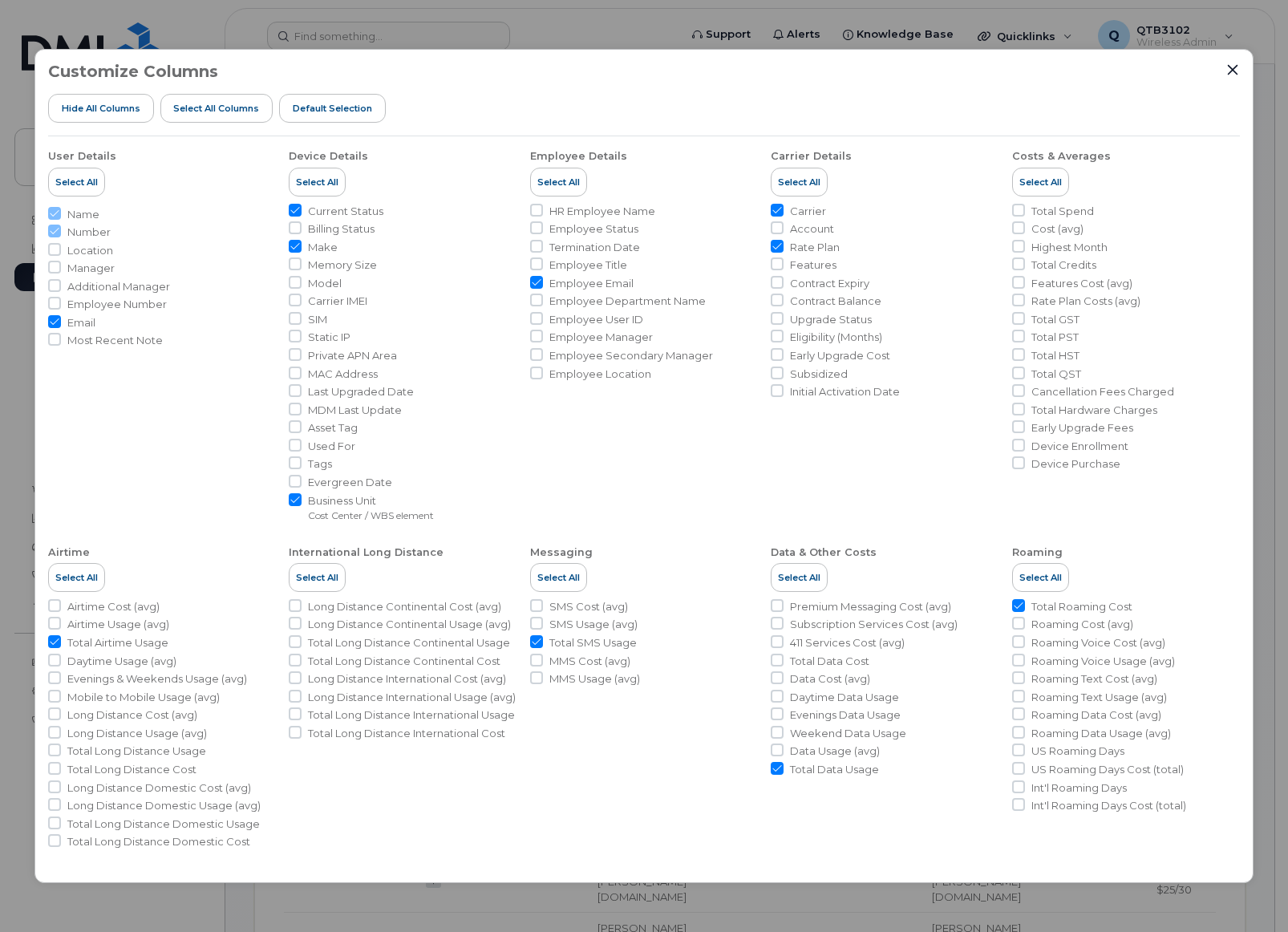
click at [328, 281] on span "Model" at bounding box center [325, 283] width 34 height 15
click at [301, 281] on input "Model" at bounding box center [295, 282] width 13 height 13
checkbox input "true"
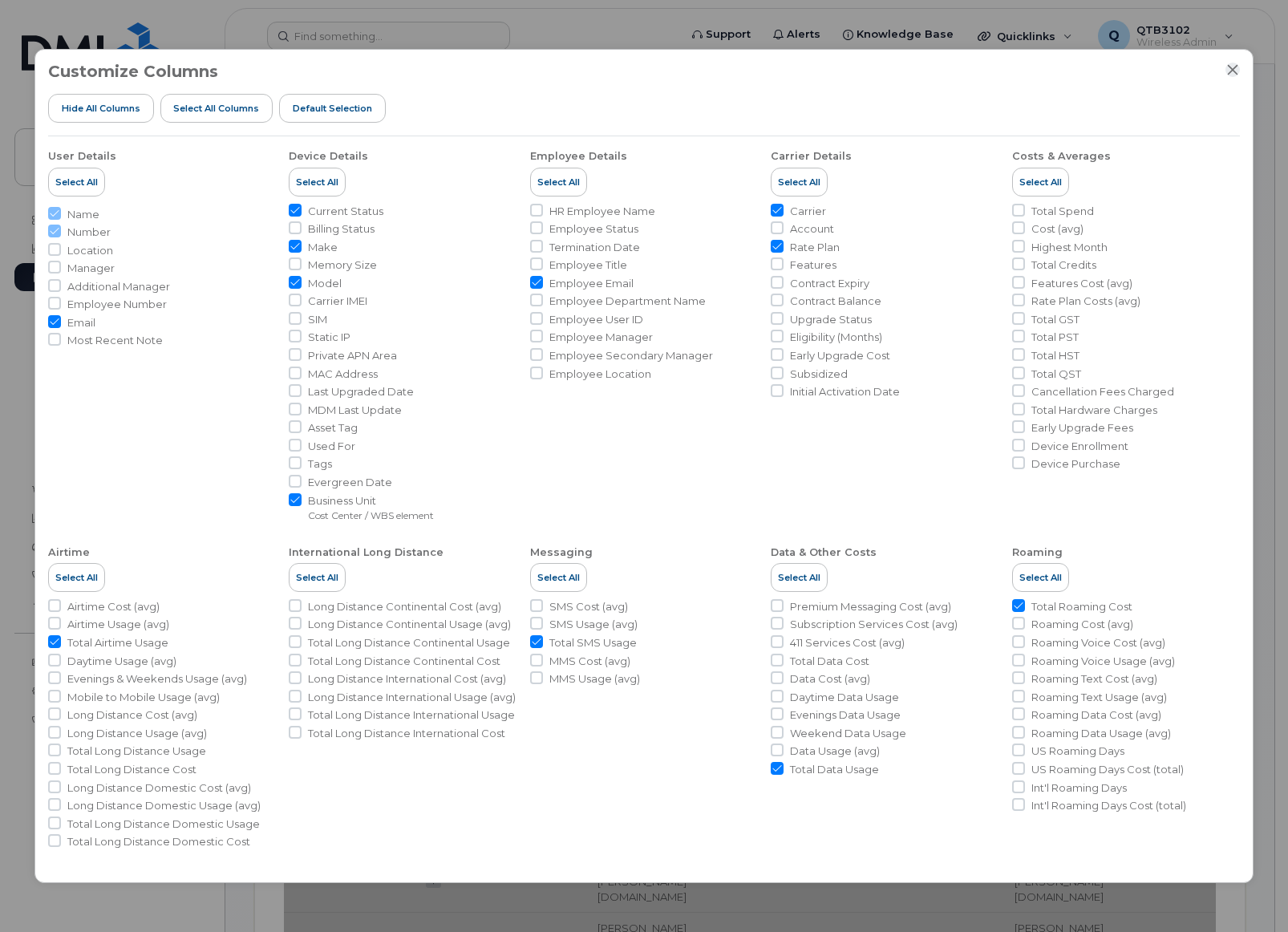
click at [1229, 69] on icon "Close" at bounding box center [1233, 70] width 13 height 13
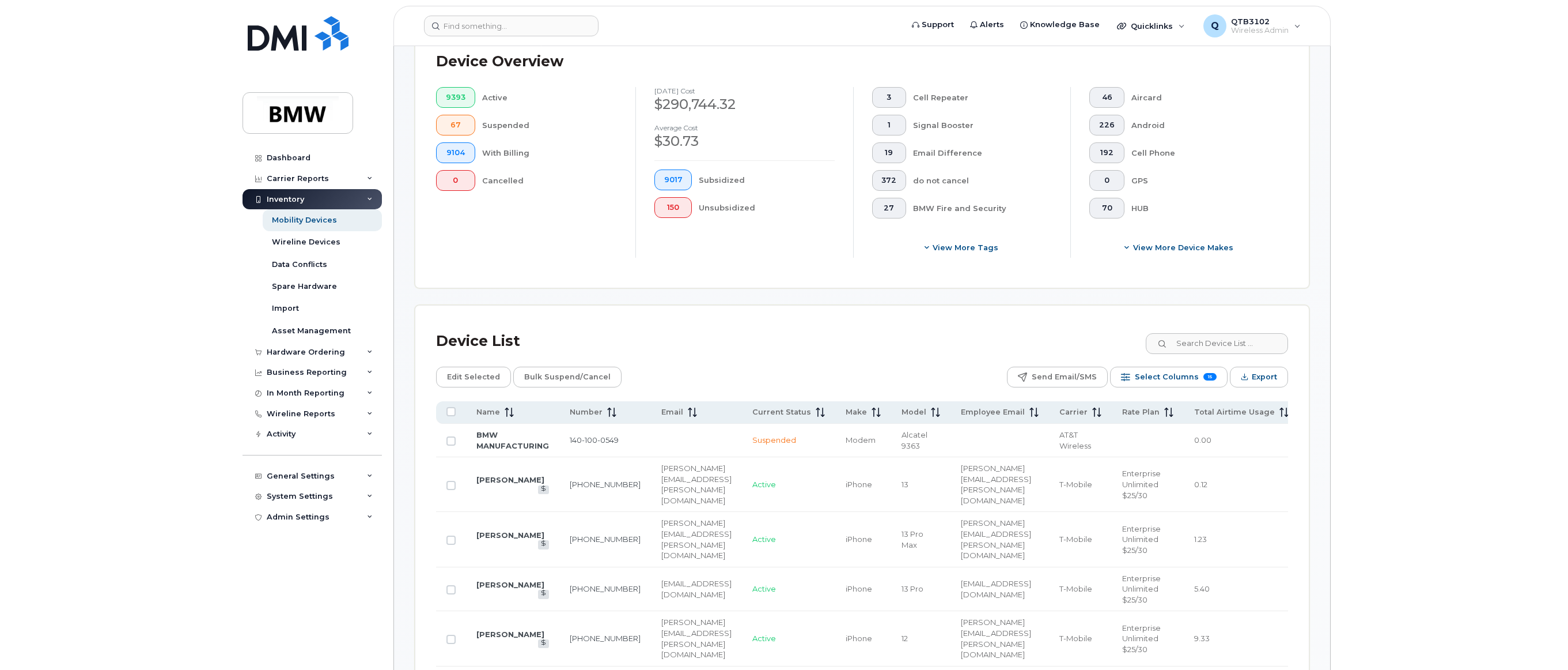
scroll to position [302, 0]
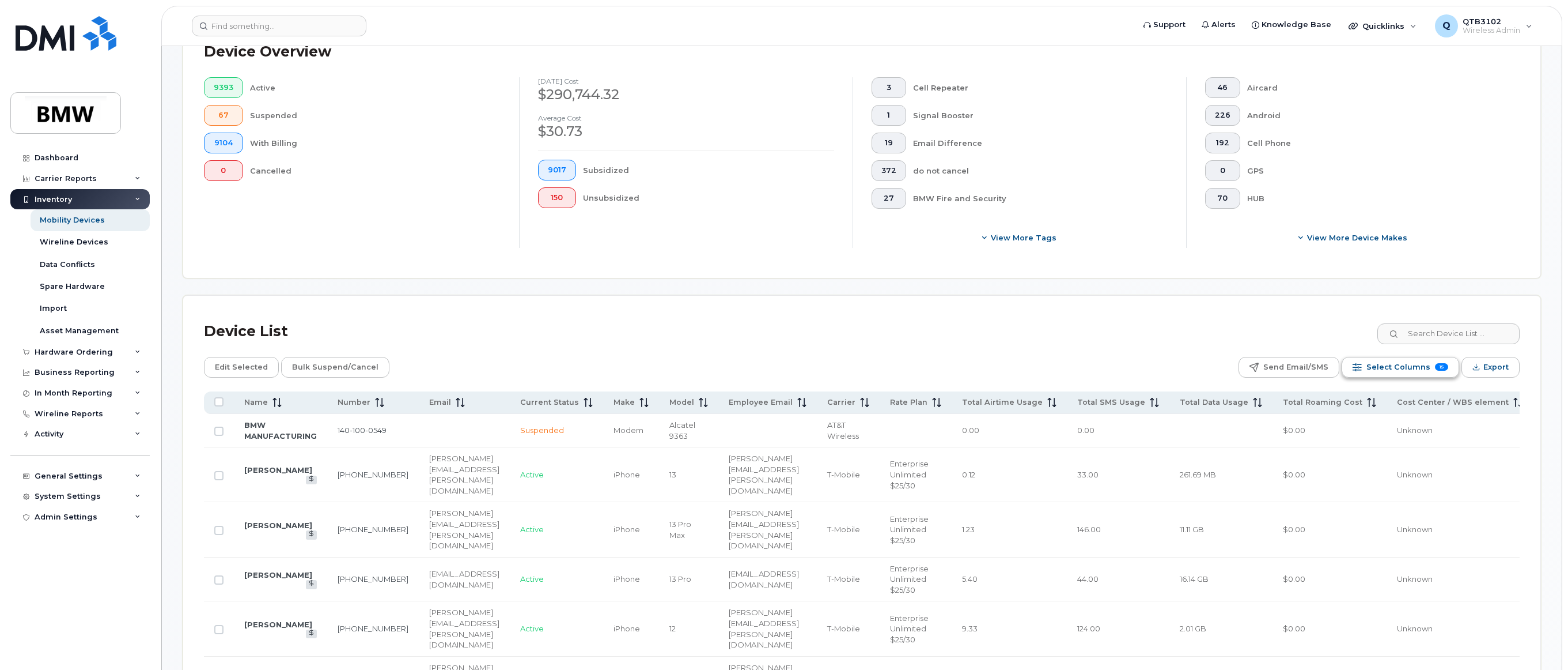
click at [921, 365] on span "Select Columns" at bounding box center [1398, 367] width 64 height 17
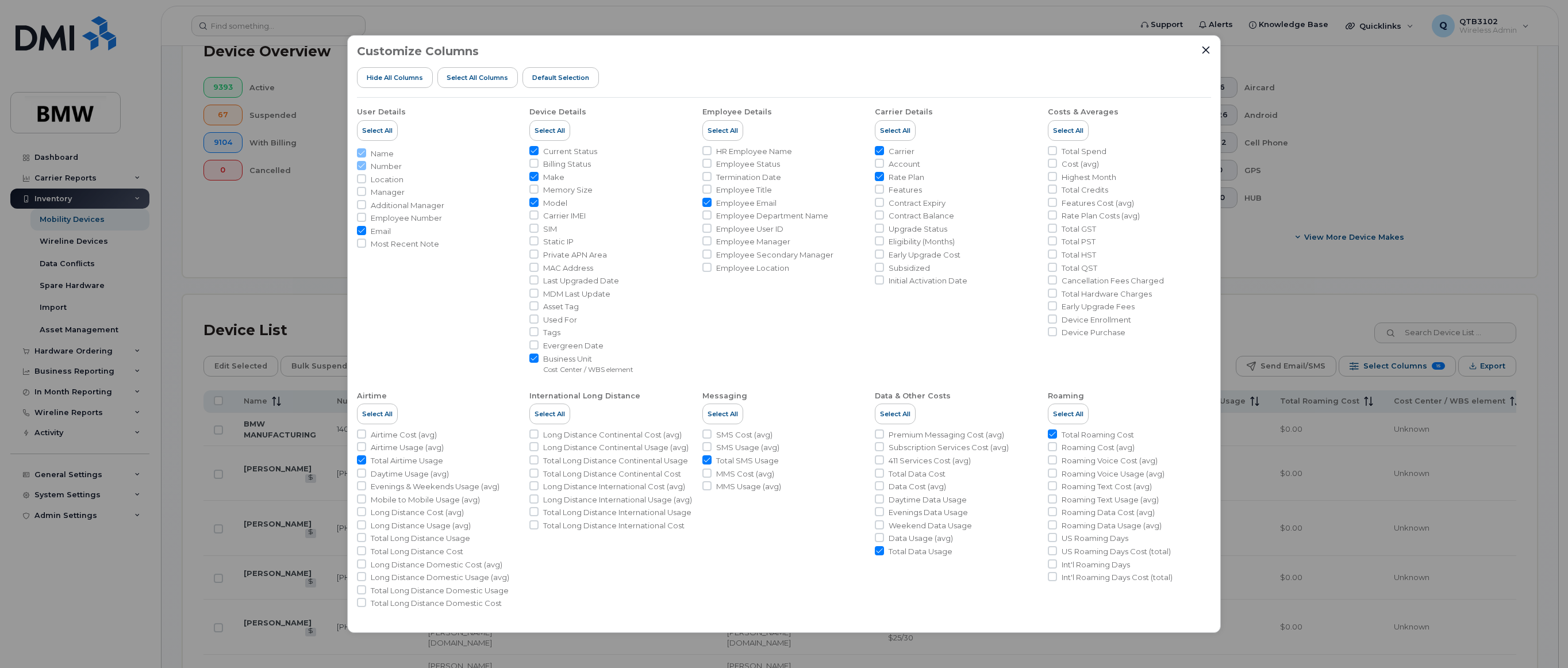
click at [879, 551] on input "Total Data Usage" at bounding box center [879, 551] width 9 height 9
checkbox input "false"
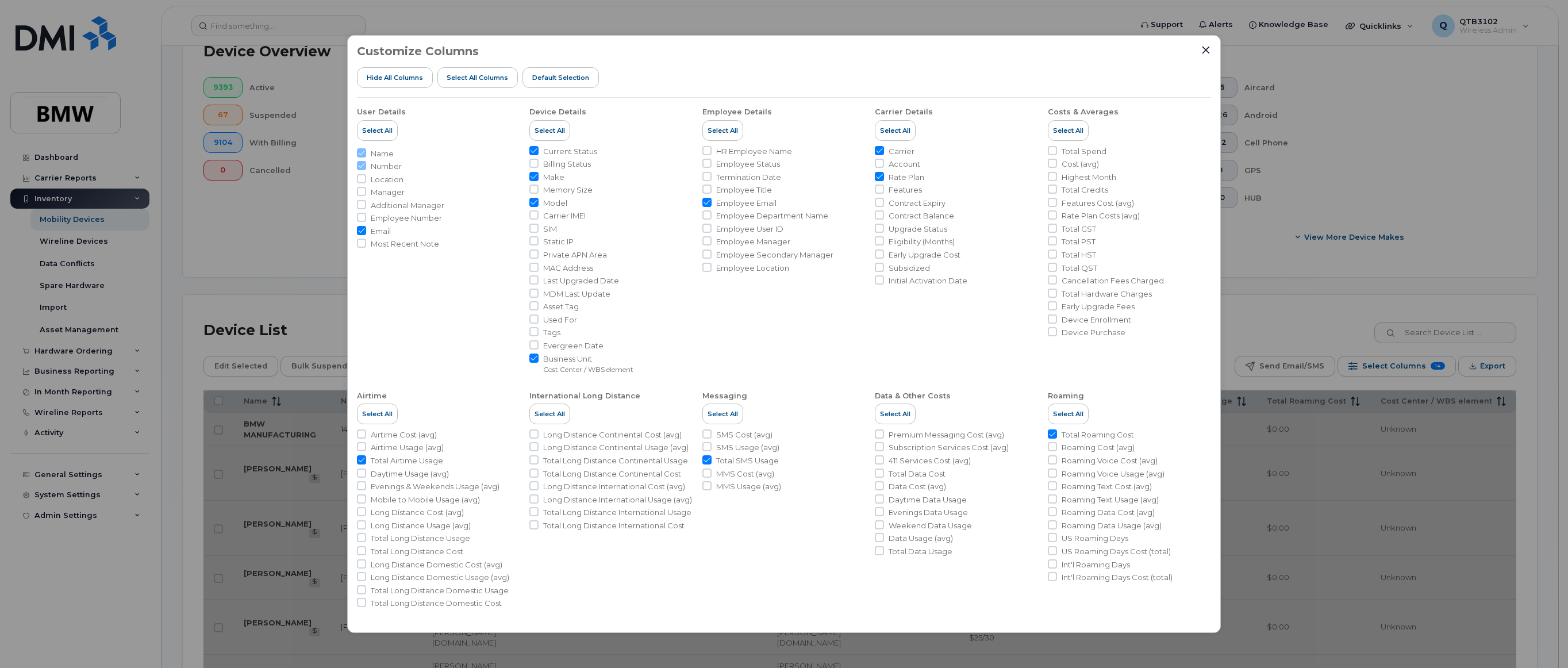
click at [707, 460] on input "Total SMS Usage" at bounding box center [707, 460] width 9 height 9
checkbox input "false"
click at [364, 461] on input "Total Airtime Usage" at bounding box center [362, 460] width 9 height 9
checkbox input "false"
click at [919, 433] on input "Total Roaming Cost" at bounding box center [1052, 434] width 9 height 9
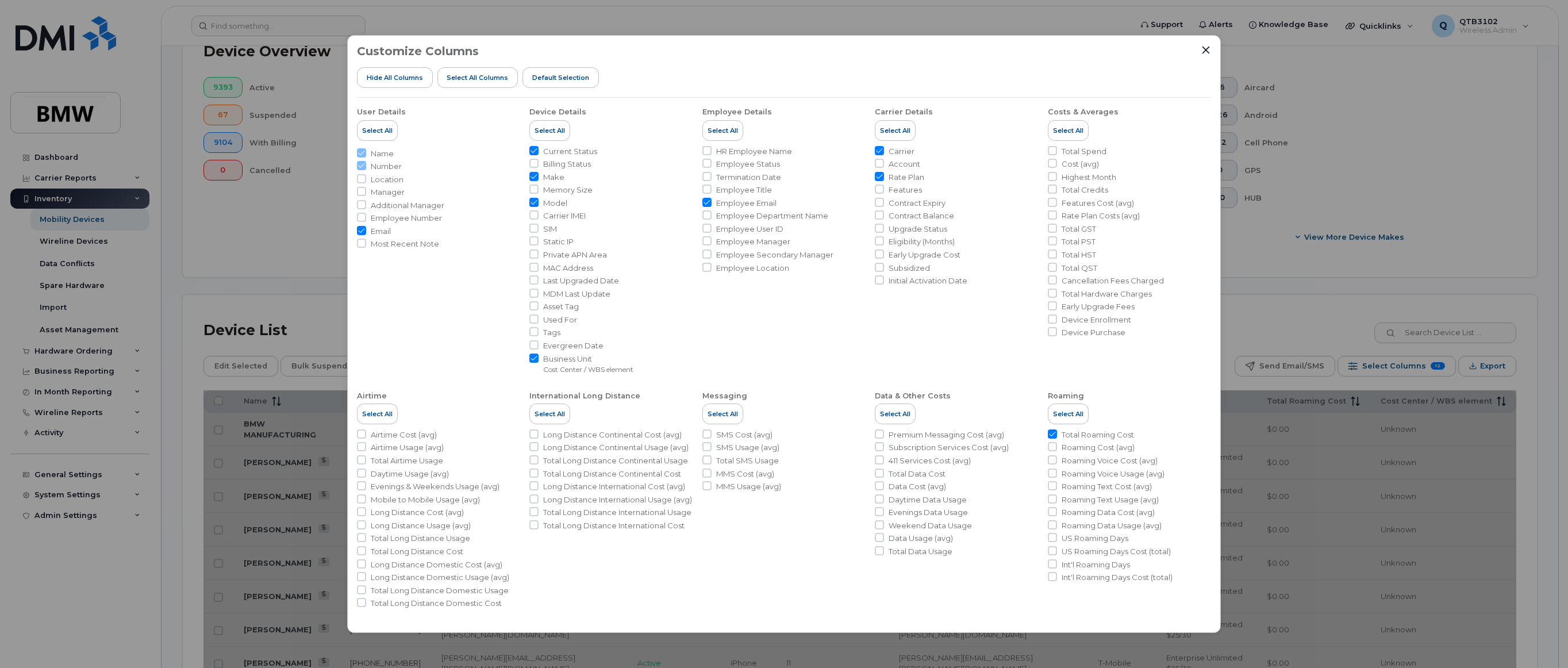
checkbox input "false"
click at [882, 178] on input "Rate Plan" at bounding box center [879, 176] width 9 height 9
checkbox input "false"
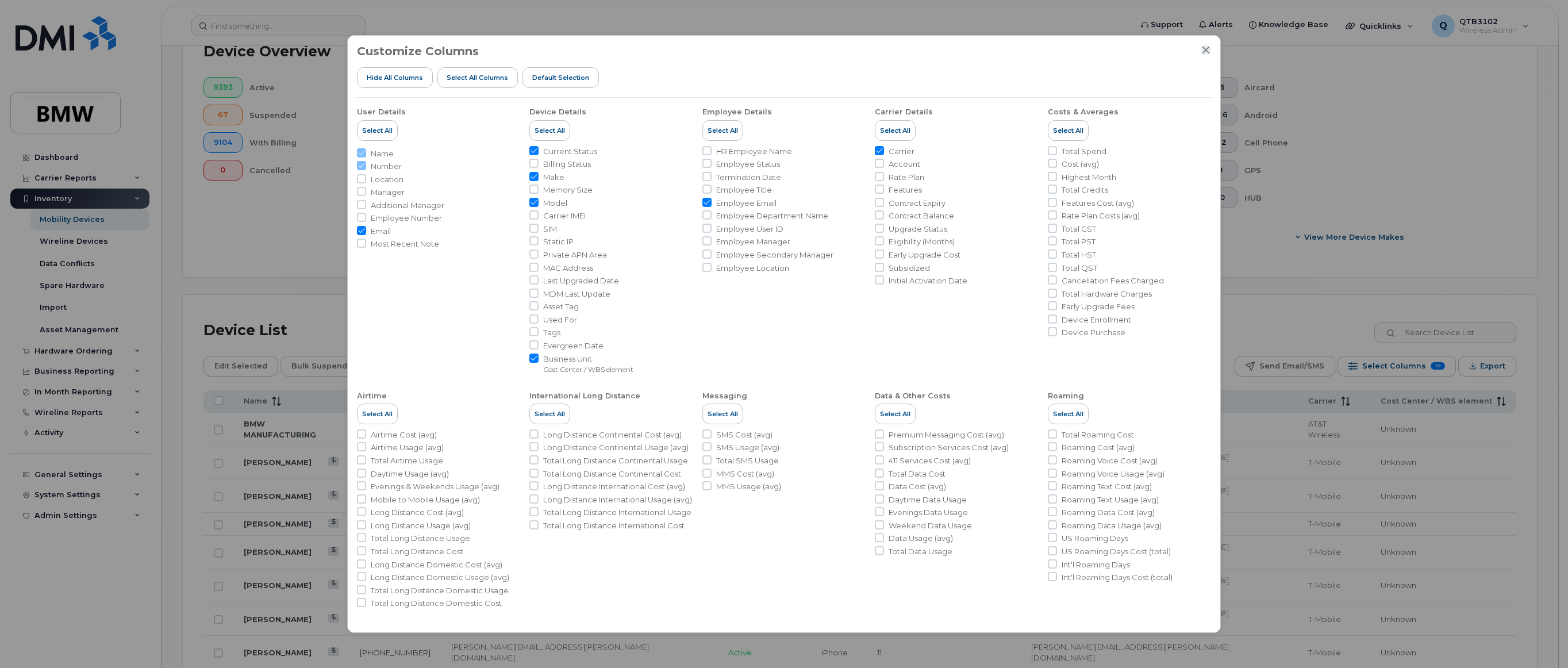
click at [919, 51] on icon "Close" at bounding box center [1206, 50] width 9 height 9
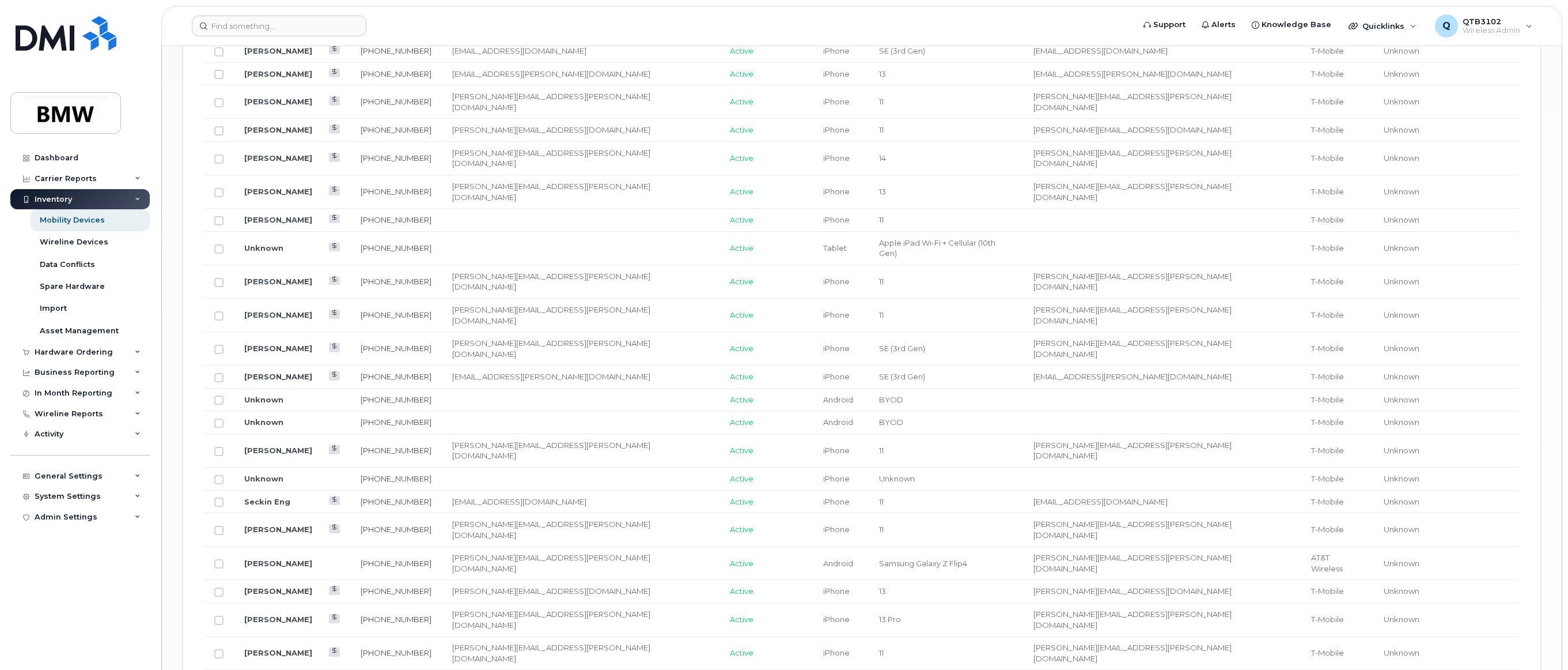
scroll to position [1292, 0]
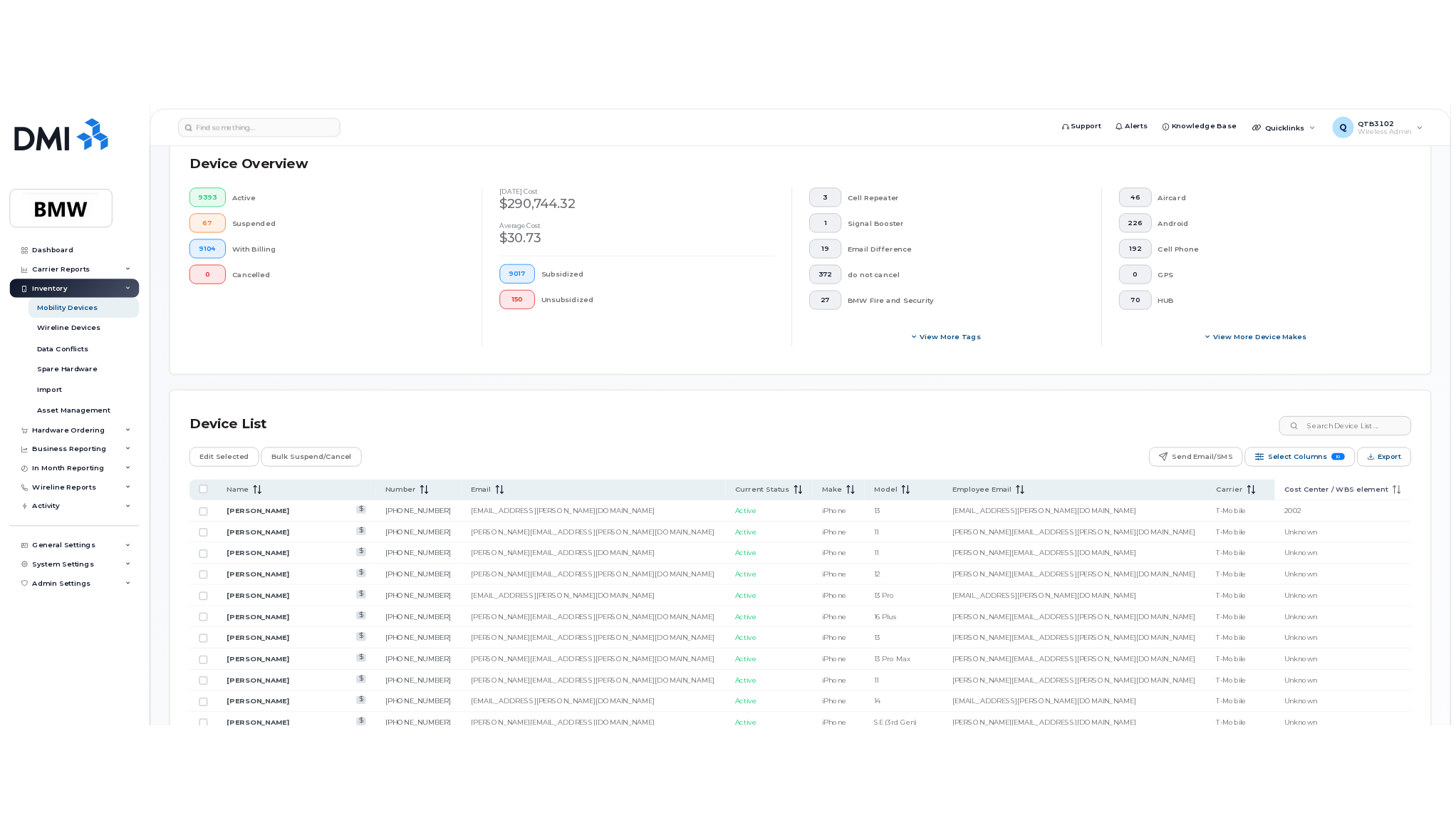
scroll to position [356, 0]
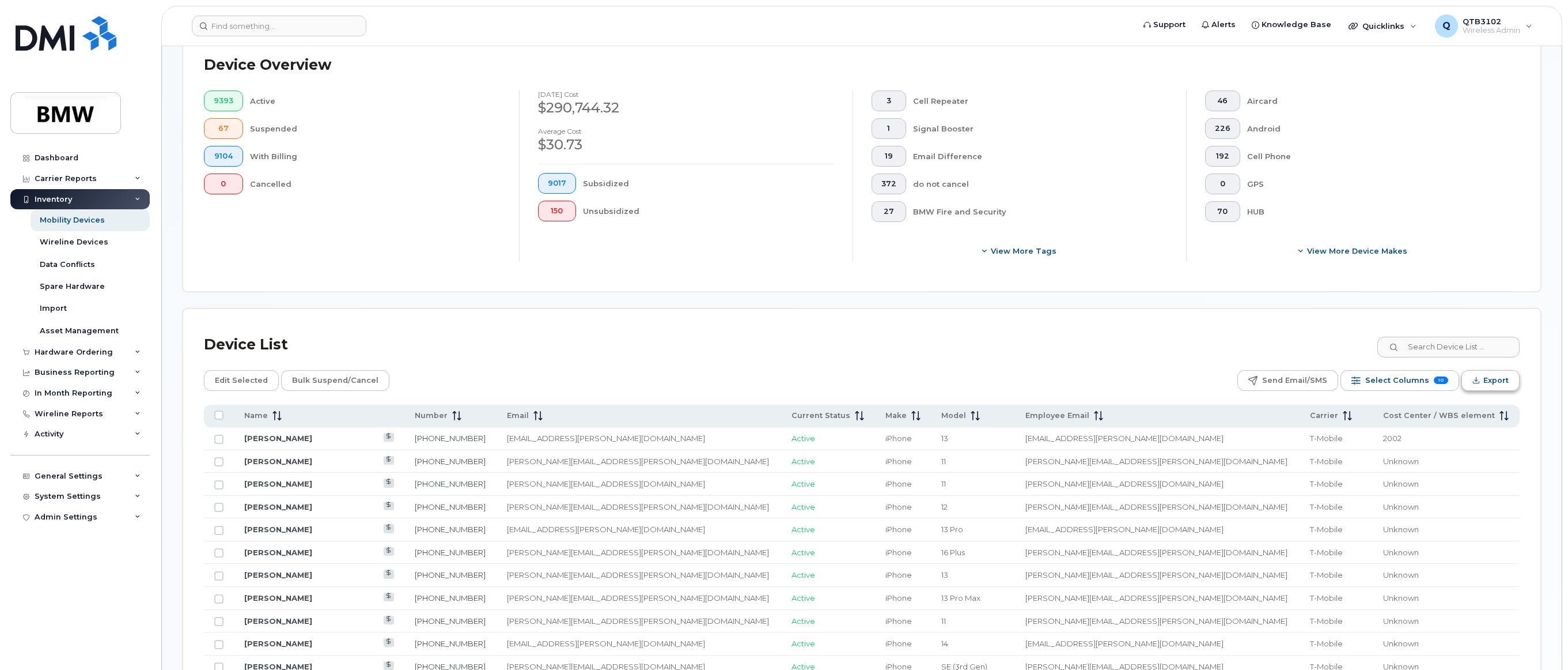
click at [921, 385] on span "Export" at bounding box center [1495, 380] width 25 height 17
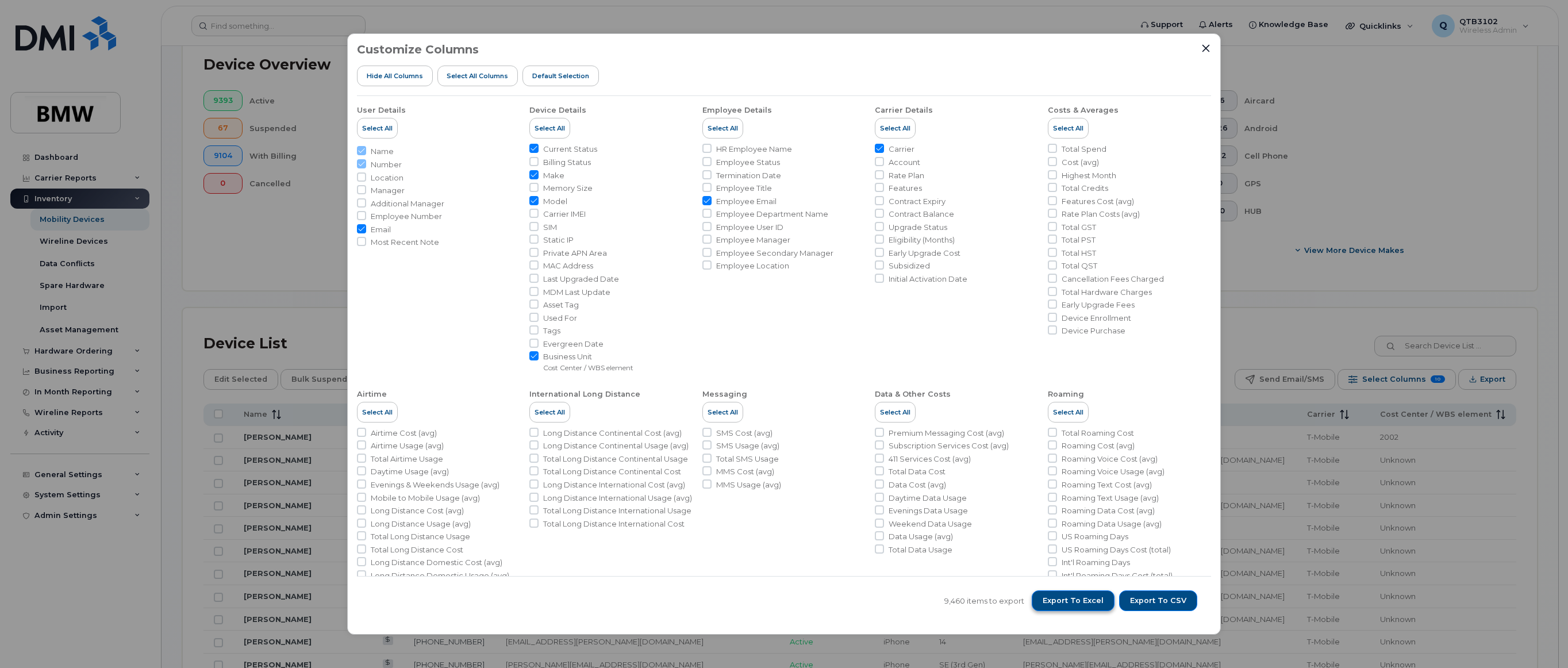
click at [919, 597] on span "Export to Excel" at bounding box center [1073, 601] width 61 height 10
click at [919, 46] on icon "Close" at bounding box center [1206, 48] width 9 height 9
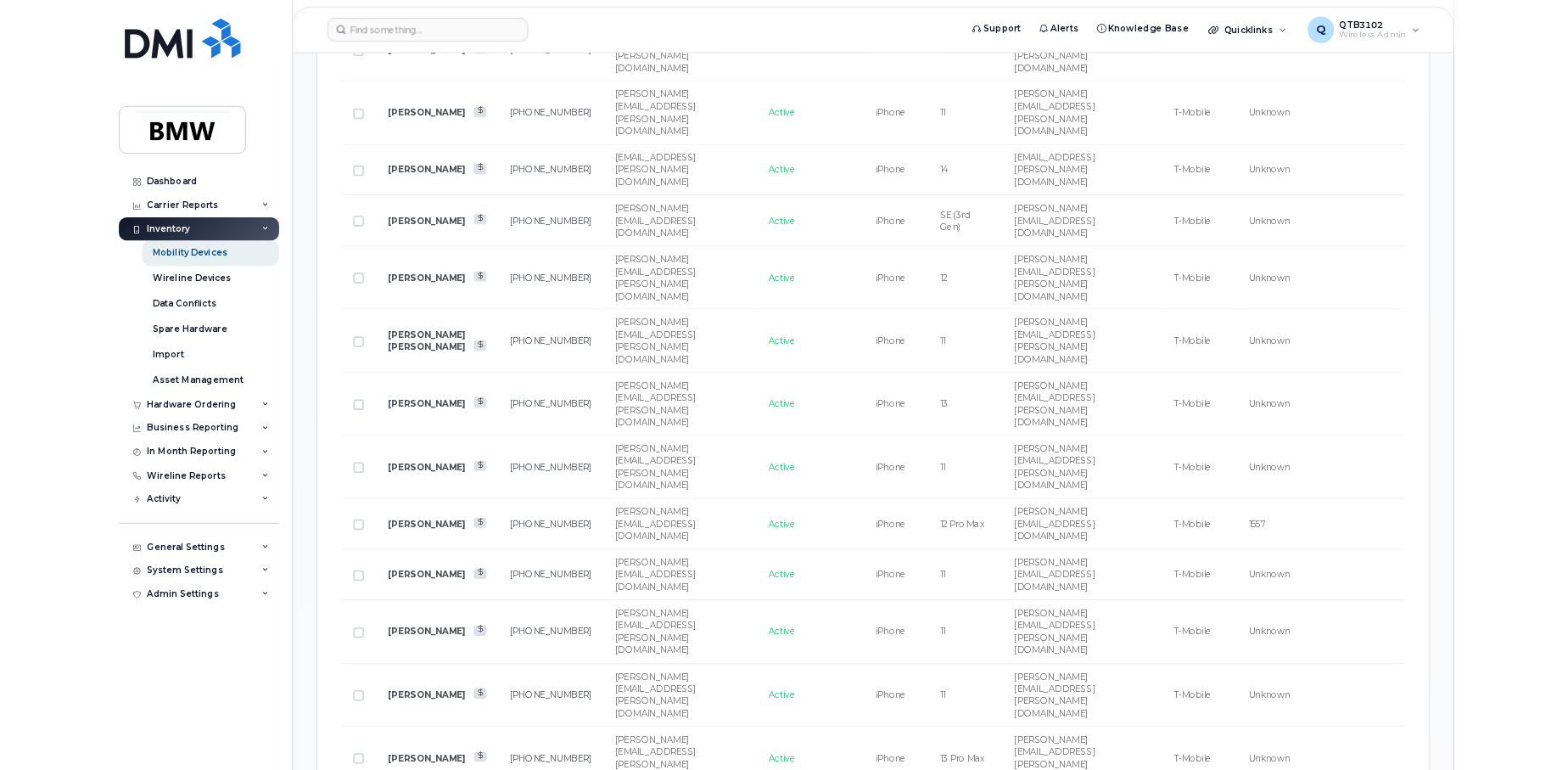
scroll to position [1613, 0]
